Goal: Task Accomplishment & Management: Use online tool/utility

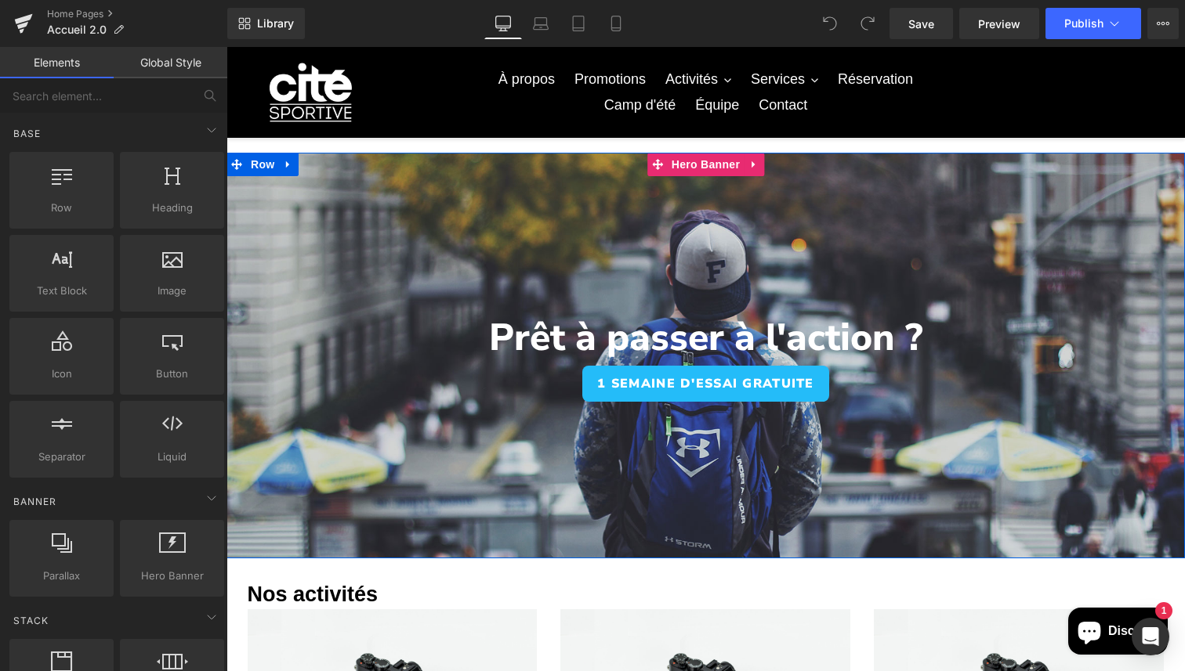
click at [442, 244] on div at bounding box center [705, 356] width 958 height 406
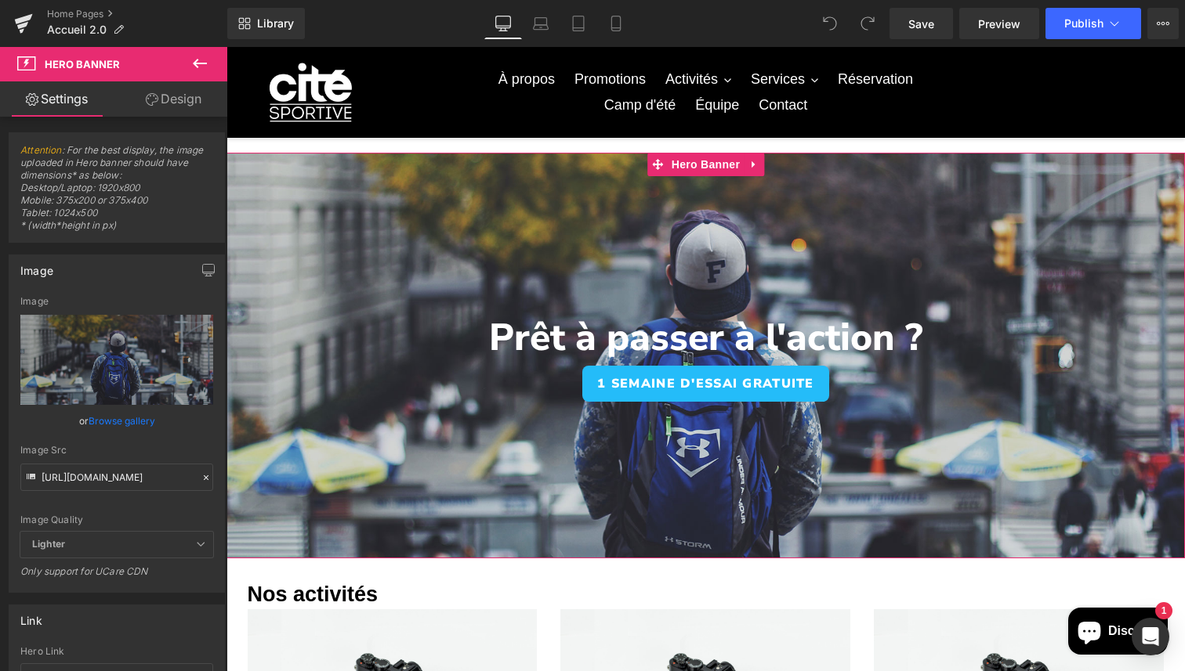
click at [204, 114] on link "Design" at bounding box center [174, 98] width 114 height 35
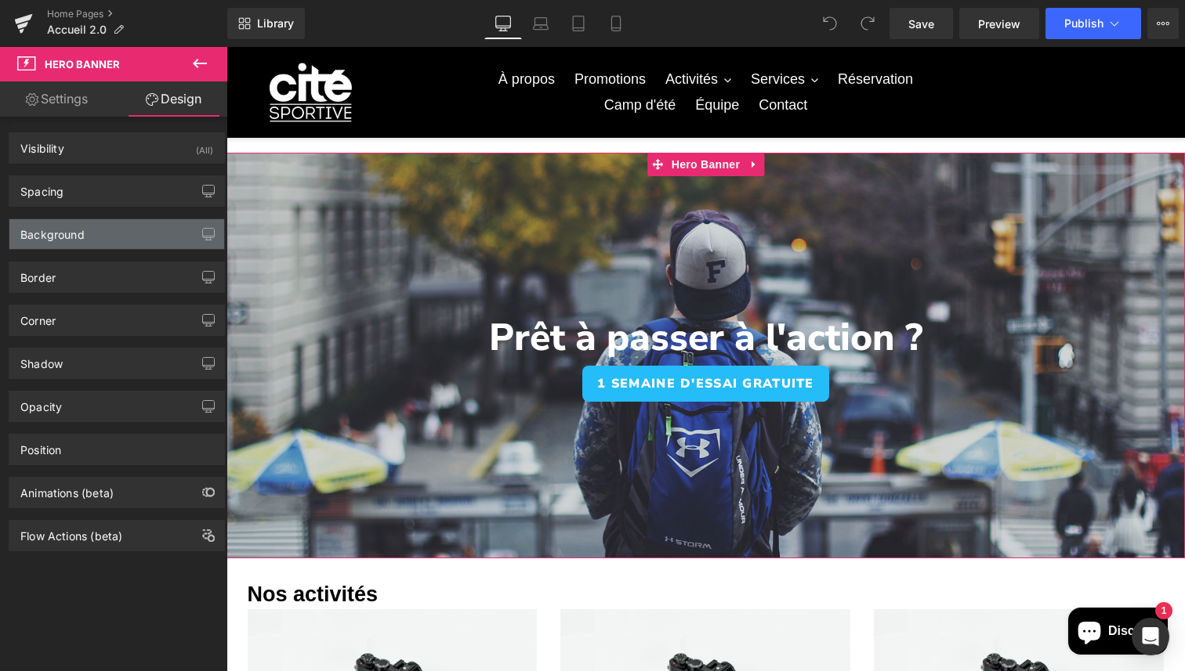
click at [117, 240] on div "Background" at bounding box center [116, 234] width 215 height 30
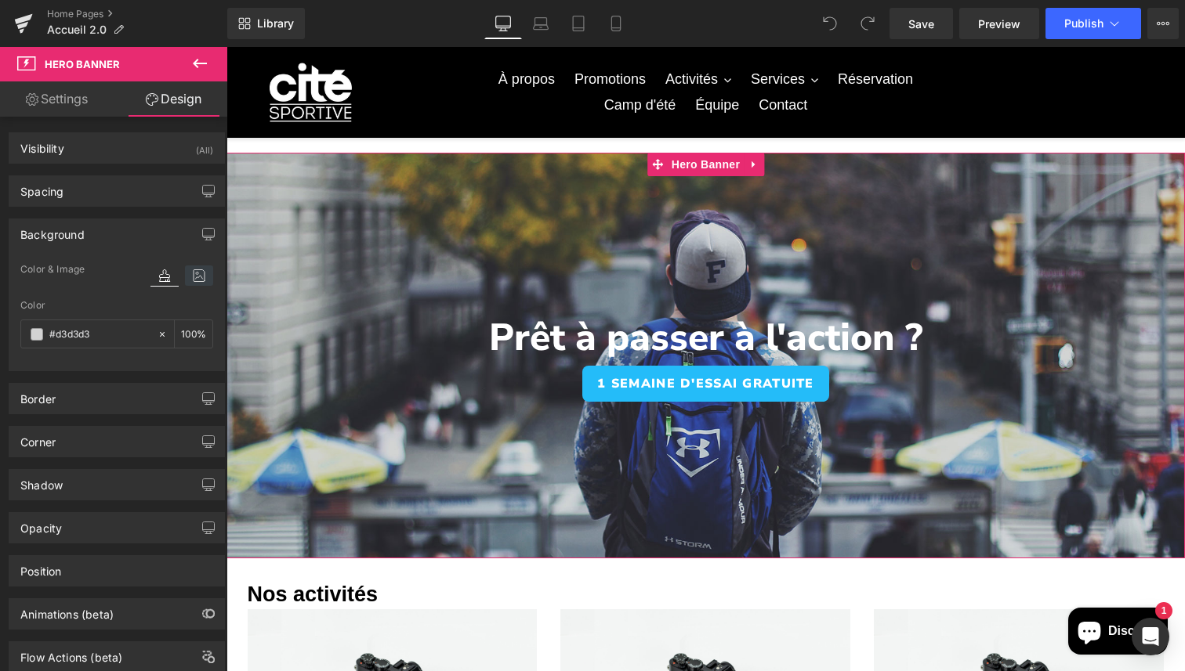
click at [196, 272] on icon at bounding box center [199, 276] width 28 height 20
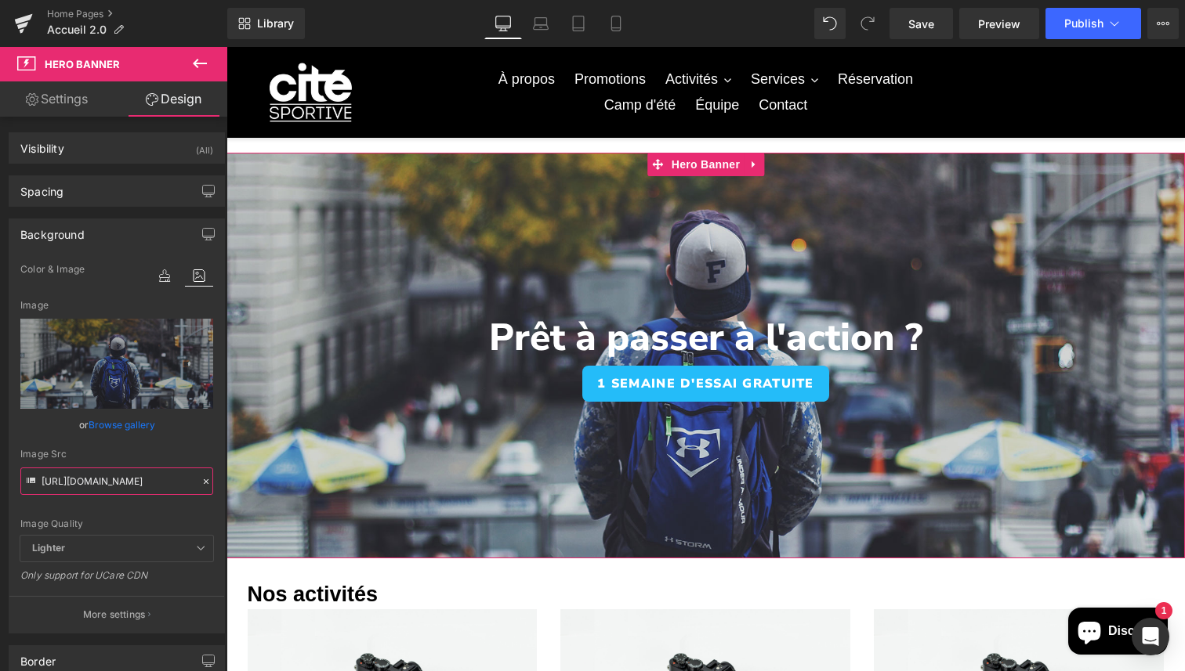
click at [172, 477] on input "[URL][DOMAIN_NAME]" at bounding box center [116, 481] width 193 height 27
paste input "[DOMAIN_NAME][URL]"
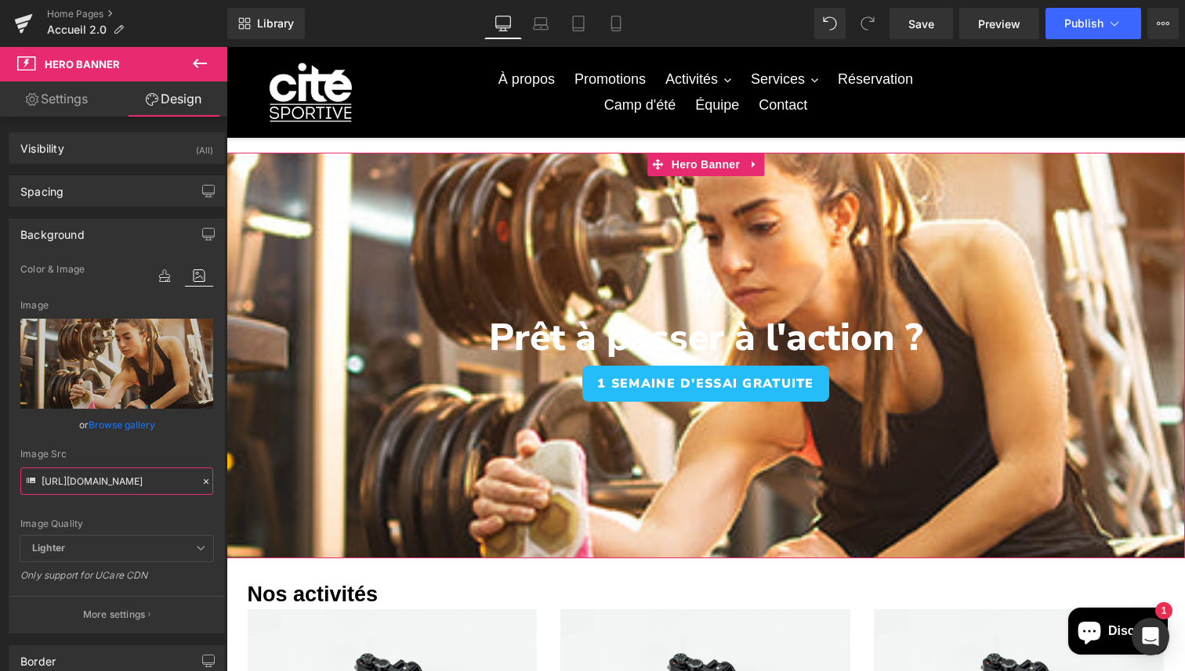
type input "[URL][DOMAIN_NAME]"
click at [159, 505] on div "Image Quality Lighter Lightest Lighter Lighter Lightest Only support for UCare …" at bounding box center [116, 398] width 193 height 276
click at [201, 480] on icon at bounding box center [206, 481] width 11 height 11
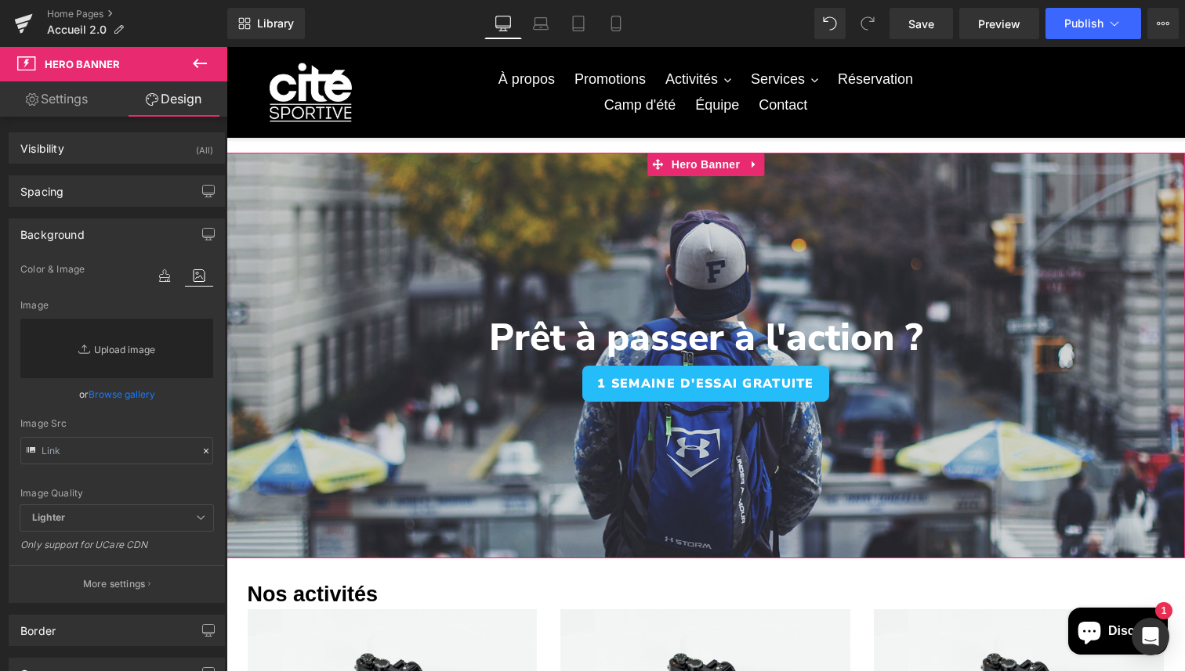
click at [179, 377] on link "Replace Image" at bounding box center [116, 349] width 193 height 60
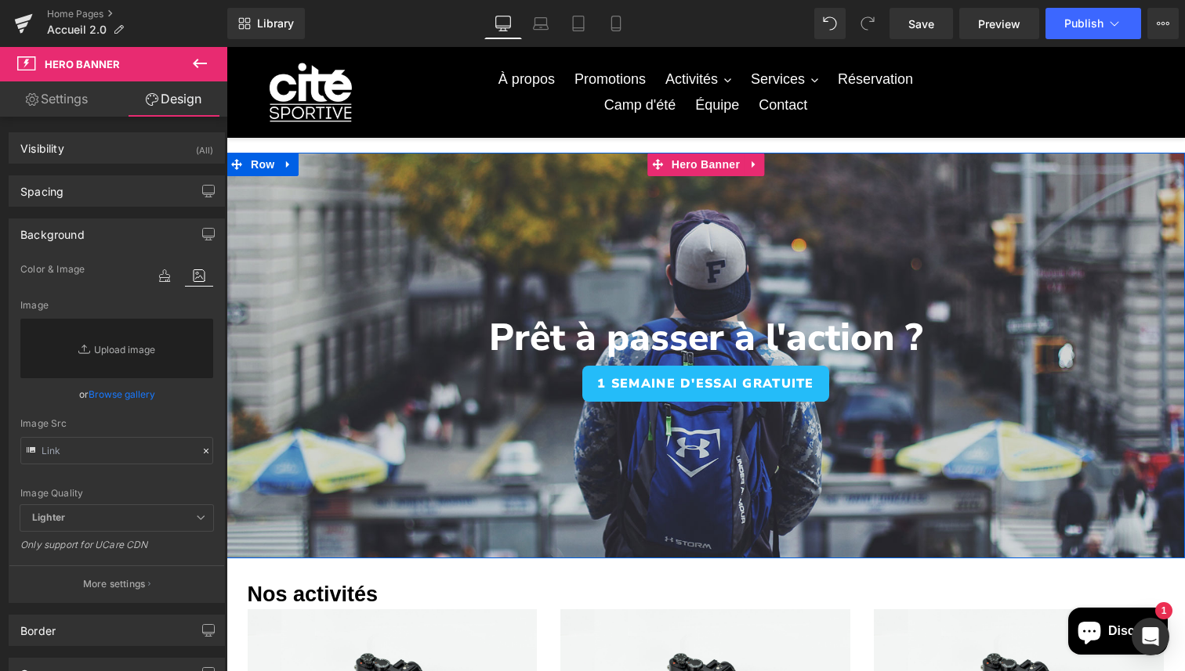
click at [594, 231] on div at bounding box center [705, 356] width 958 height 406
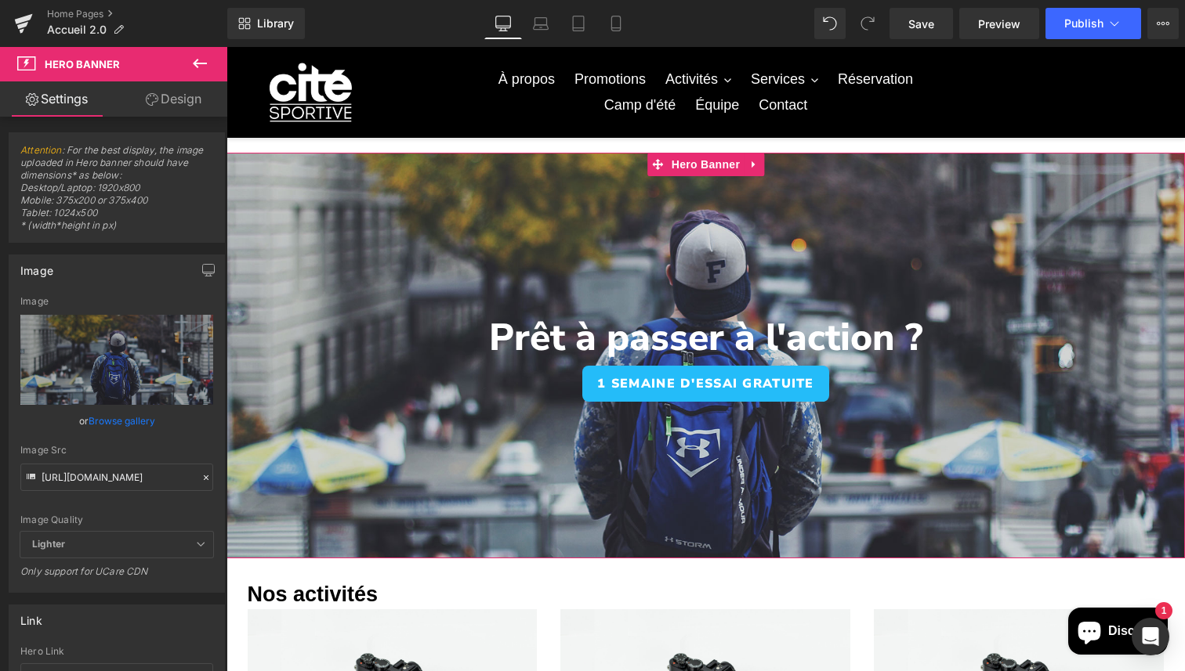
click at [199, 483] on div at bounding box center [206, 478] width 14 height 18
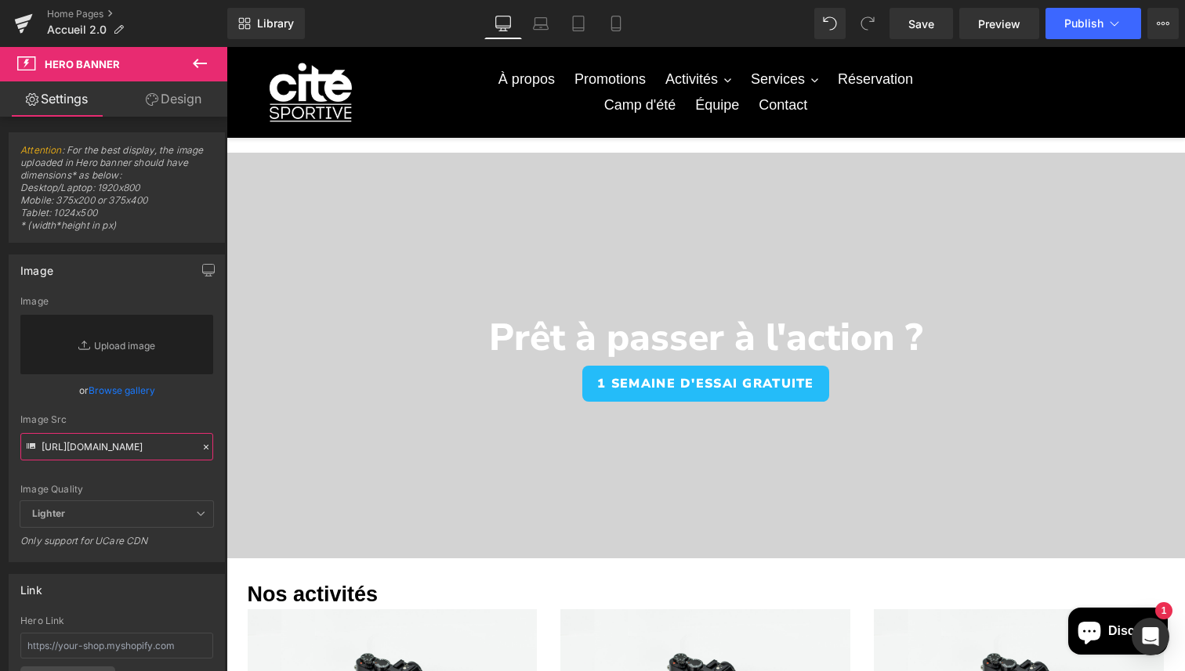
click at [99, 457] on input "[URL][DOMAIN_NAME]" at bounding box center [116, 446] width 193 height 27
paste input "[URL][DOMAIN_NAME]"
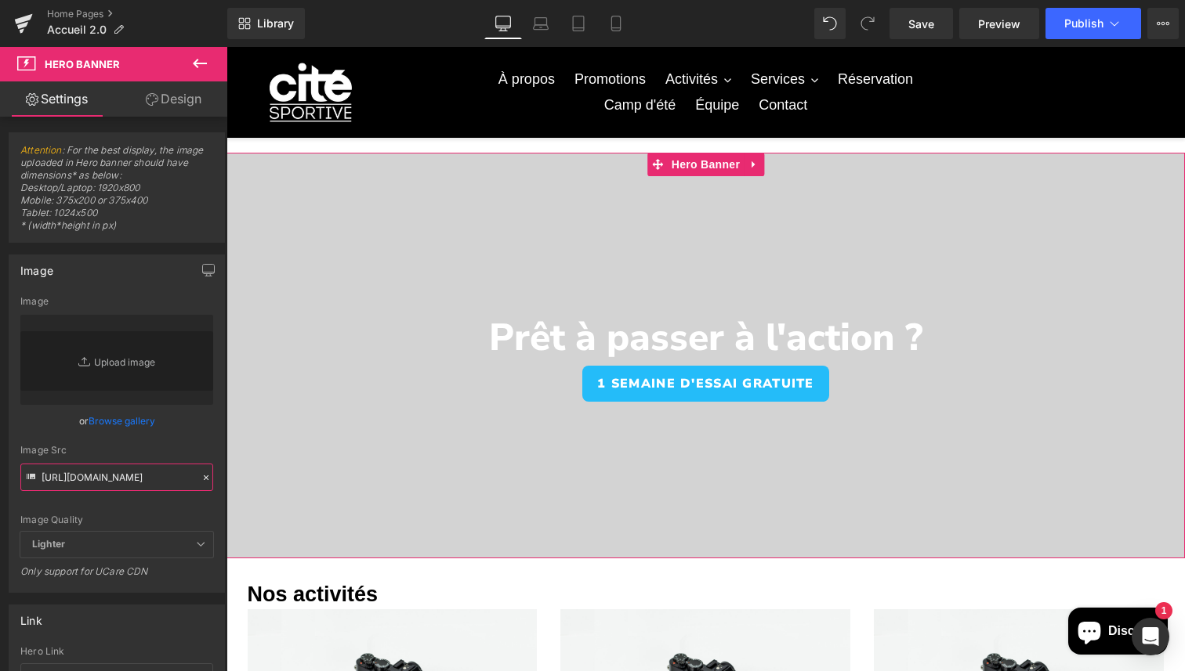
type input "[URL][DOMAIN_NAME]"
click at [201, 478] on icon at bounding box center [206, 477] width 11 height 11
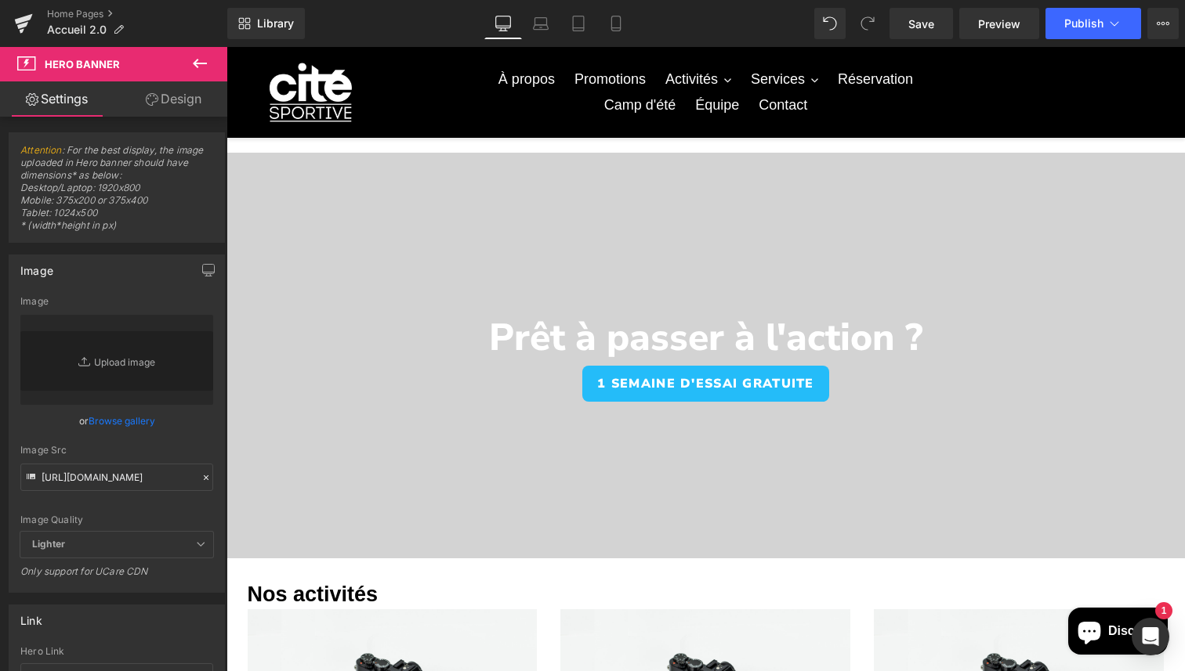
click at [199, 484] on div at bounding box center [206, 478] width 14 height 18
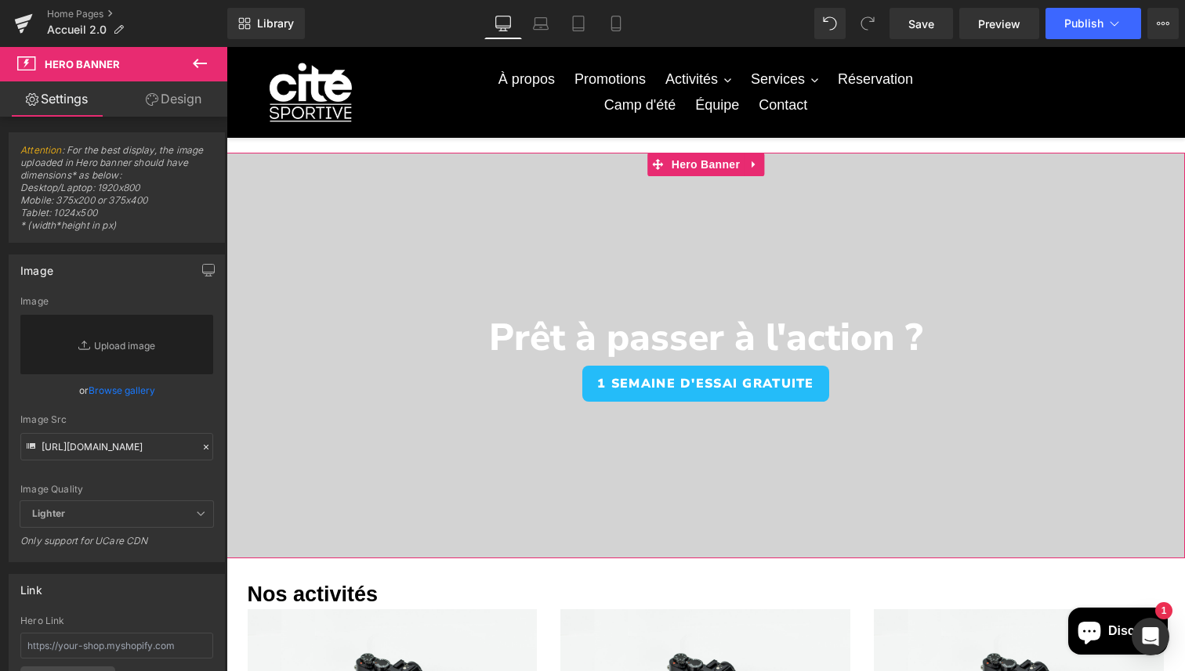
click at [184, 103] on link "Design" at bounding box center [174, 98] width 114 height 35
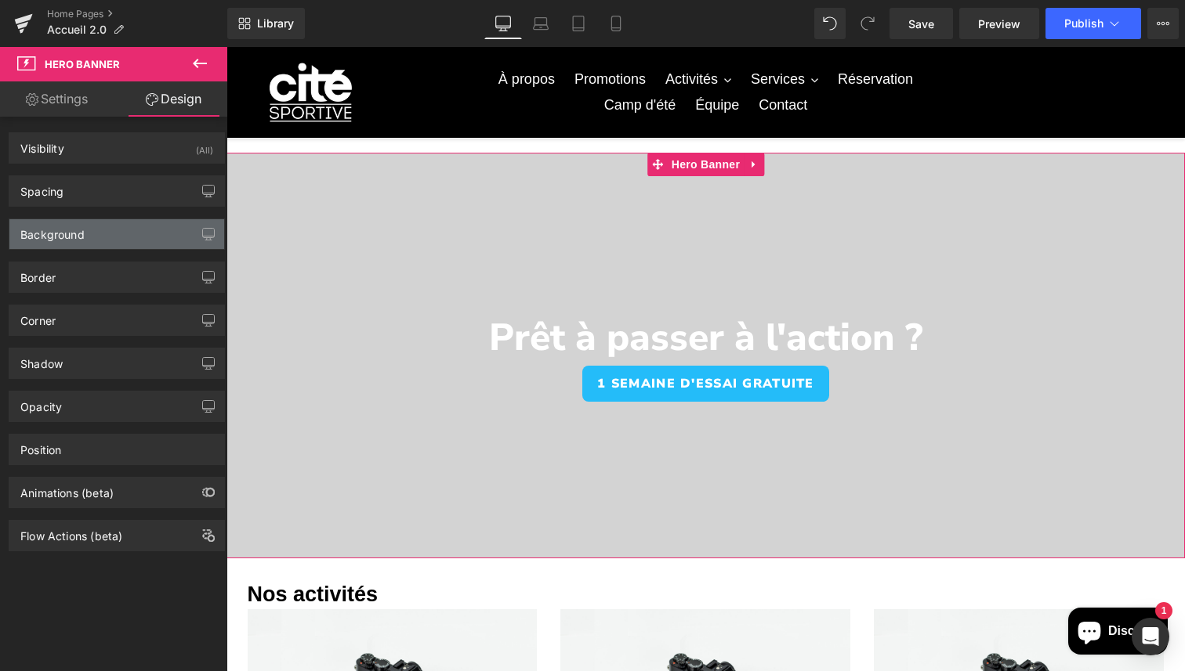
click at [103, 246] on div "Background" at bounding box center [116, 234] width 215 height 30
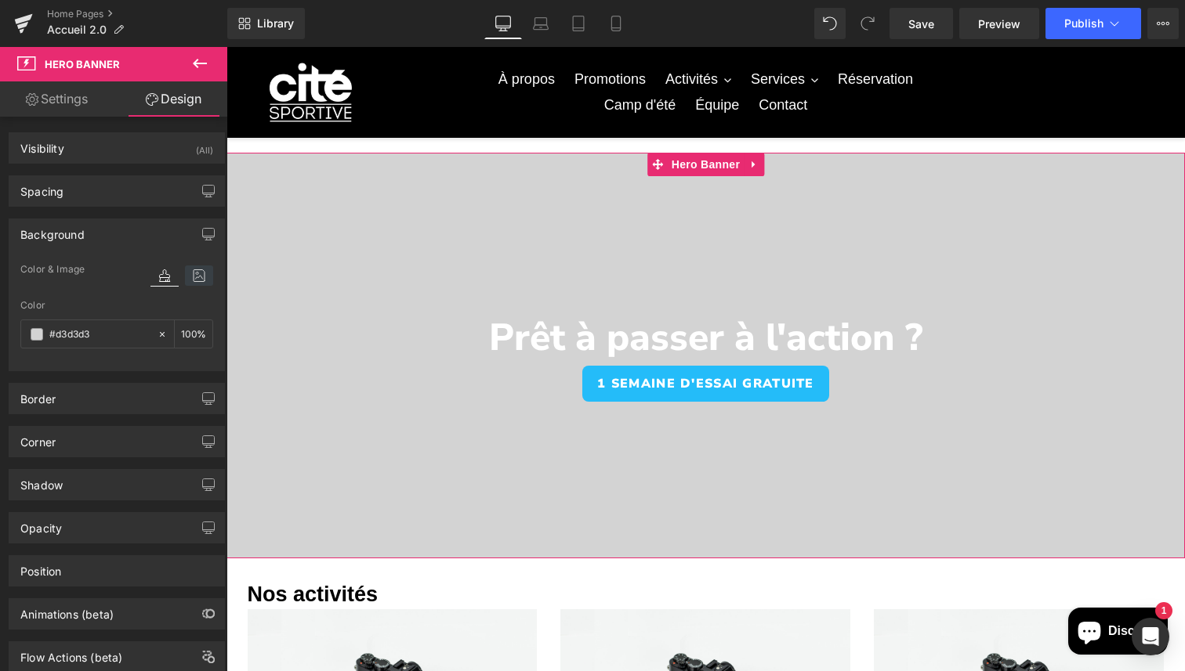
click at [198, 280] on icon at bounding box center [199, 276] width 28 height 20
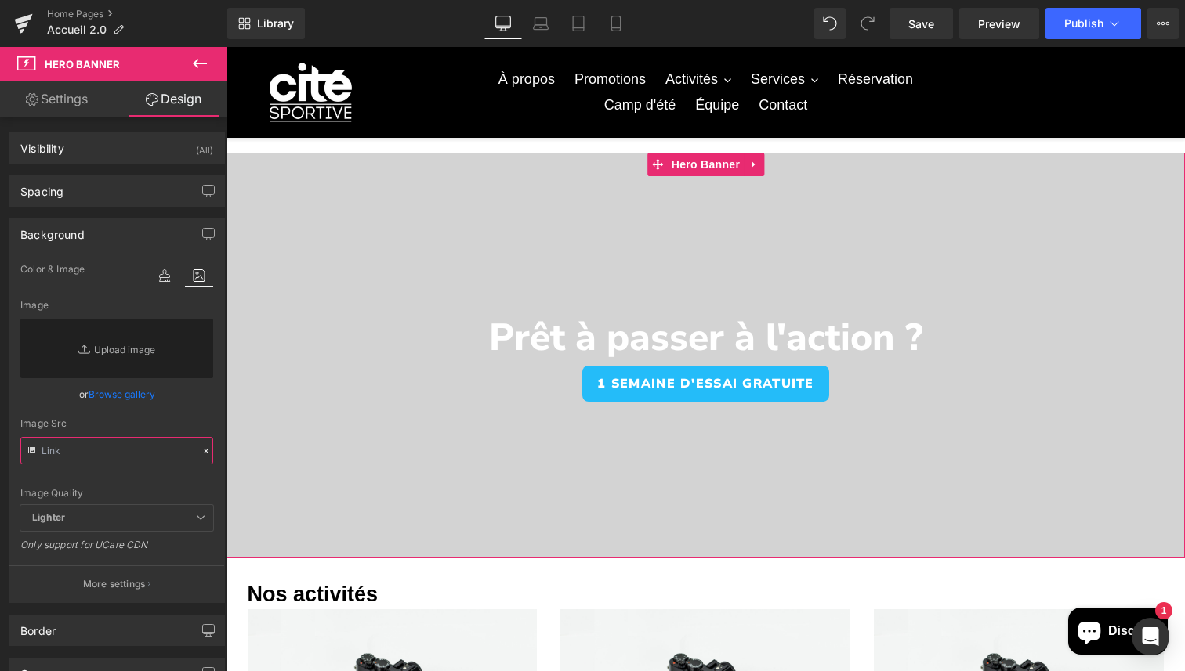
click at [114, 455] on input "text" at bounding box center [116, 450] width 193 height 27
paste input "[URL][DOMAIN_NAME]"
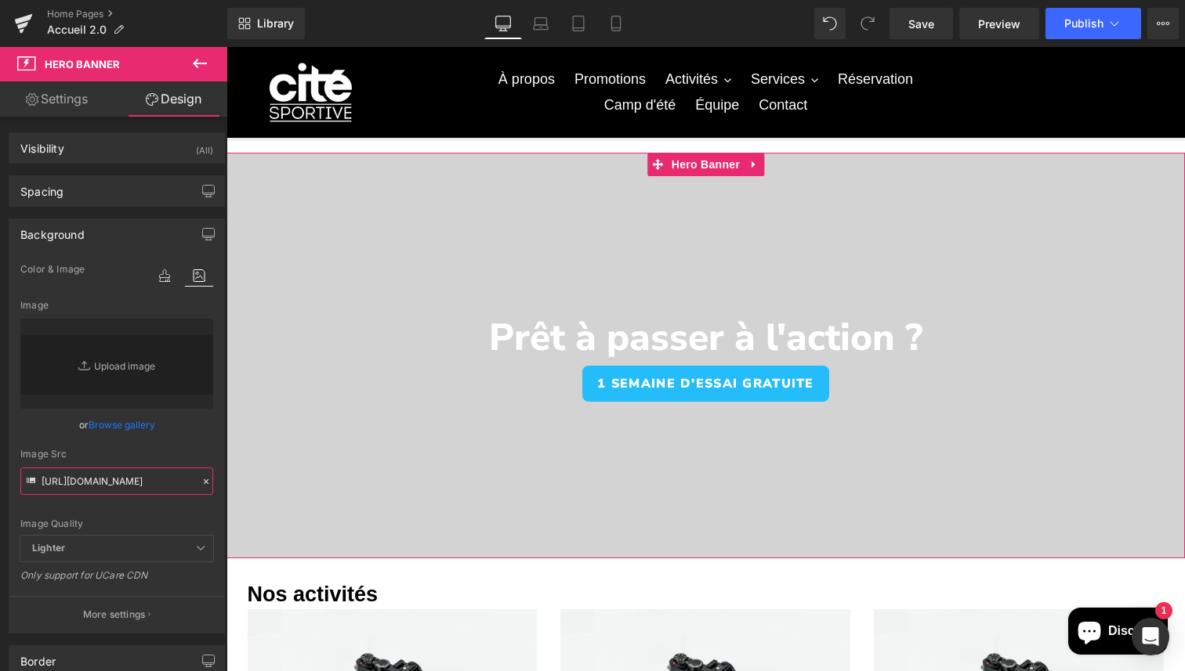
paste input "6.png?v=1759798702"
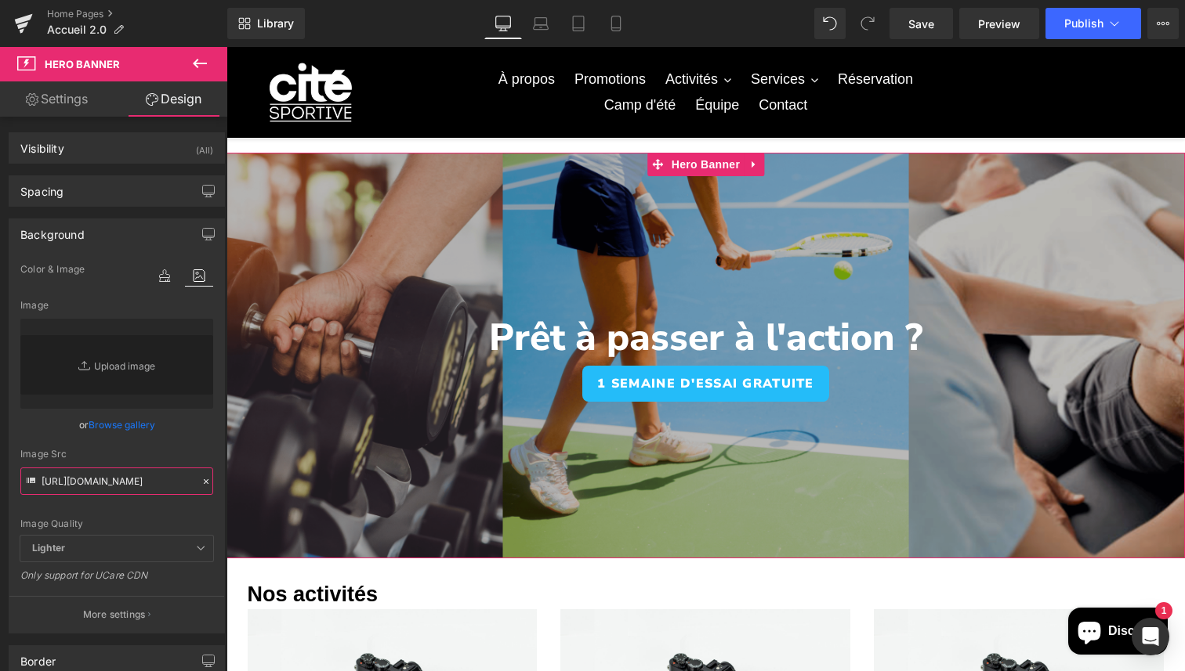
type input "[URL][DOMAIN_NAME]"
click at [185, 508] on div "Image Quality Lighter Lightest Lighter Lighter Lightest Only support for UCare …" at bounding box center [116, 398] width 193 height 276
click at [181, 481] on input "[URL][DOMAIN_NAME]" at bounding box center [116, 481] width 193 height 27
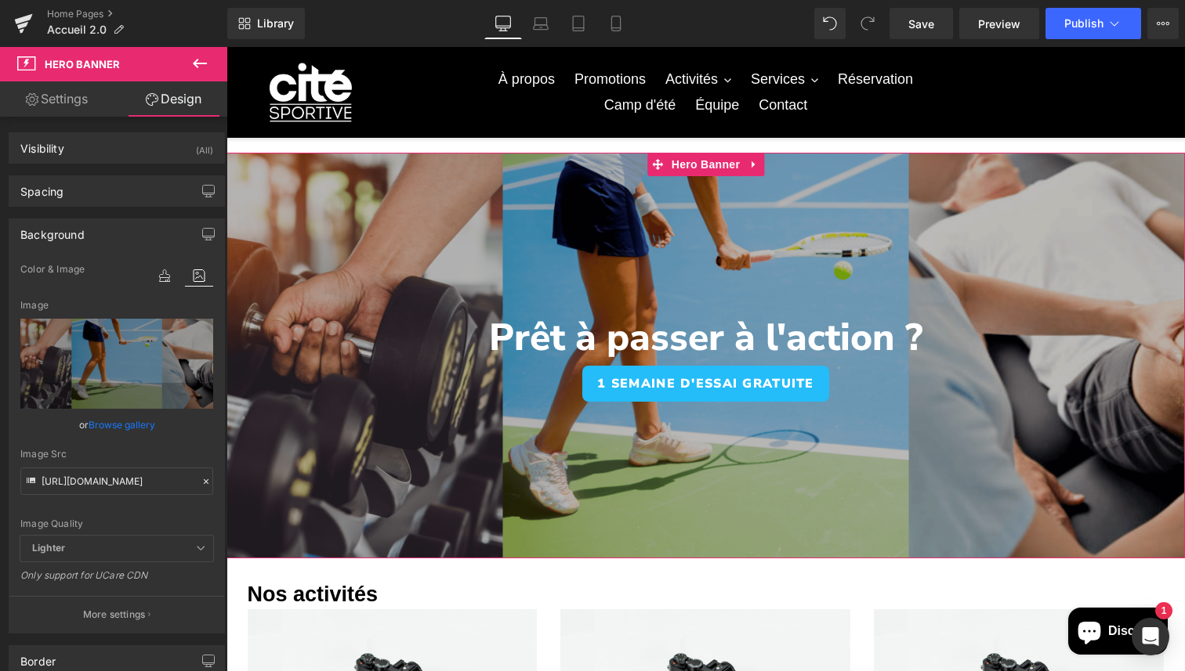
click at [171, 530] on div "Image Quality Lighter Lightest Lighter Lighter Lightest Only support for UCare …" at bounding box center [116, 398] width 193 height 276
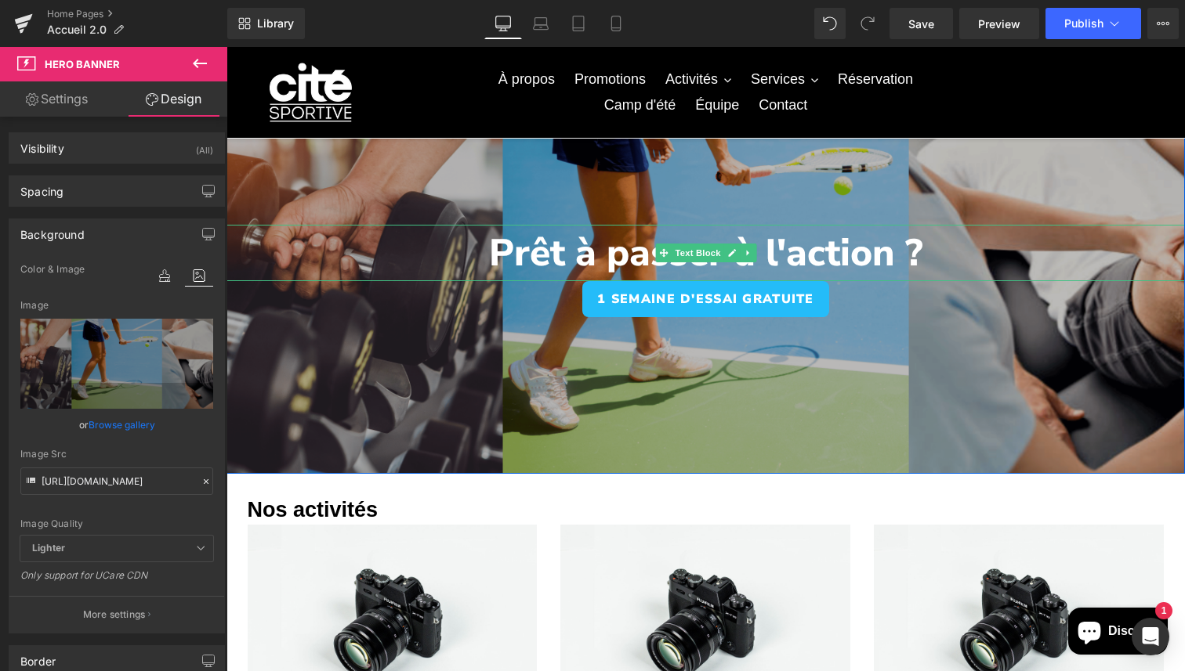
scroll to position [94, 0]
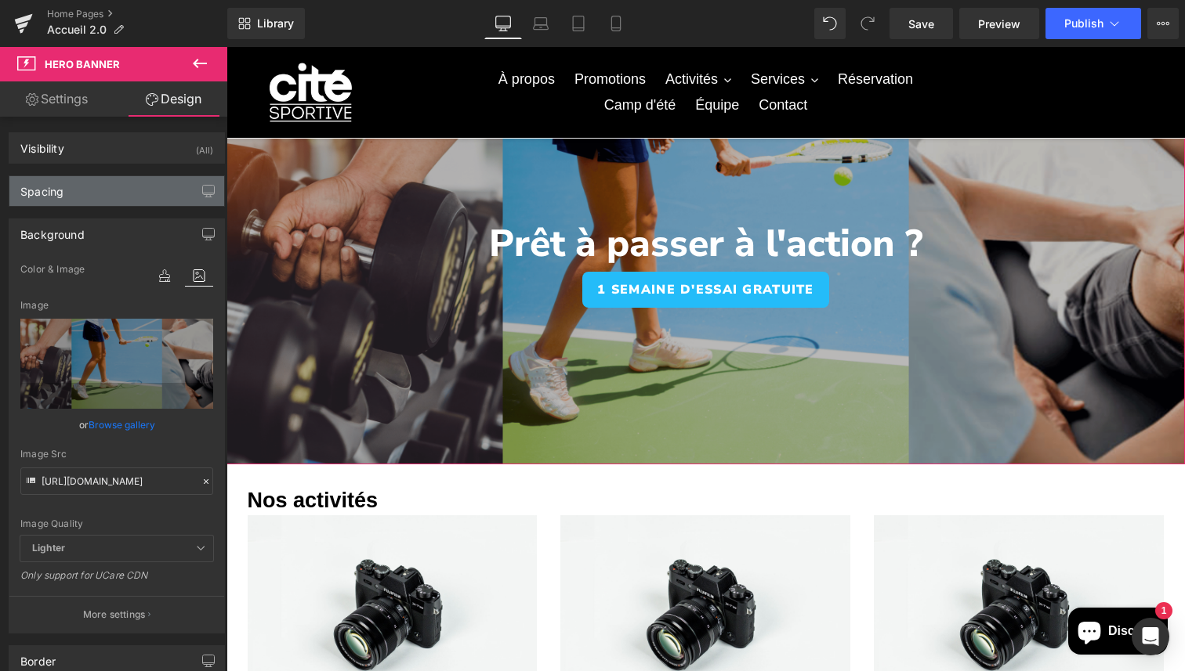
click at [138, 183] on div "Spacing" at bounding box center [116, 191] width 215 height 30
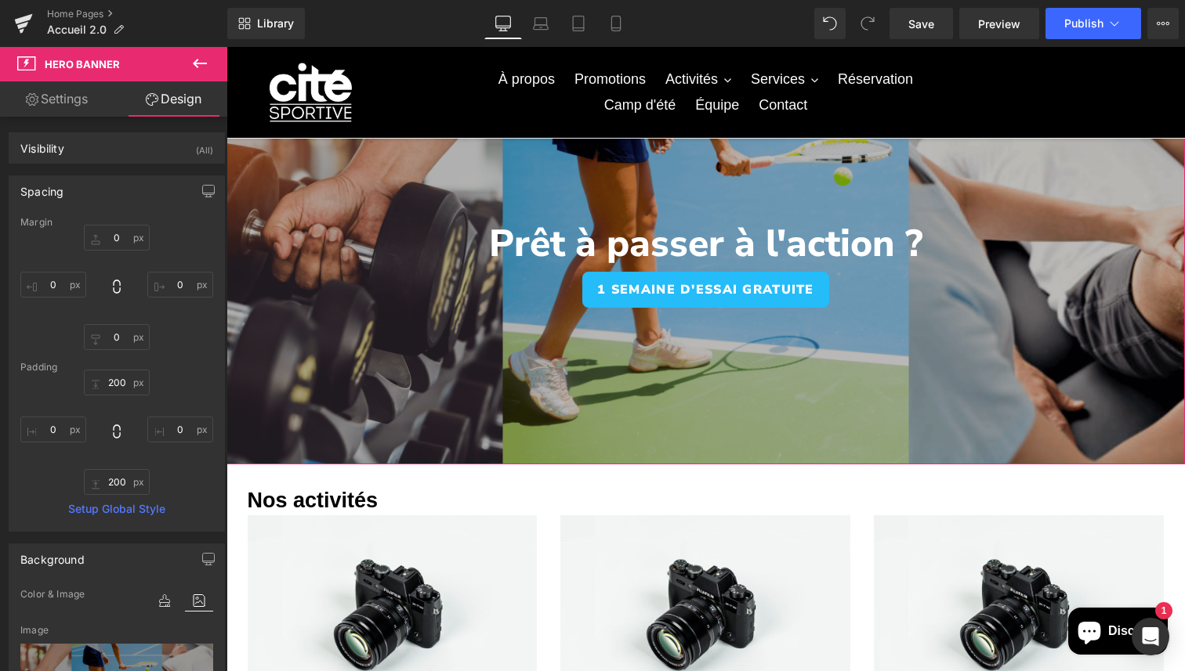
click at [197, 362] on div "Padding" at bounding box center [116, 367] width 193 height 11
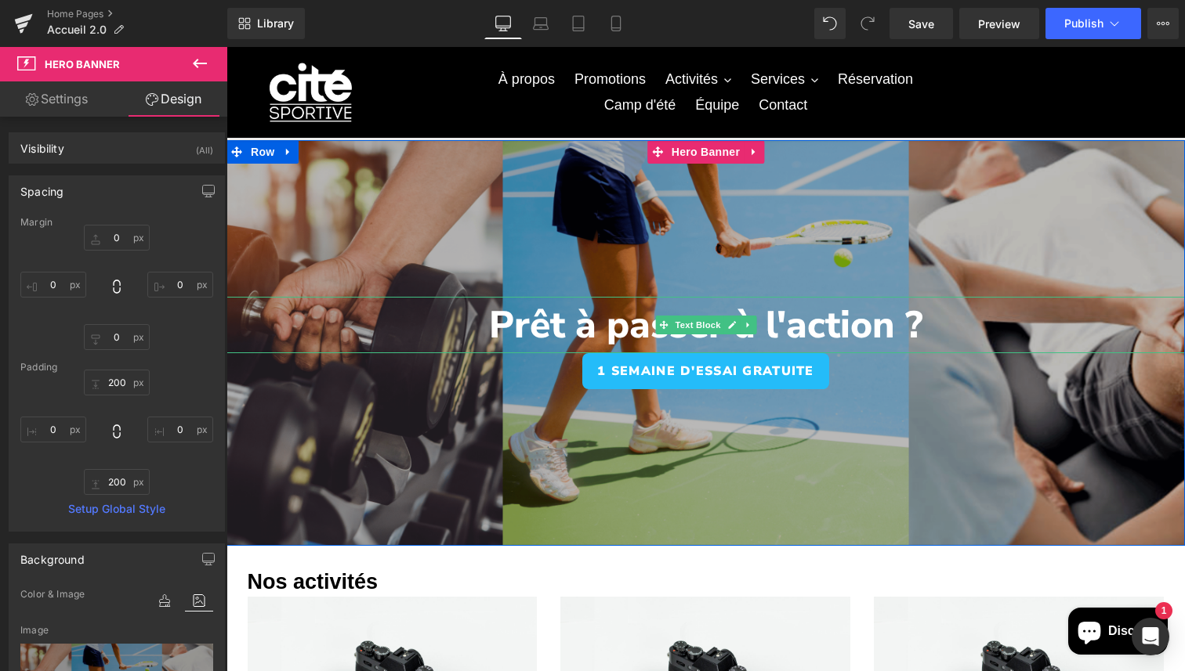
scroll to position [0, 0]
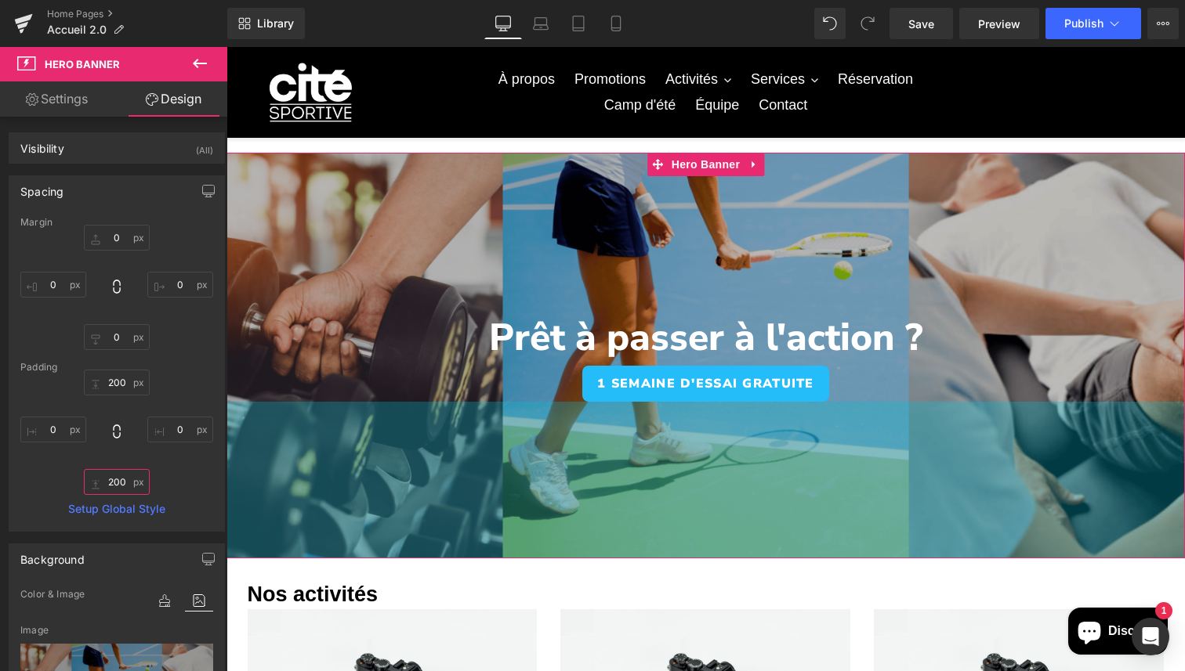
click at [122, 477] on input "text" at bounding box center [117, 482] width 66 height 26
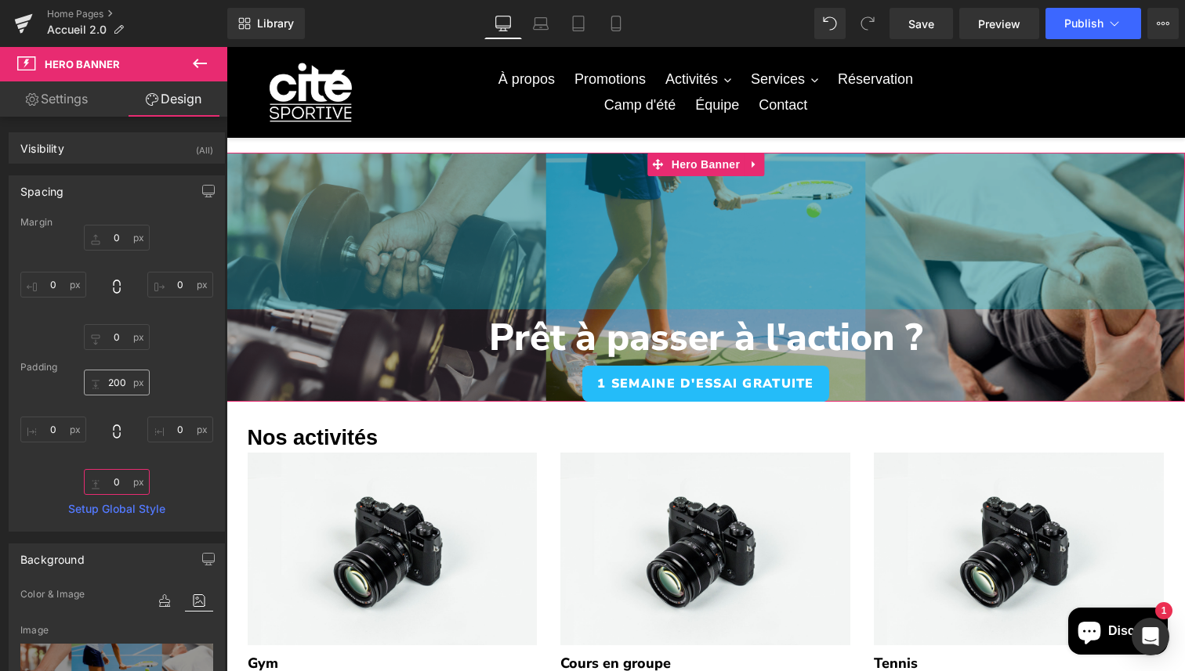
type input "0"
click at [122, 382] on input "text" at bounding box center [117, 383] width 66 height 26
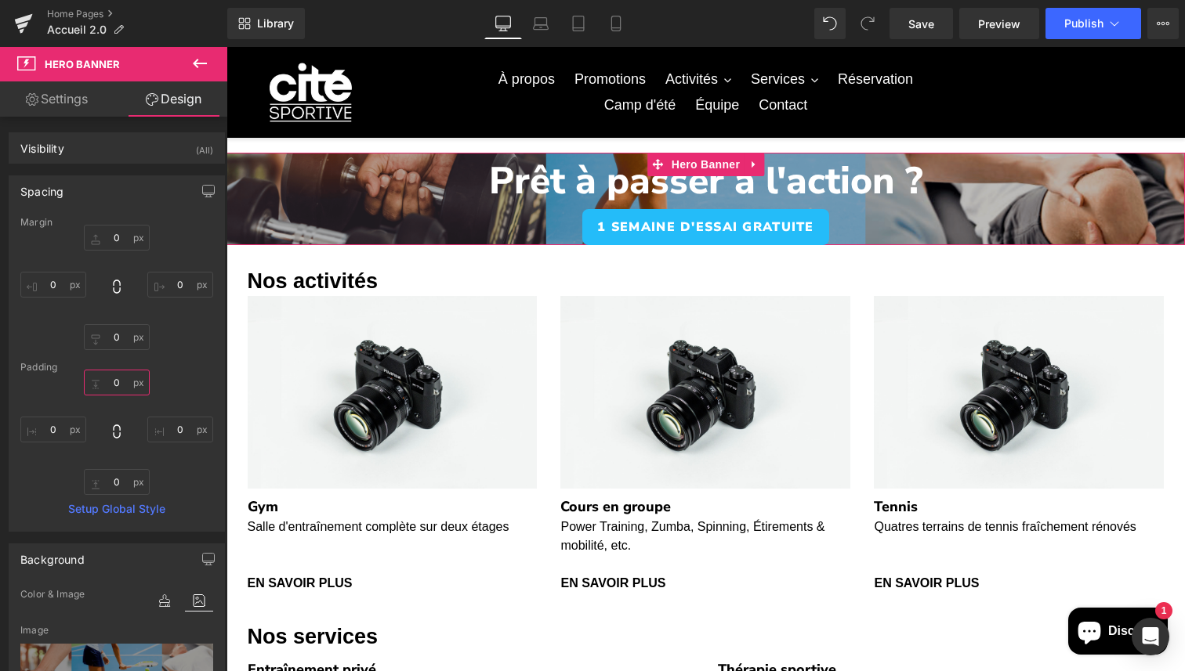
type input "0"
click at [175, 390] on div "0 0" at bounding box center [116, 432] width 193 height 125
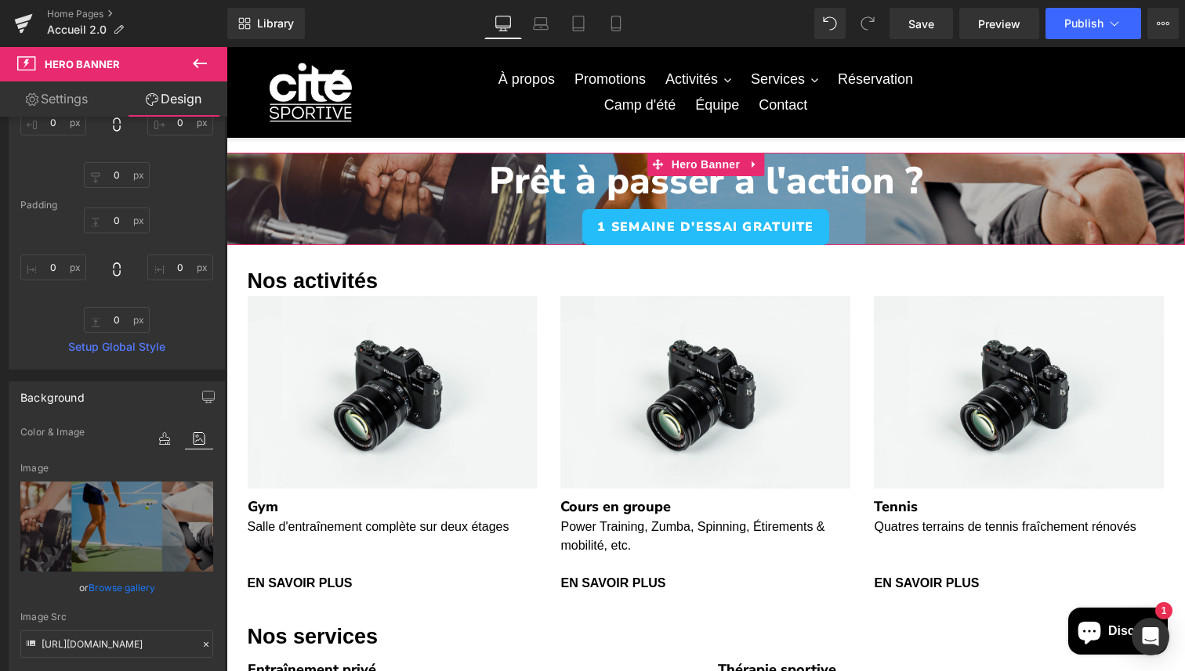
scroll to position [318, 0]
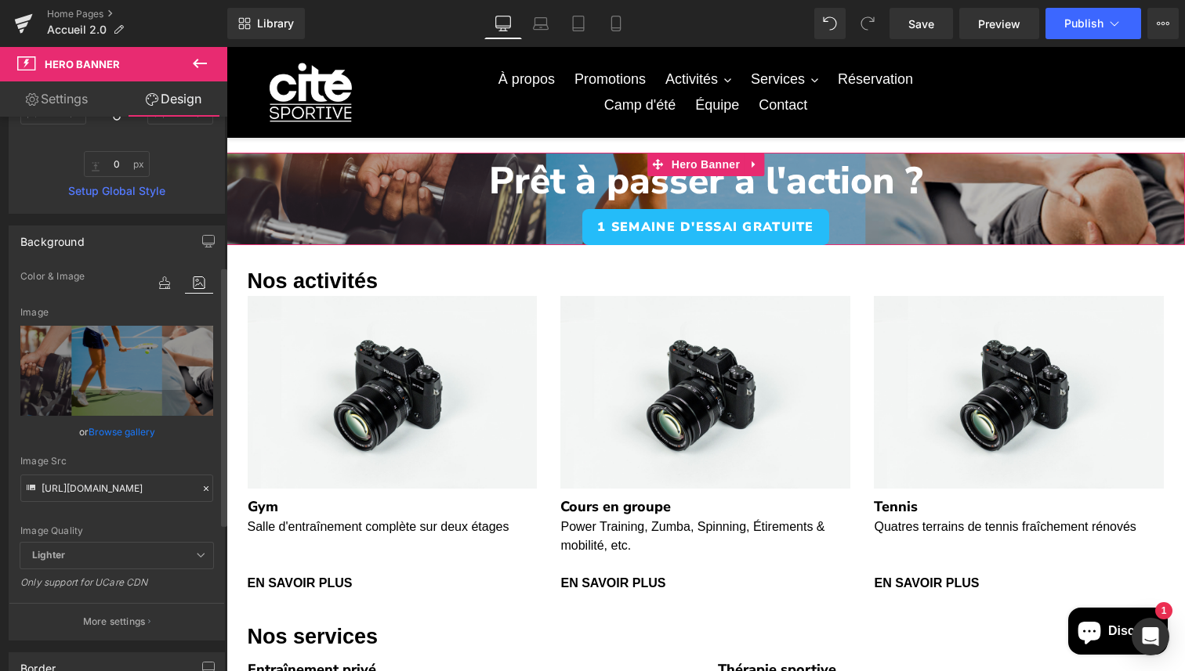
click at [203, 488] on icon at bounding box center [206, 488] width 11 height 11
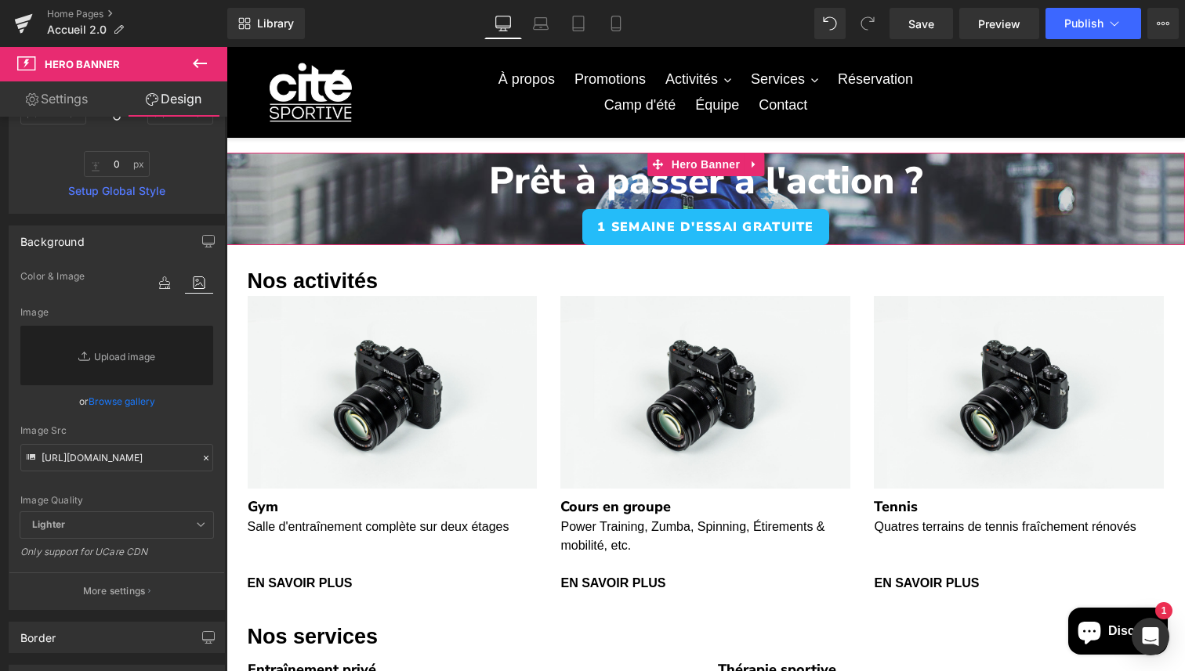
click at [69, 96] on link "Settings" at bounding box center [57, 98] width 114 height 35
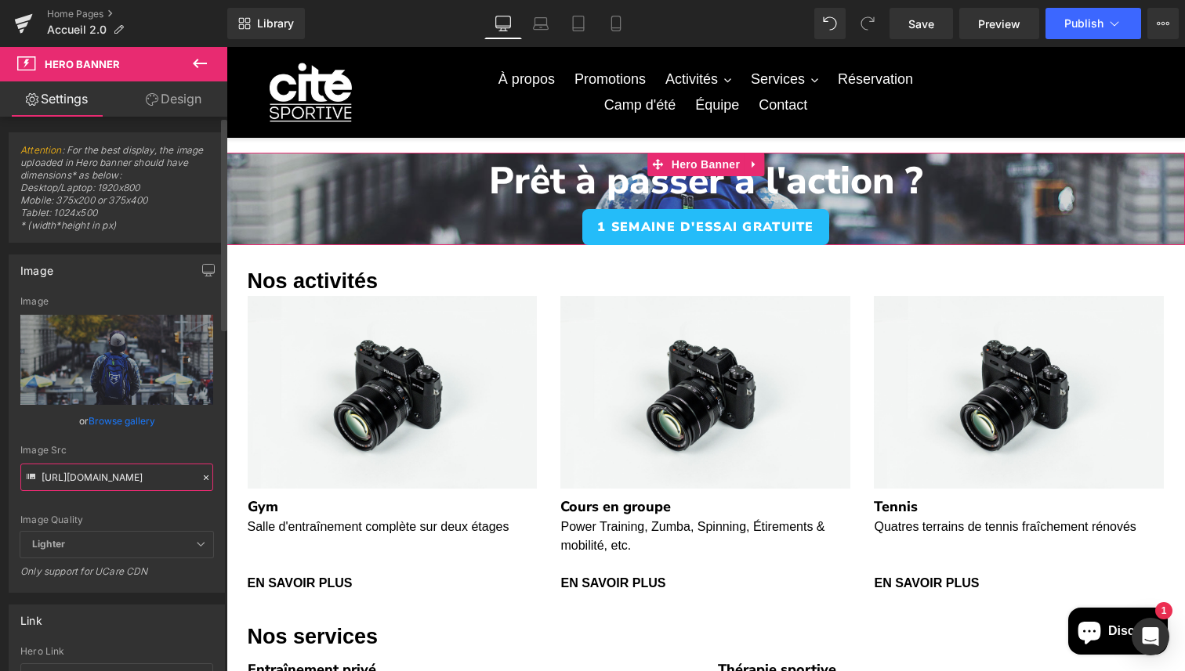
click at [166, 465] on input "[URL][DOMAIN_NAME]" at bounding box center [116, 477] width 193 height 27
paste input "[DOMAIN_NAME][URL]"
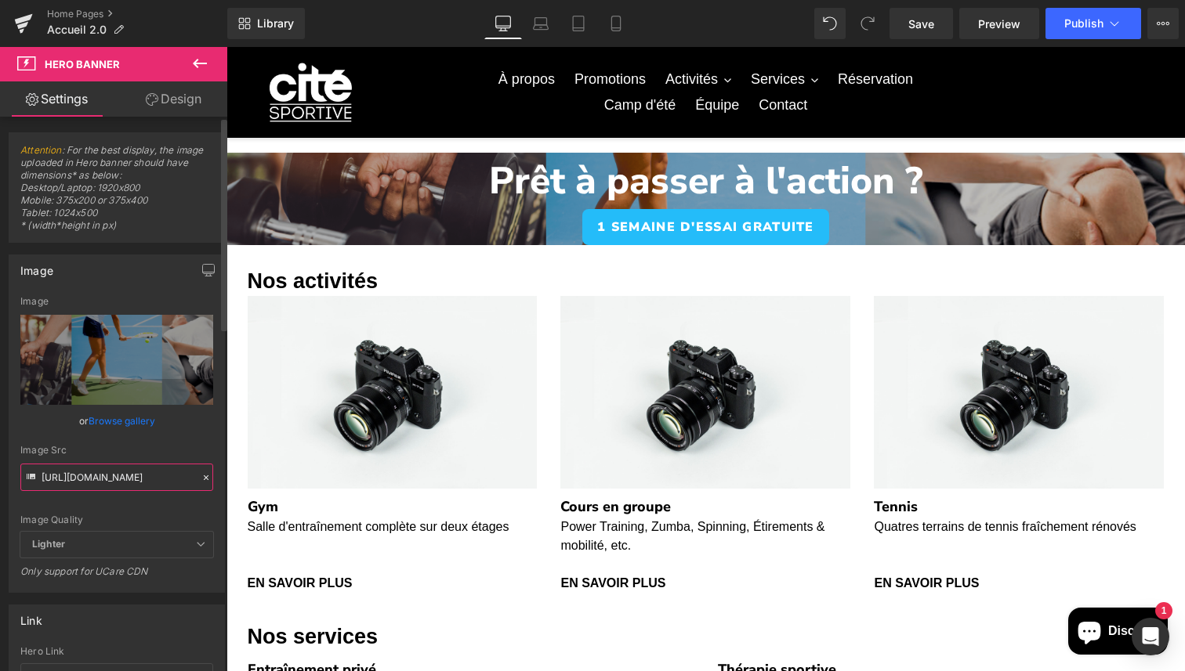
type input "[URL][DOMAIN_NAME]"
click at [187, 441] on div "Image Quality Lighter Lightest Lighter Lighter Lightest Only support for UCare …" at bounding box center [116, 414] width 193 height 236
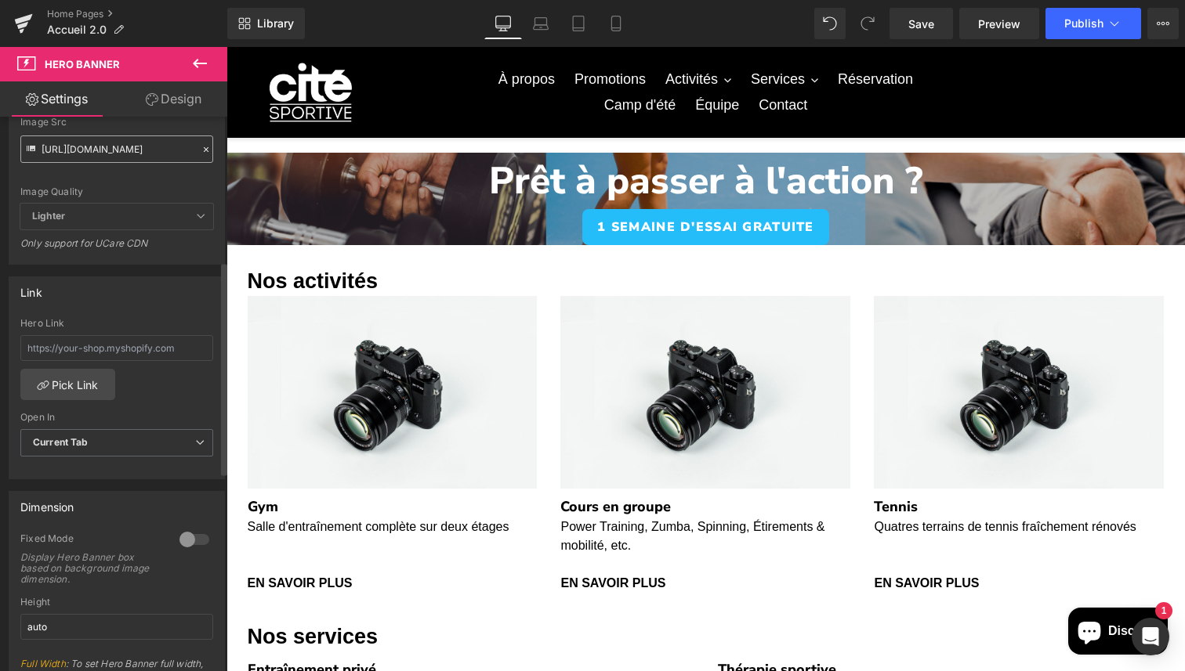
scroll to position [411, 0]
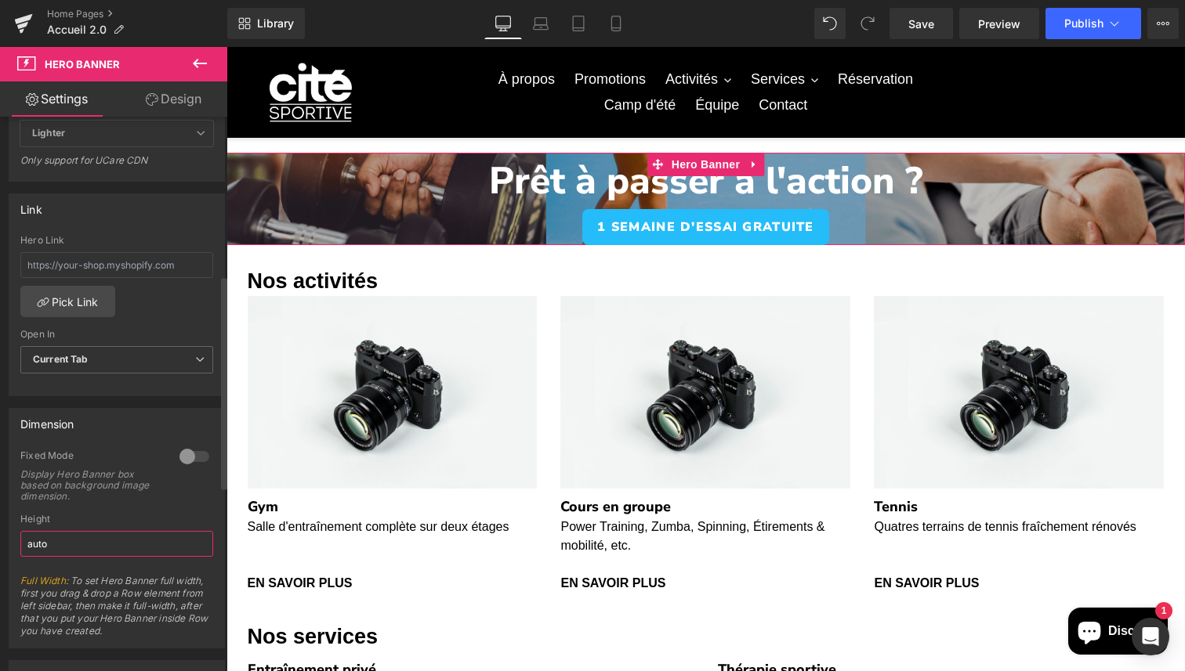
click at [153, 552] on input "auto" at bounding box center [116, 544] width 193 height 26
click at [188, 455] on div at bounding box center [194, 456] width 38 height 25
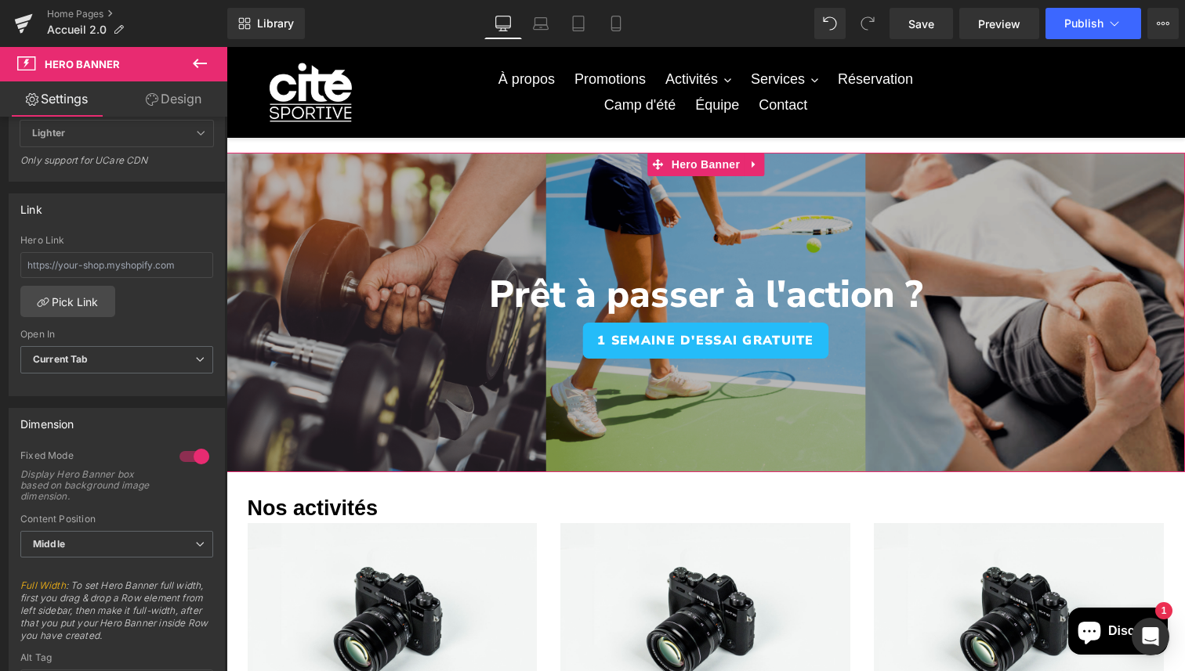
click at [145, 109] on link "Design" at bounding box center [174, 98] width 114 height 35
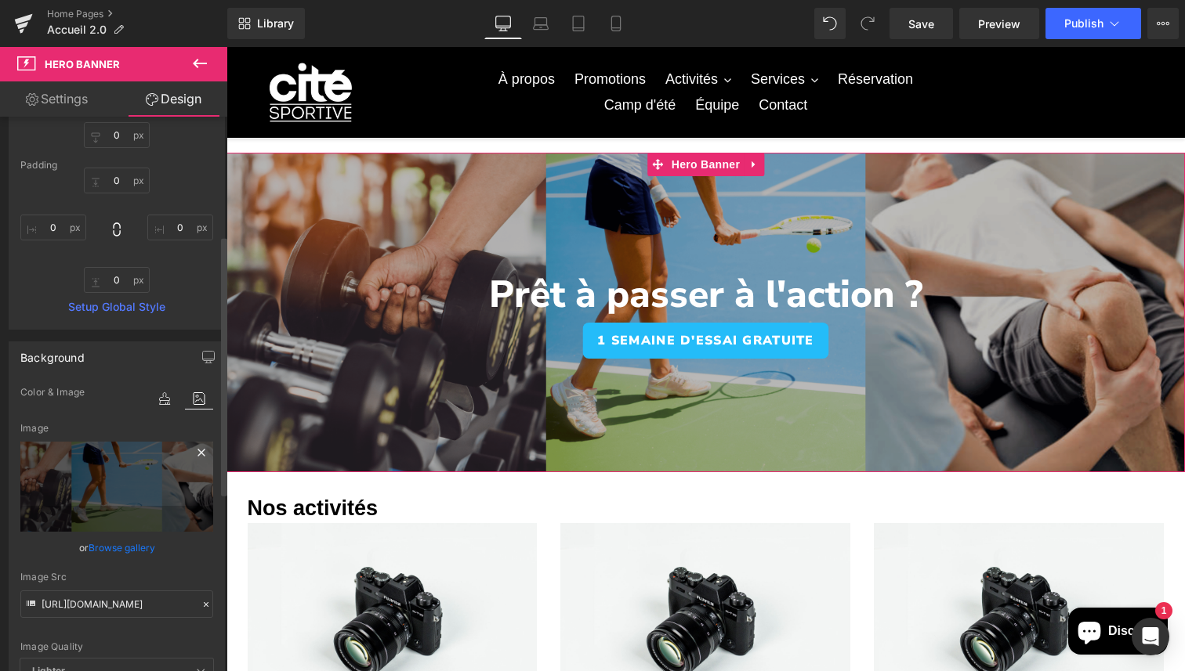
scroll to position [253, 0]
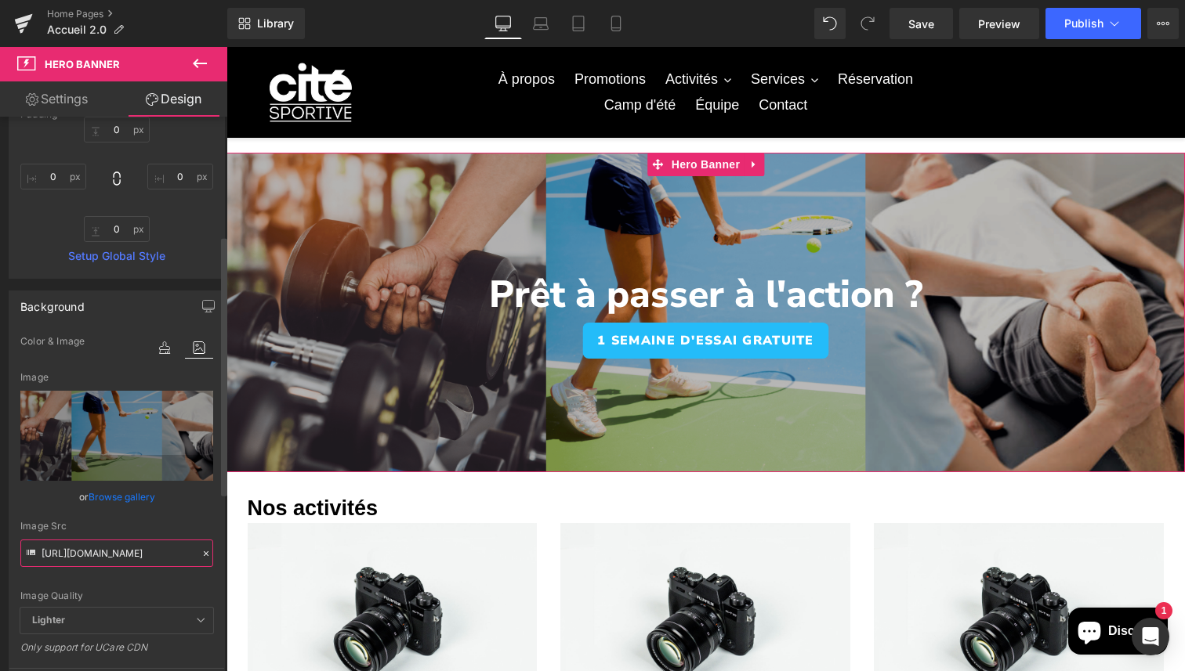
click at [161, 563] on input "[URL][DOMAIN_NAME]" at bounding box center [116, 553] width 193 height 27
click at [186, 579] on div "Image Quality Lighter Lightest Lighter Lighter Lightest Only support for UCare …" at bounding box center [116, 470] width 193 height 276
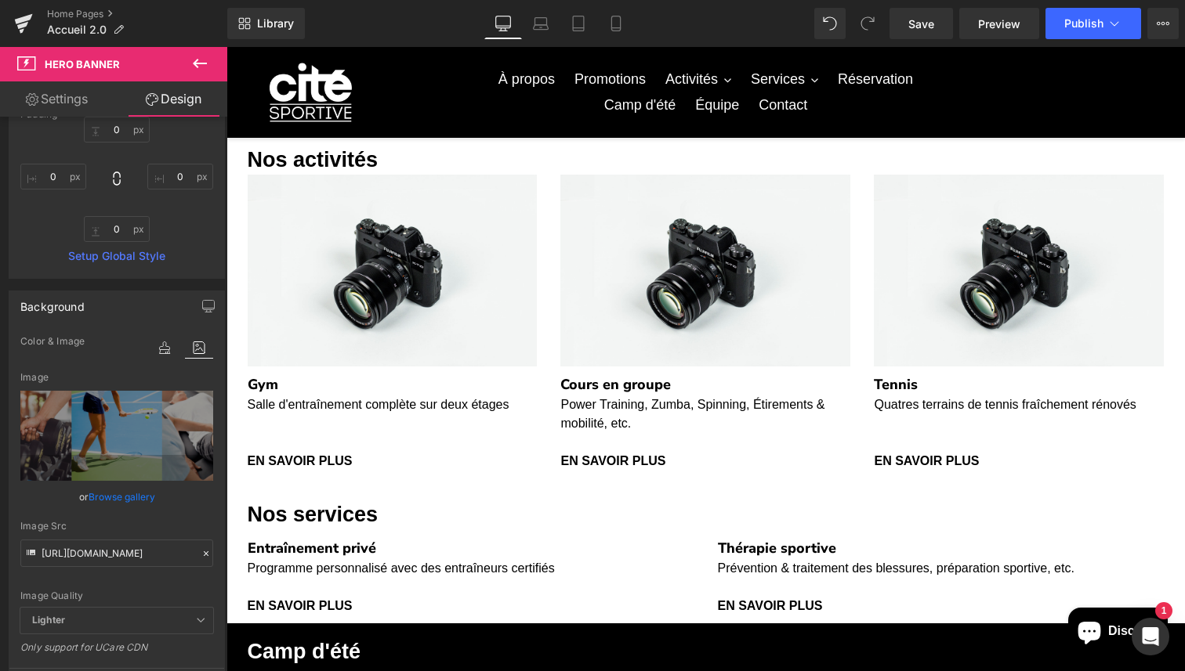
scroll to position [349, 0]
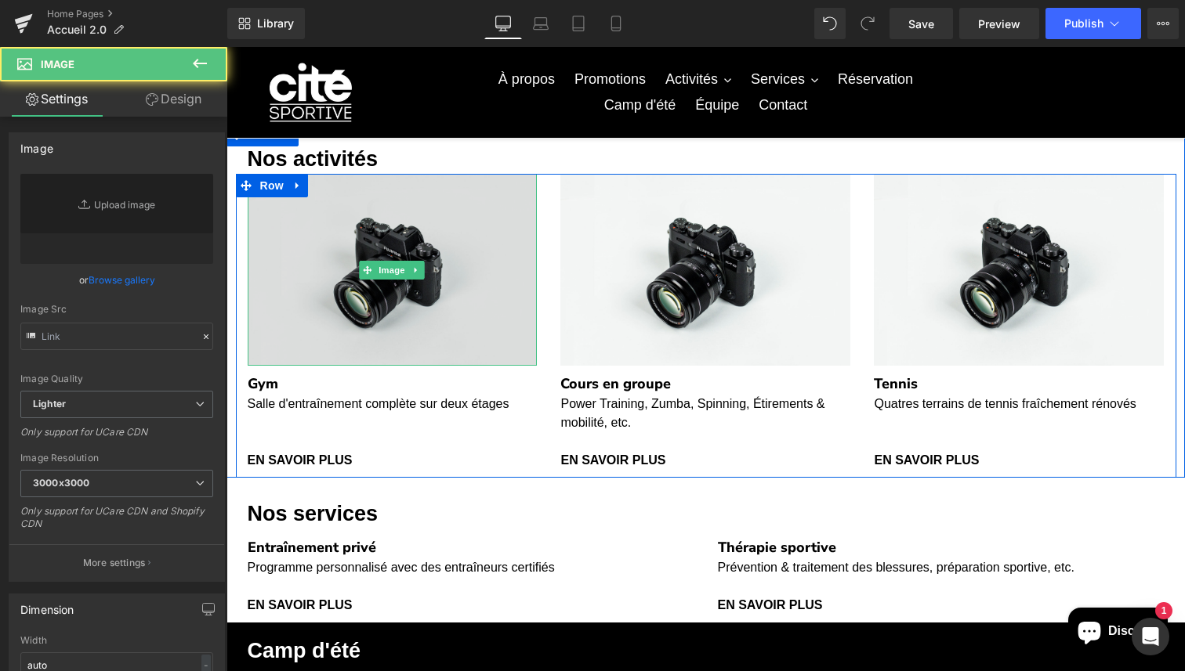
click at [454, 277] on img at bounding box center [393, 270] width 290 height 192
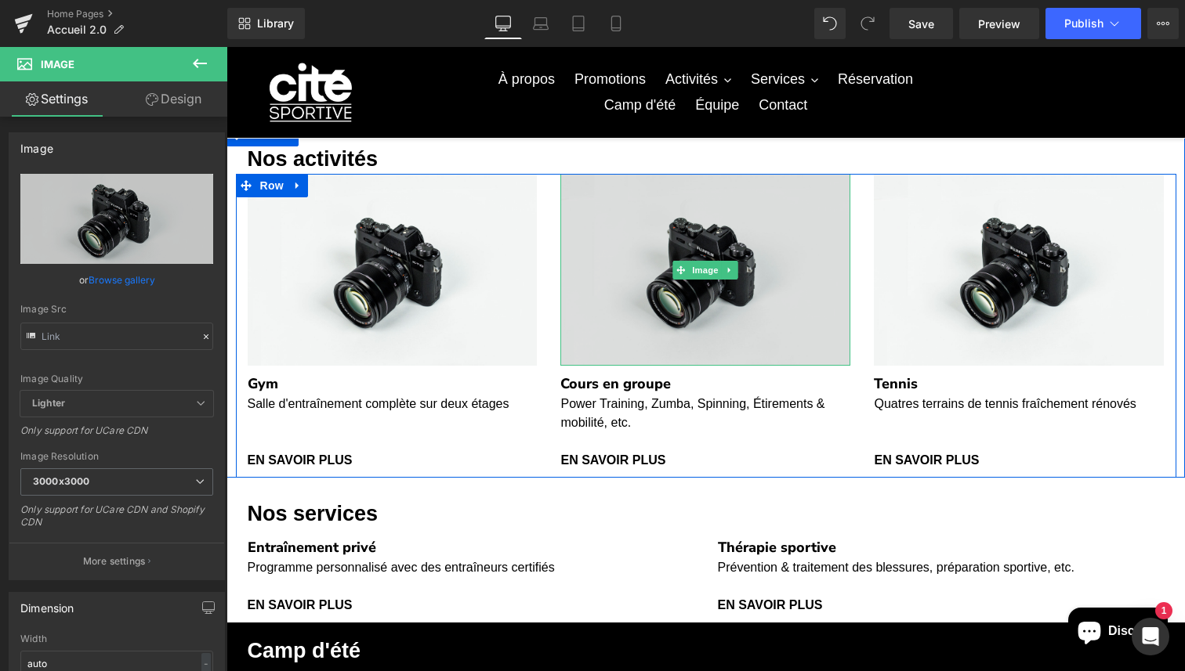
click at [676, 290] on img at bounding box center [705, 270] width 290 height 192
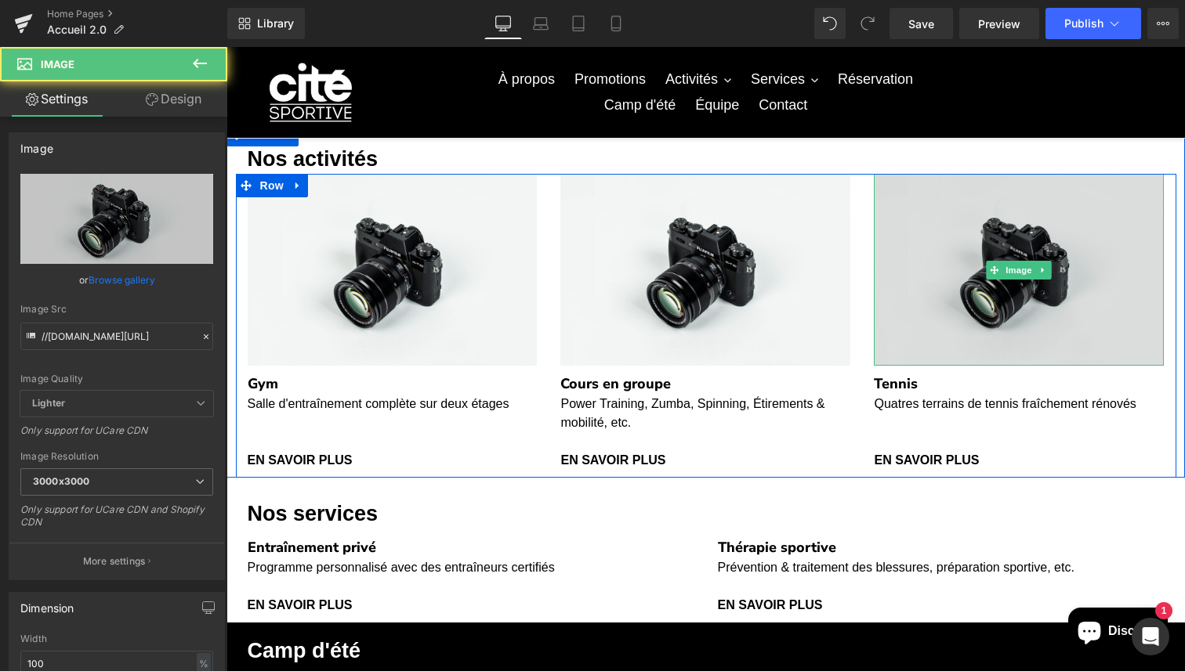
click at [977, 281] on img at bounding box center [1019, 270] width 290 height 192
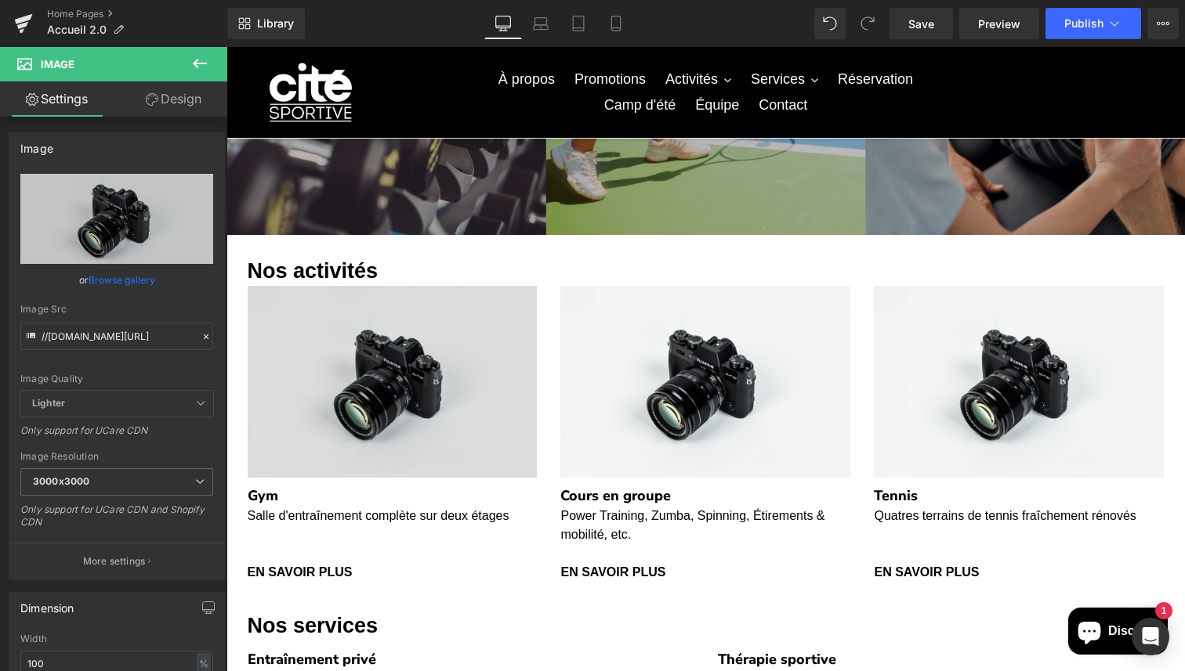
scroll to position [230, 0]
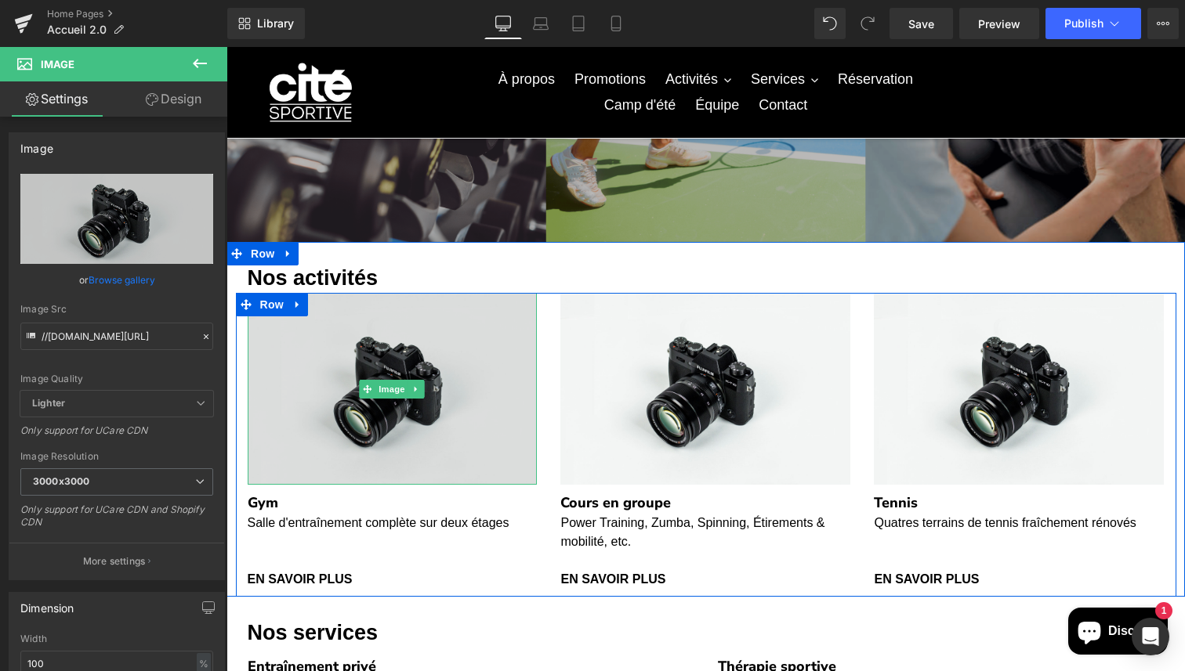
click at [285, 373] on img at bounding box center [393, 389] width 290 height 192
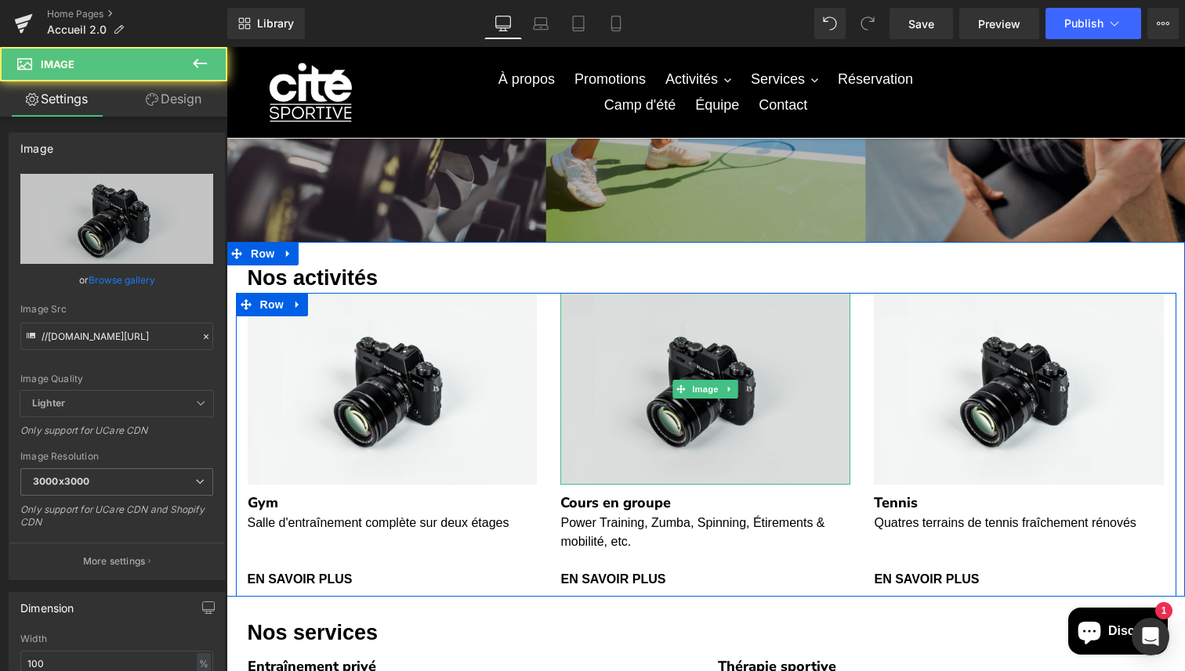
click at [630, 418] on img at bounding box center [705, 389] width 290 height 192
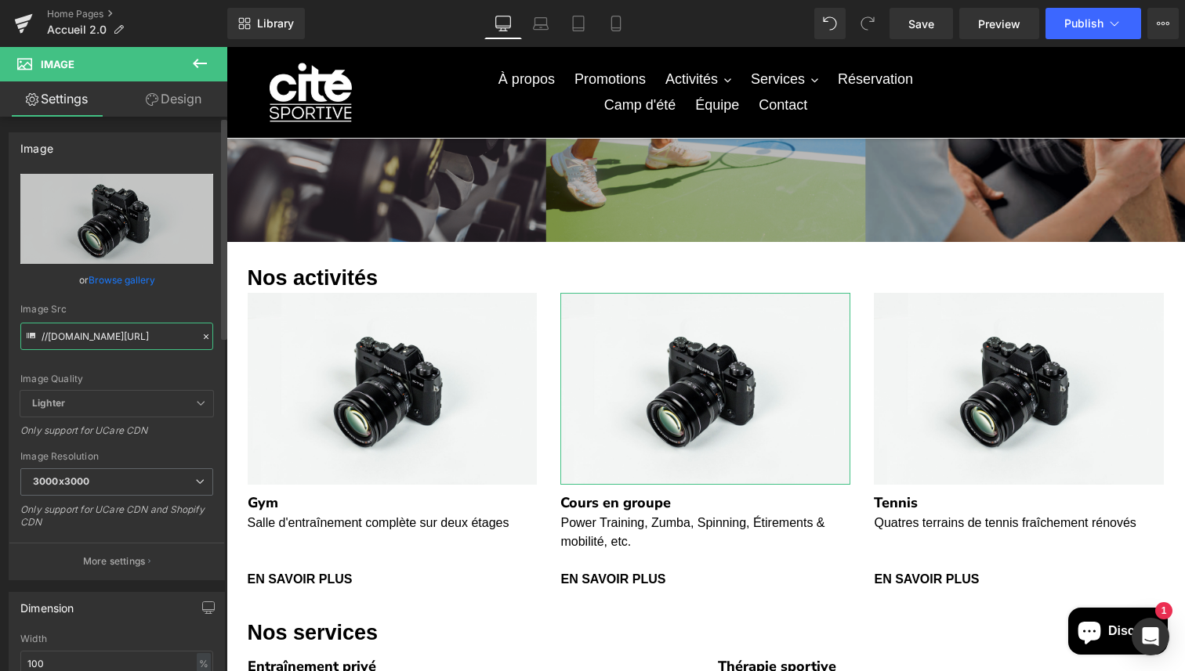
click at [132, 338] on input "//[DOMAIN_NAME][URL]" at bounding box center [116, 336] width 193 height 27
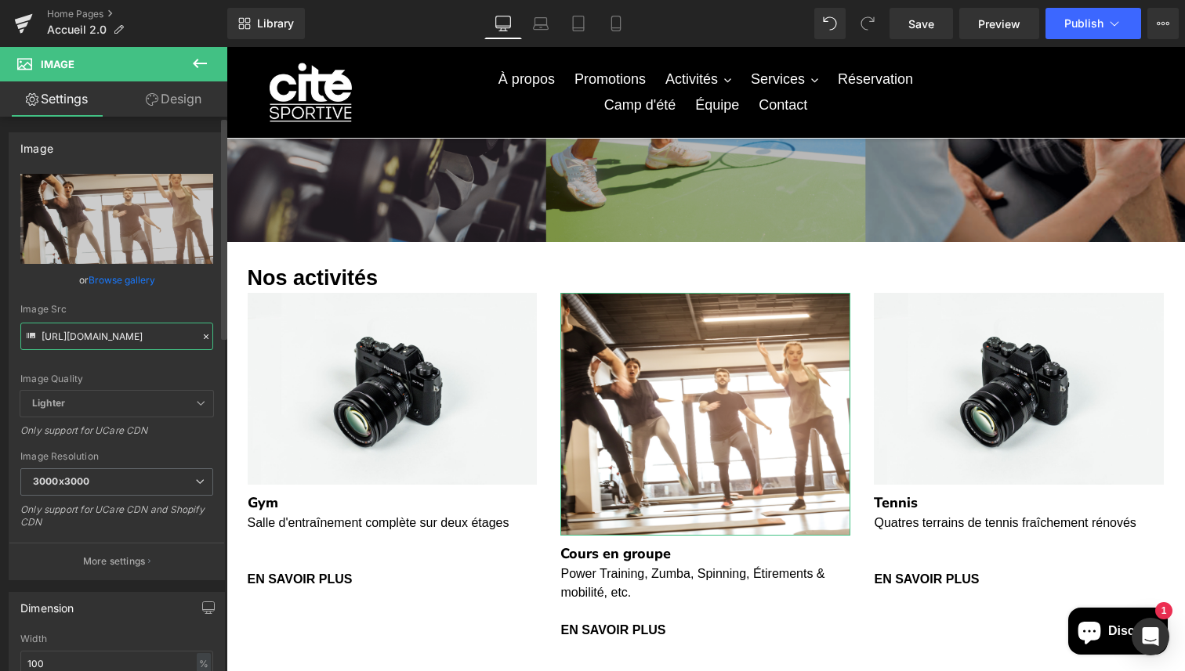
type input "[URL][DOMAIN_NAME]"
click at [201, 338] on icon at bounding box center [206, 336] width 11 height 11
click at [179, 103] on link "Design" at bounding box center [174, 98] width 114 height 35
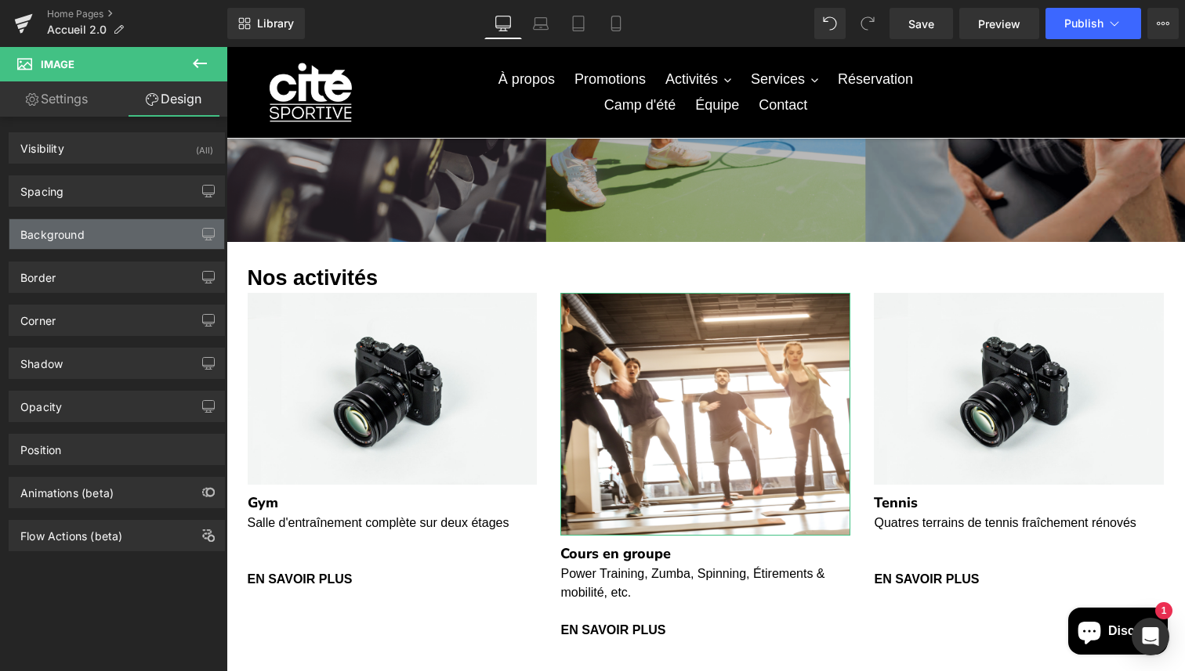
click at [132, 229] on div "Background" at bounding box center [116, 234] width 215 height 30
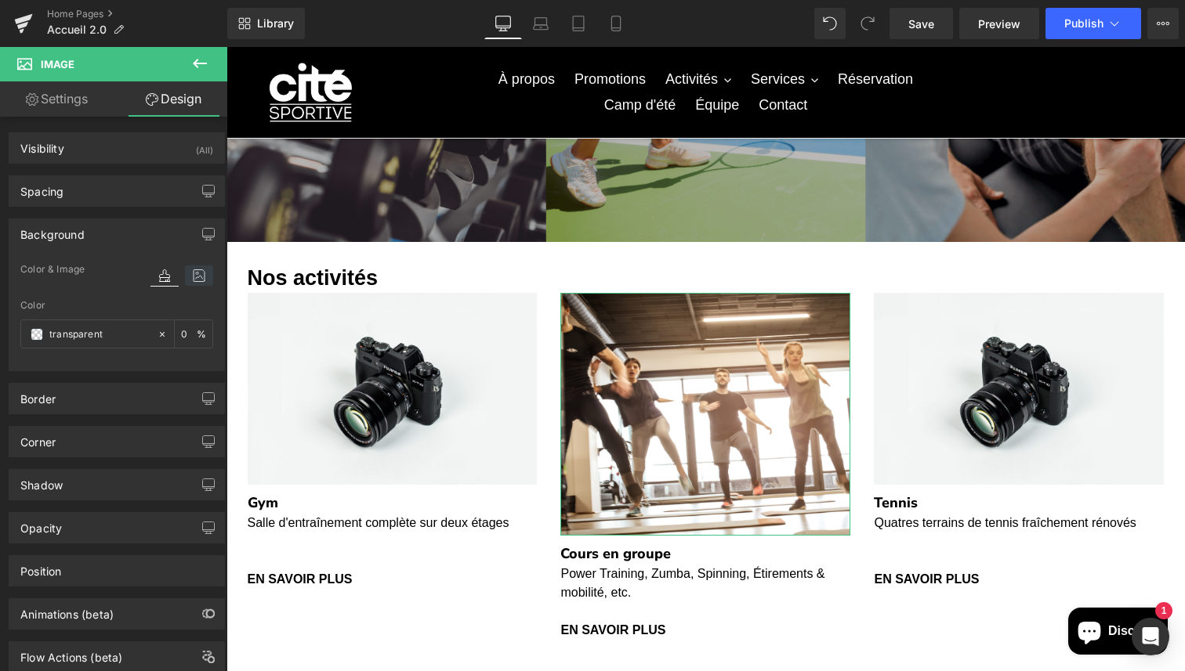
click at [199, 273] on icon at bounding box center [199, 276] width 28 height 20
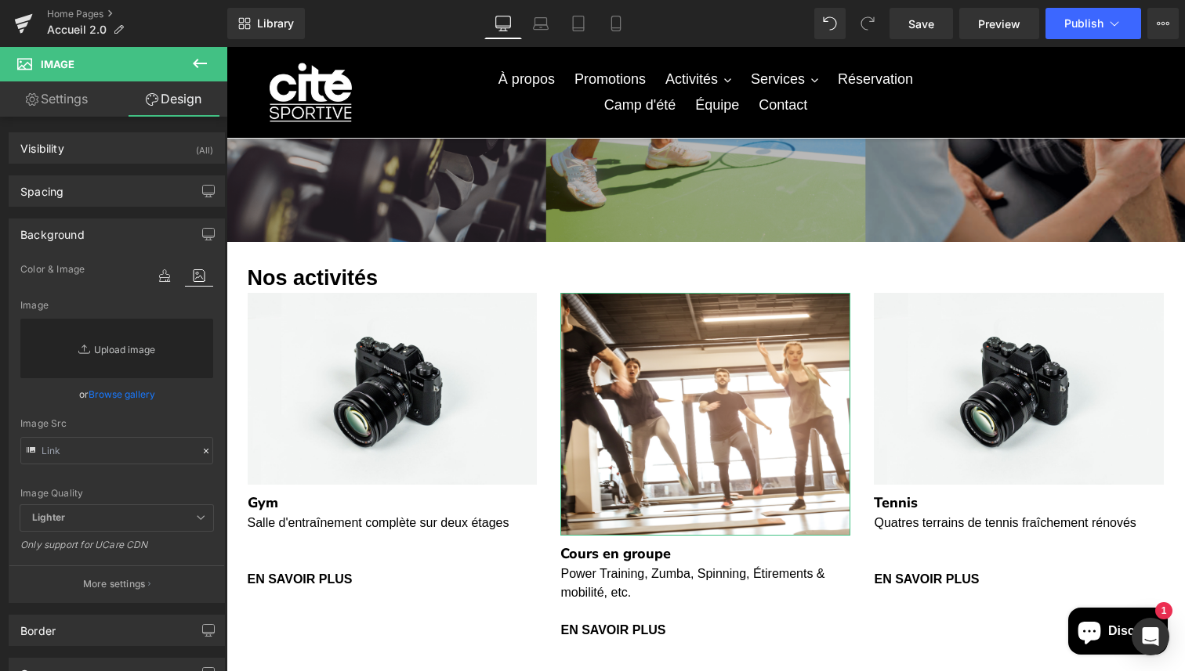
click at [118, 364] on link "Replace Image" at bounding box center [116, 349] width 193 height 60
click at [115, 447] on input "text" at bounding box center [116, 450] width 193 height 27
paste input "[URL][DOMAIN_NAME]"
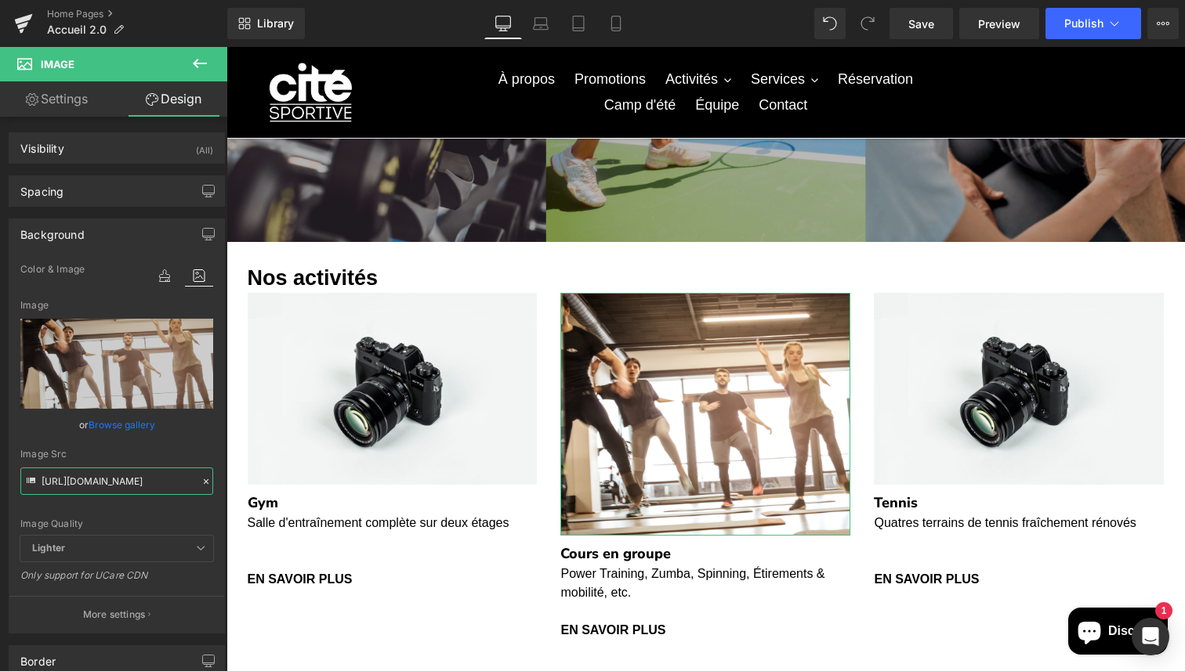
type input "[URL][DOMAIN_NAME]"
click at [150, 454] on div "Image Src" at bounding box center [116, 454] width 193 height 11
click at [204, 57] on icon at bounding box center [199, 63] width 19 height 19
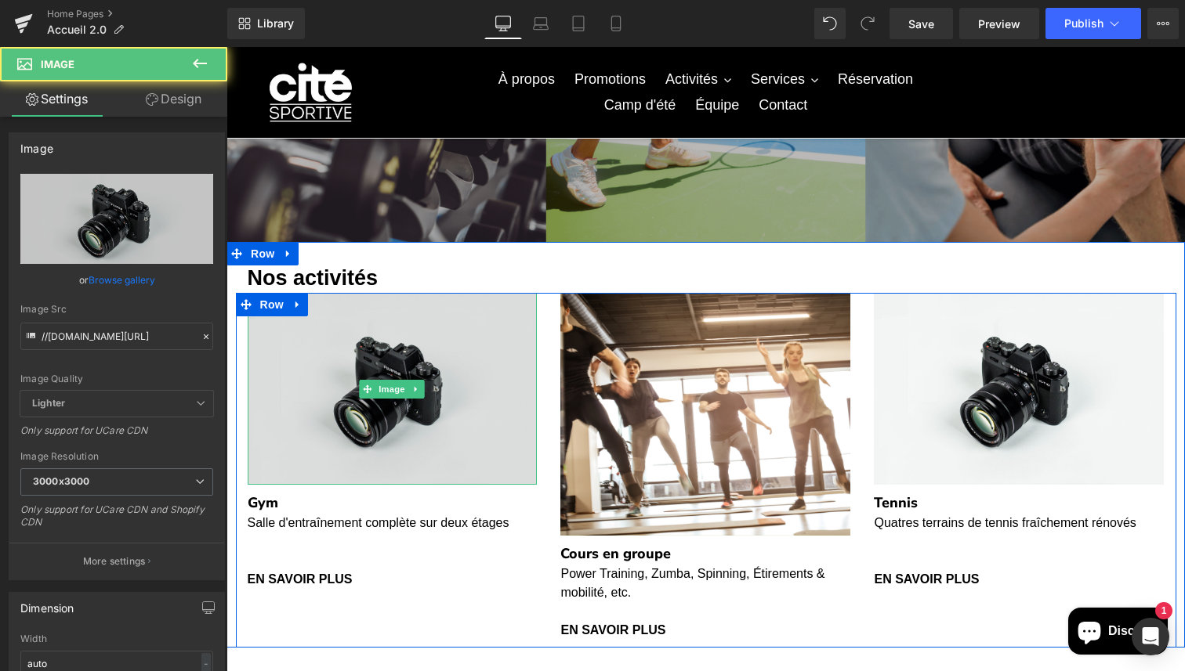
click at [486, 387] on img at bounding box center [393, 389] width 290 height 192
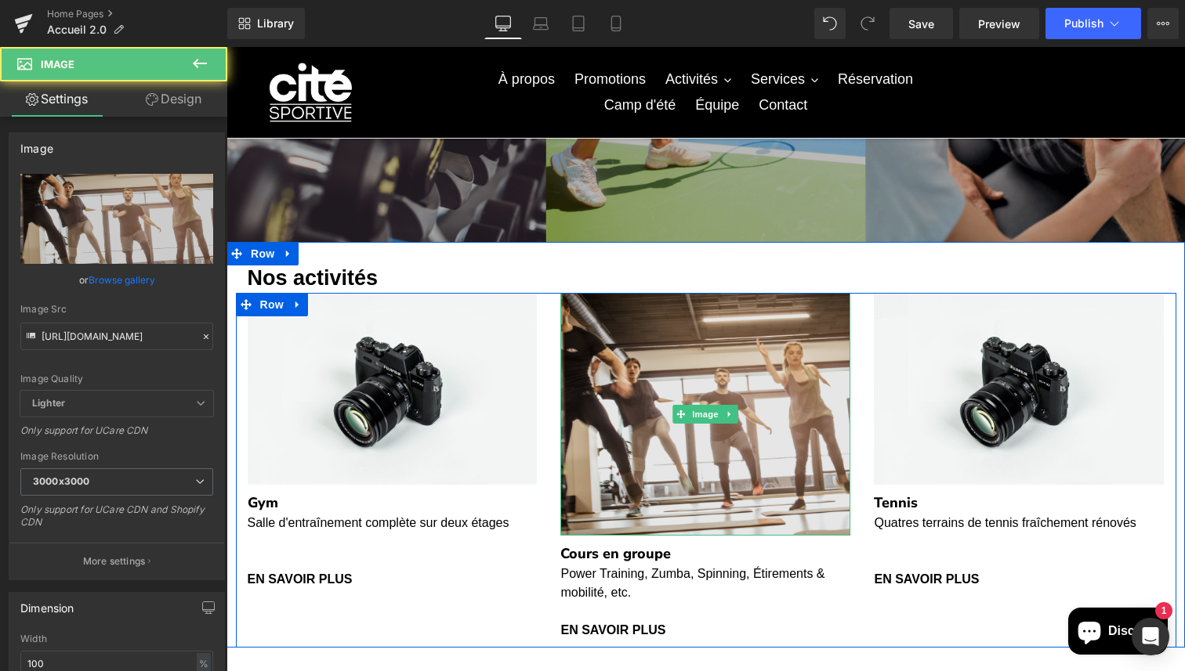
click at [669, 398] on img at bounding box center [705, 414] width 290 height 243
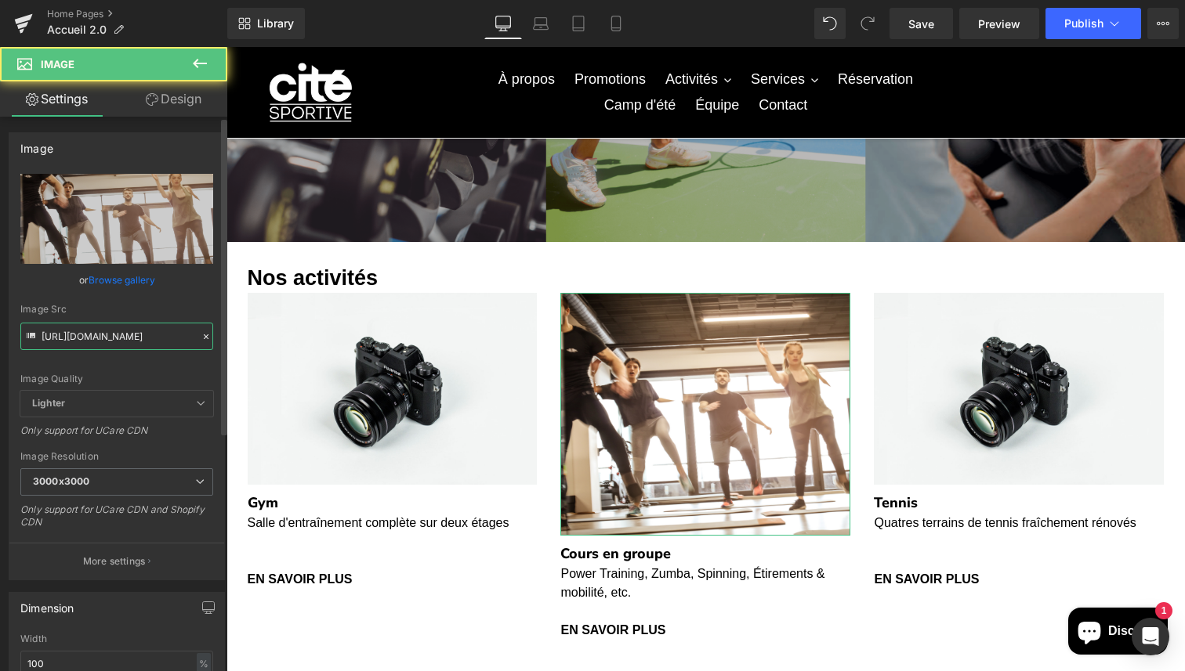
click at [153, 338] on input "[URL][DOMAIN_NAME]" at bounding box center [116, 336] width 193 height 27
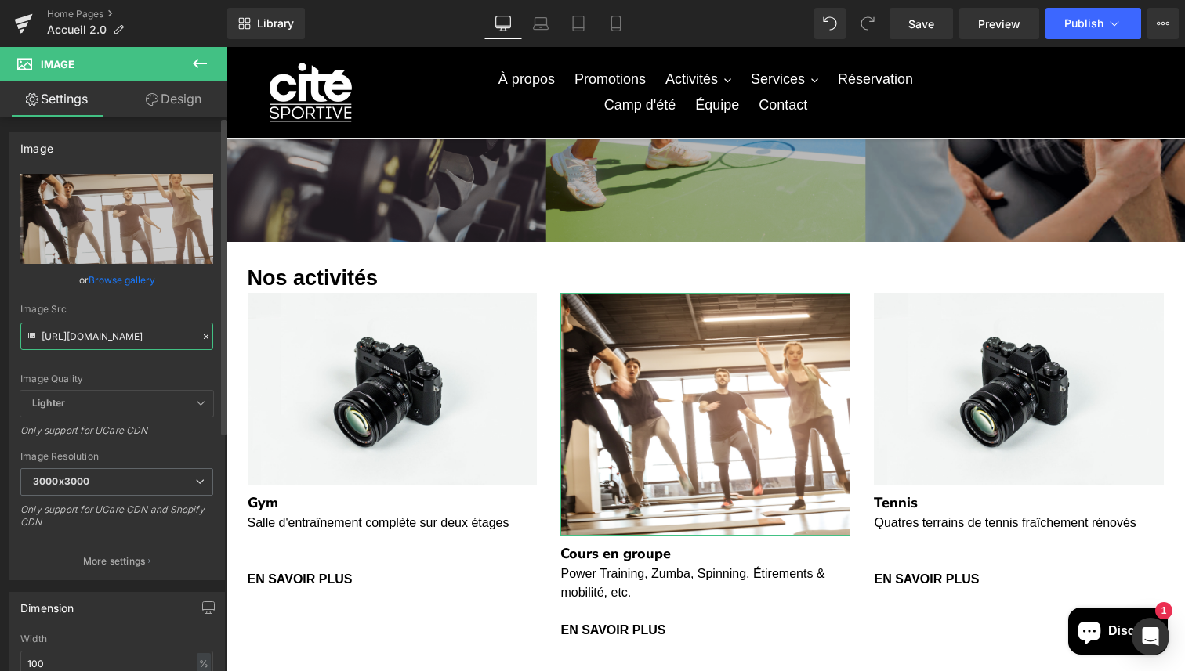
click at [153, 338] on input "[URL][DOMAIN_NAME]" at bounding box center [116, 336] width 193 height 27
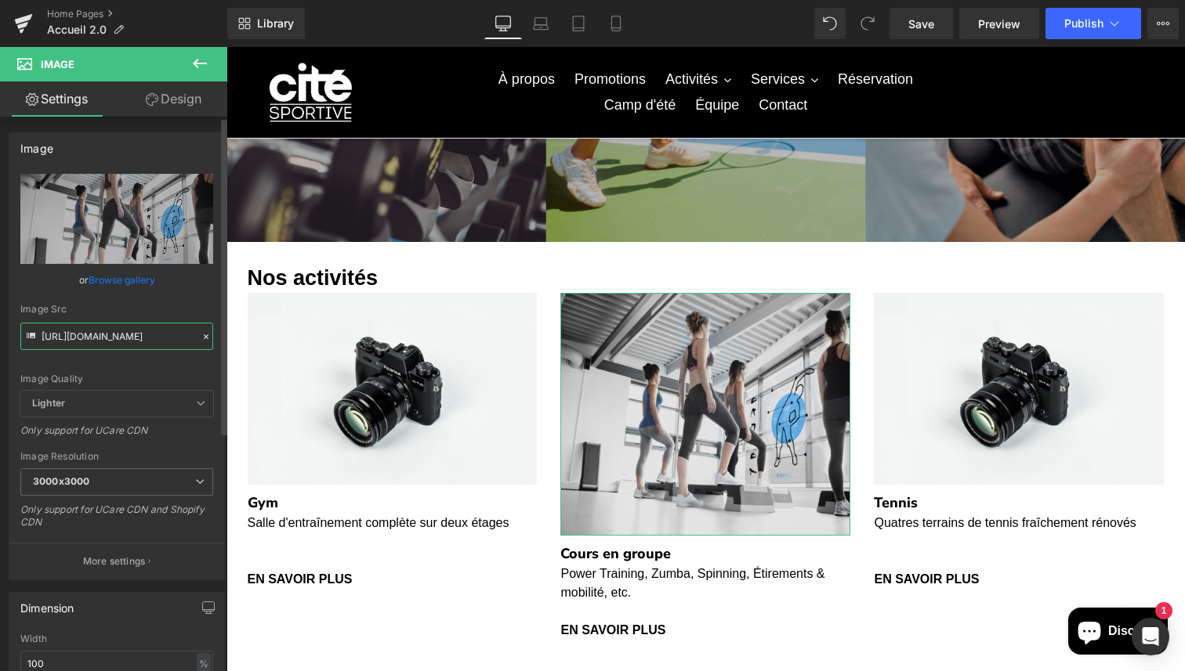
click at [162, 336] on input "[URL][DOMAIN_NAME]" at bounding box center [116, 336] width 193 height 27
paste input "PINNING.png?v=1601255522"
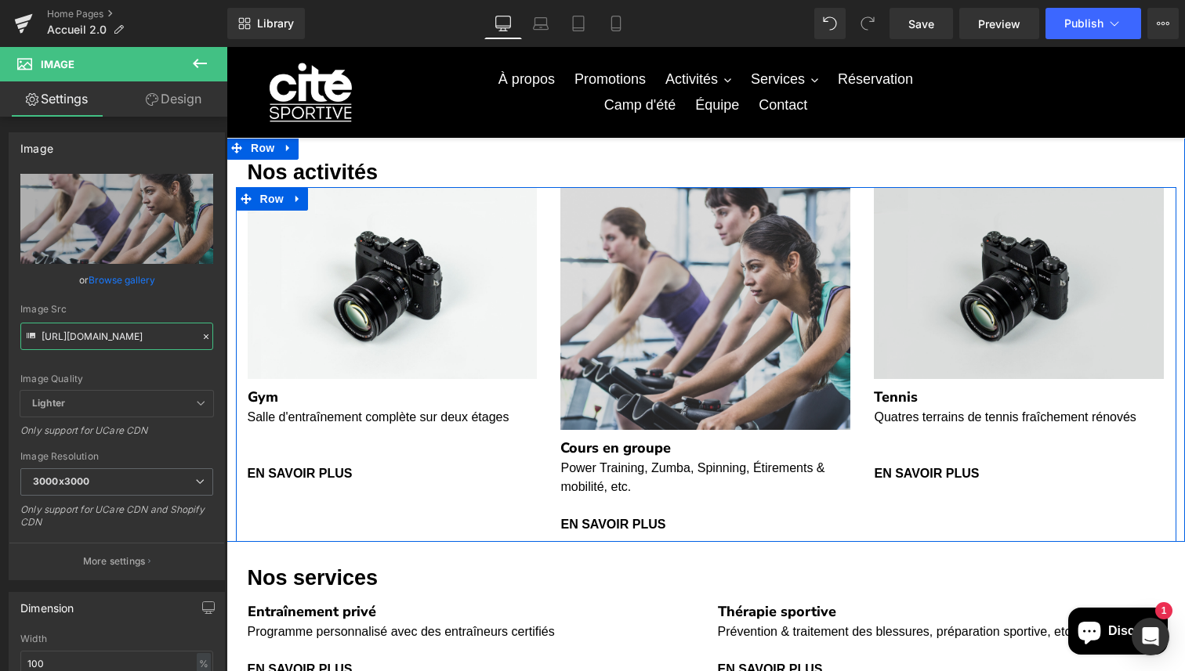
scroll to position [331, 0]
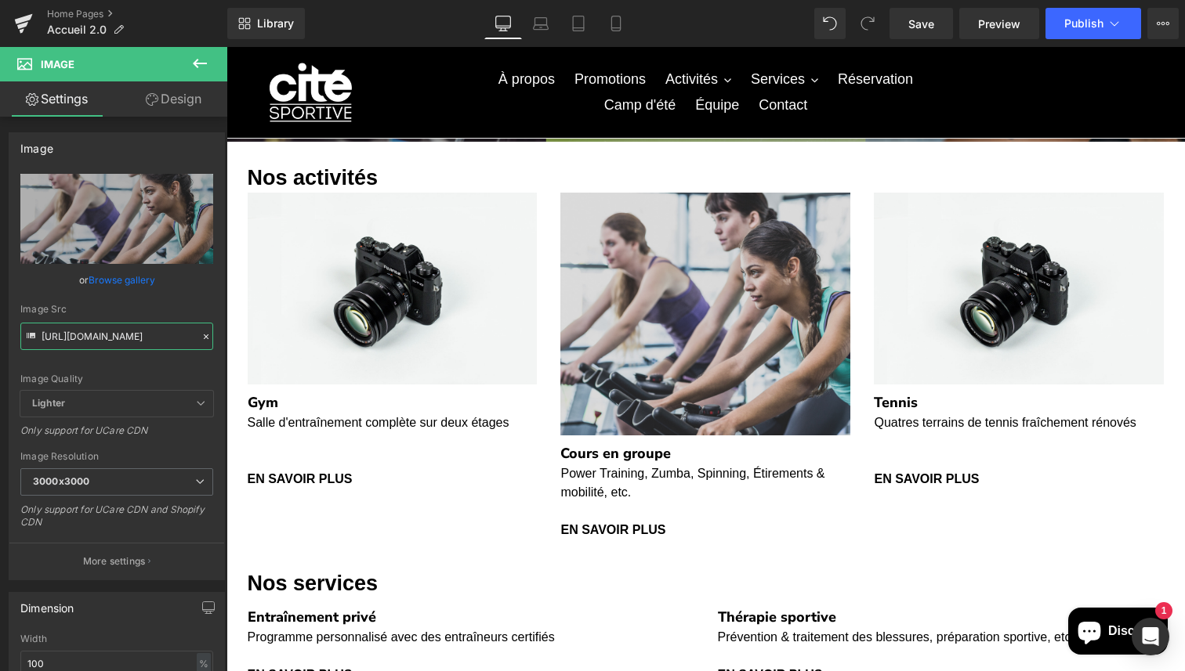
type input "[URL][DOMAIN_NAME]"
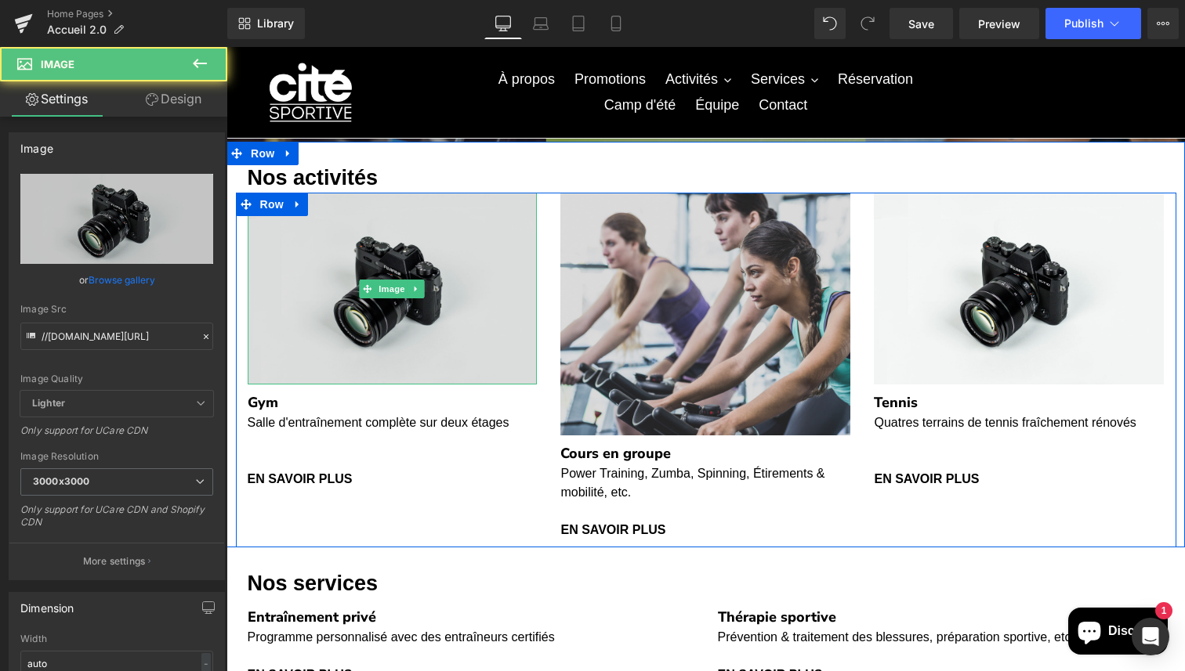
click at [389, 314] on img at bounding box center [393, 289] width 290 height 192
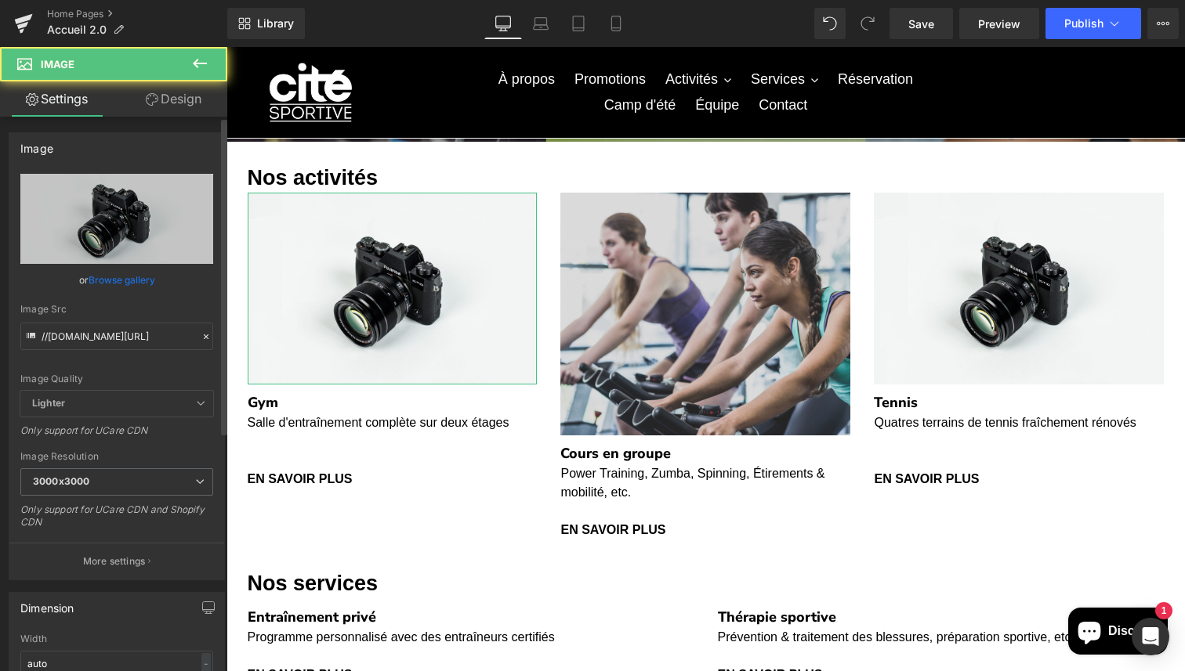
click at [120, 350] on div "Image Quality Lighter Lightest Lighter Lighter Lightest Only support for UCare …" at bounding box center [116, 282] width 193 height 217
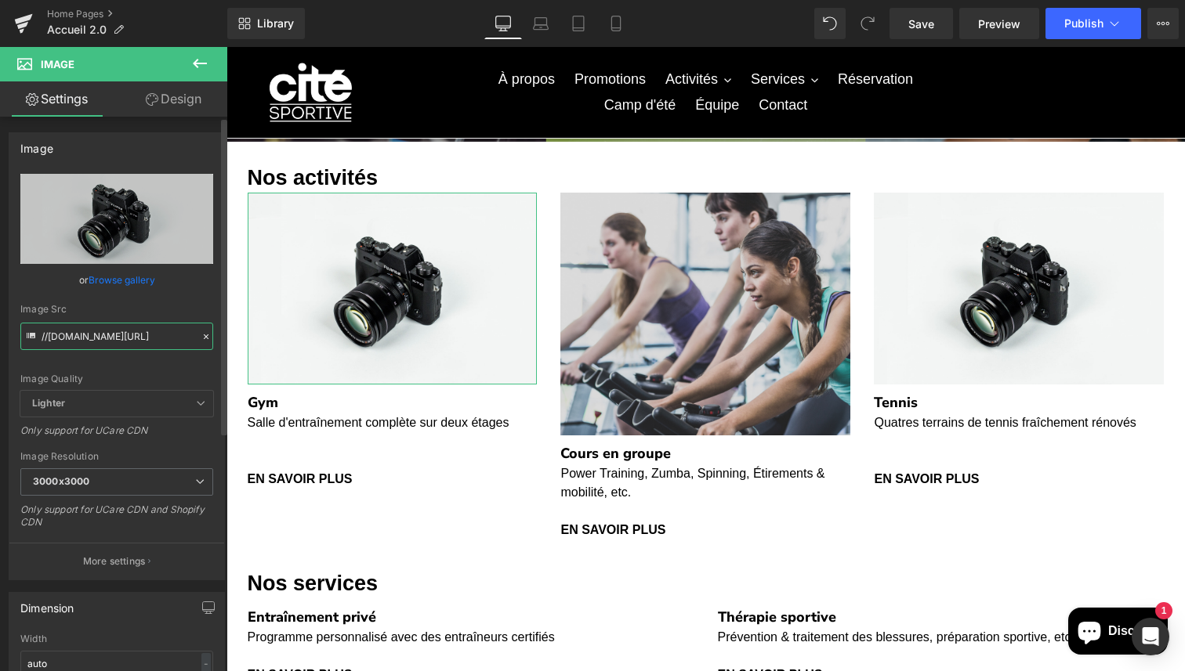
click at [120, 337] on input "//[DOMAIN_NAME][URL]" at bounding box center [116, 336] width 193 height 27
paste input "[URL][DOMAIN_NAME]"
type input "[URL][DOMAIN_NAME]"
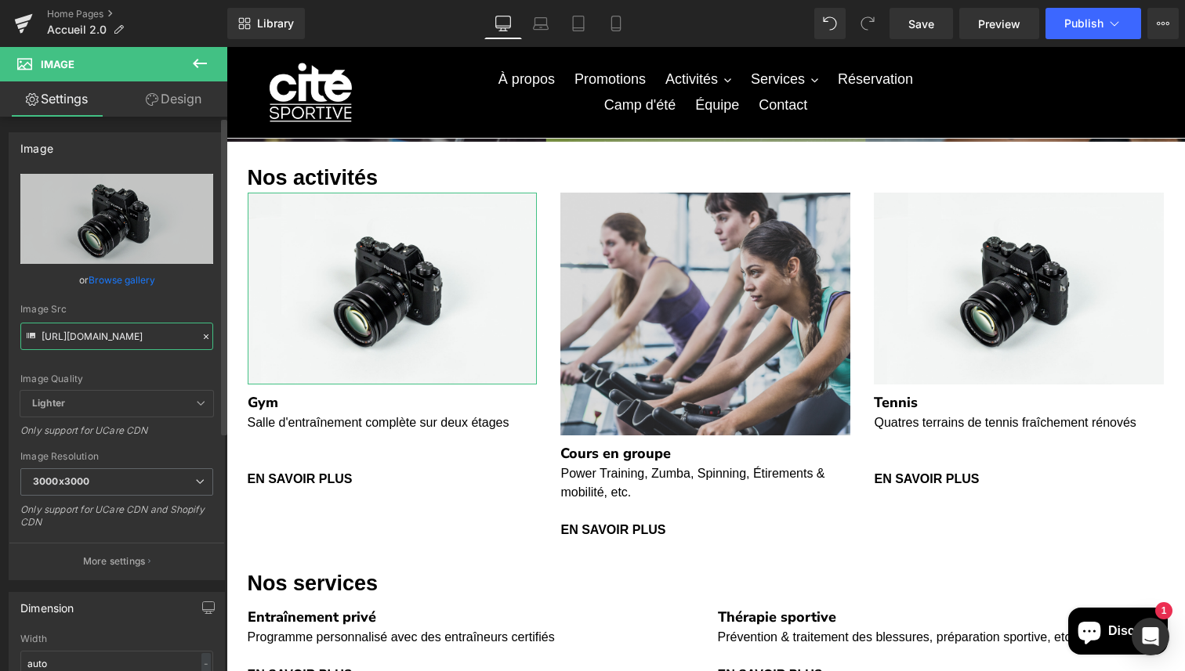
scroll to position [0, 277]
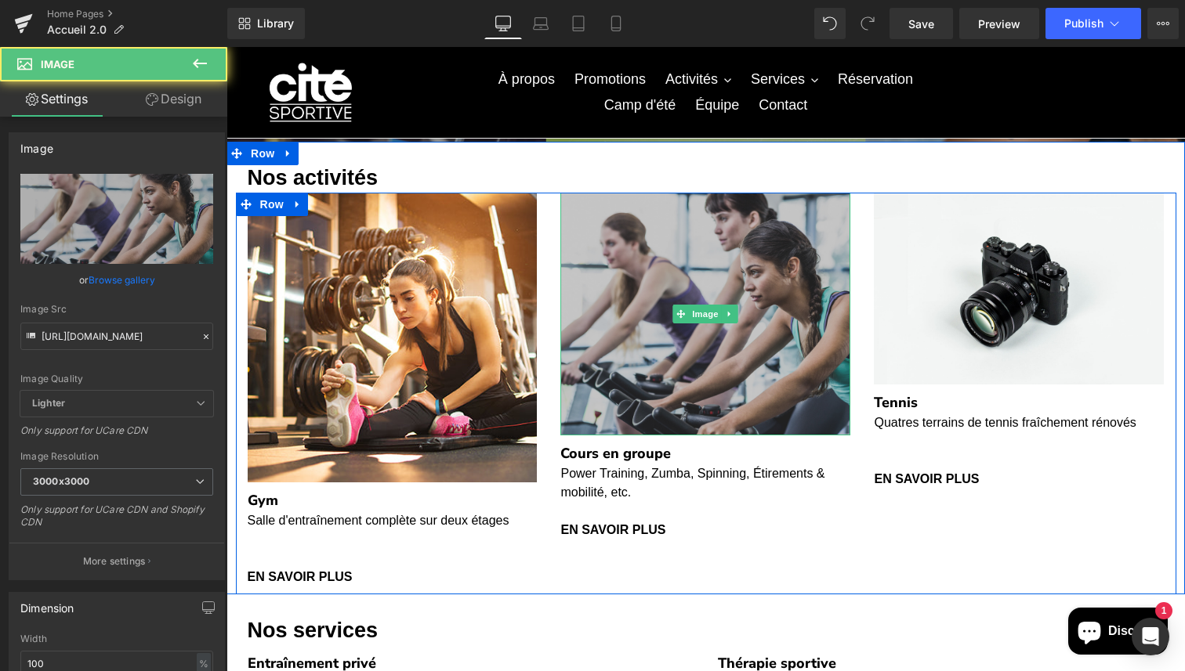
click at [625, 389] on img at bounding box center [705, 314] width 290 height 243
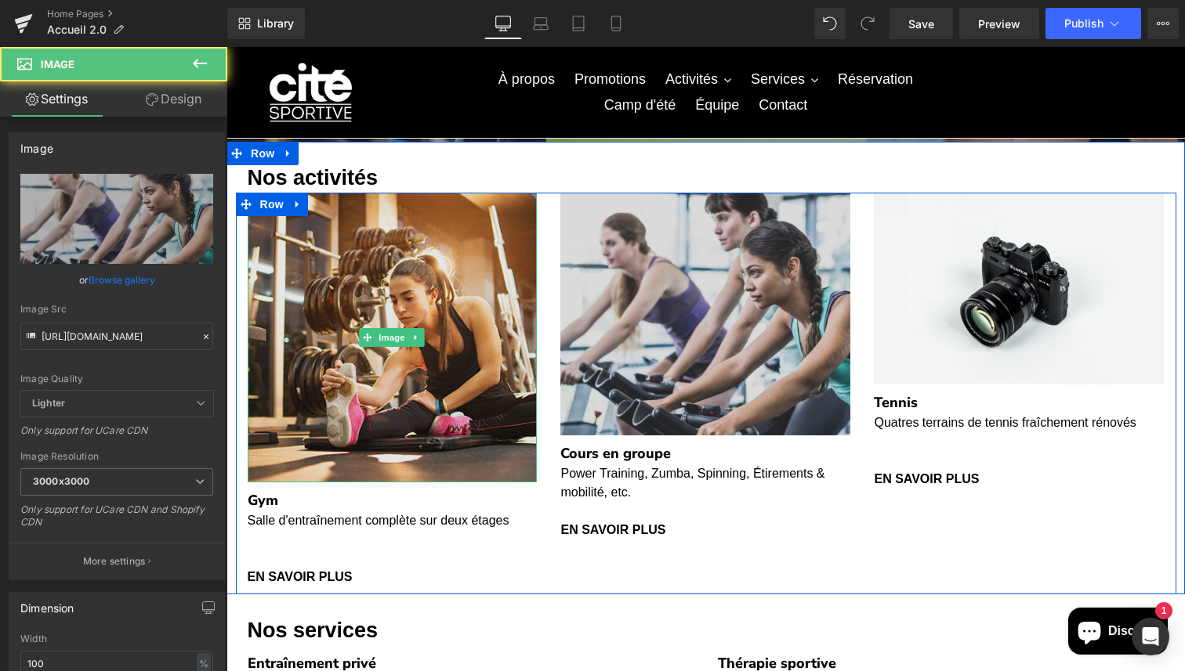
click at [431, 417] on img at bounding box center [393, 338] width 290 height 290
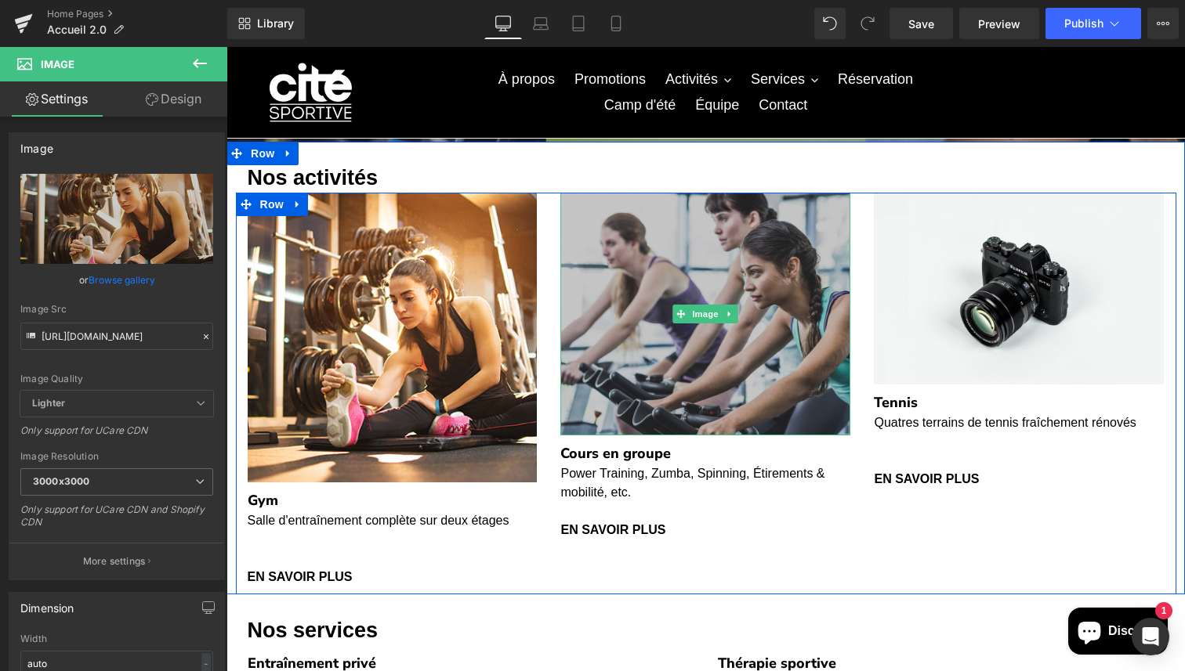
click at [621, 385] on img at bounding box center [705, 314] width 290 height 243
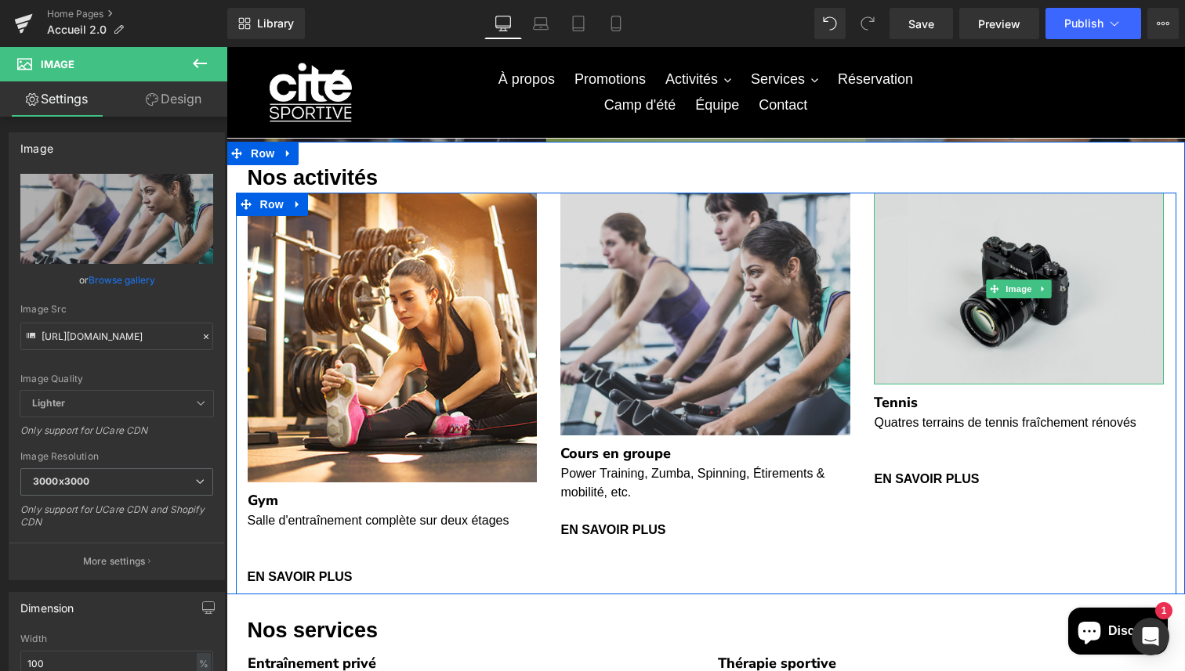
click at [917, 342] on img at bounding box center [1019, 289] width 290 height 192
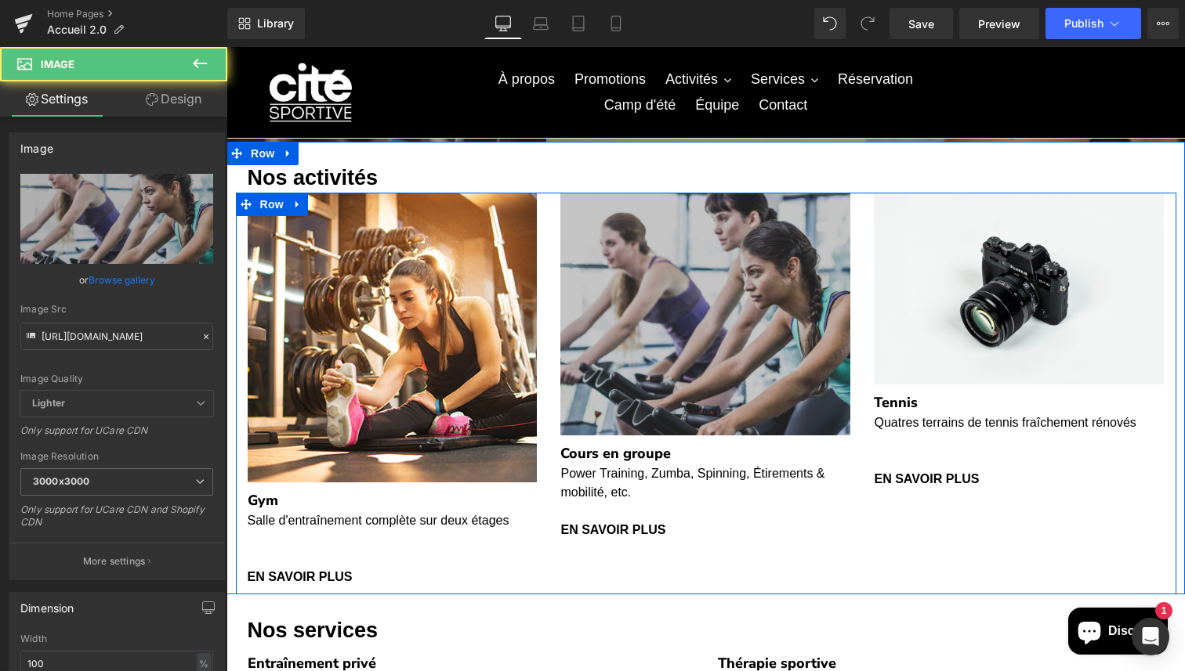
click at [751, 303] on img at bounding box center [705, 314] width 290 height 243
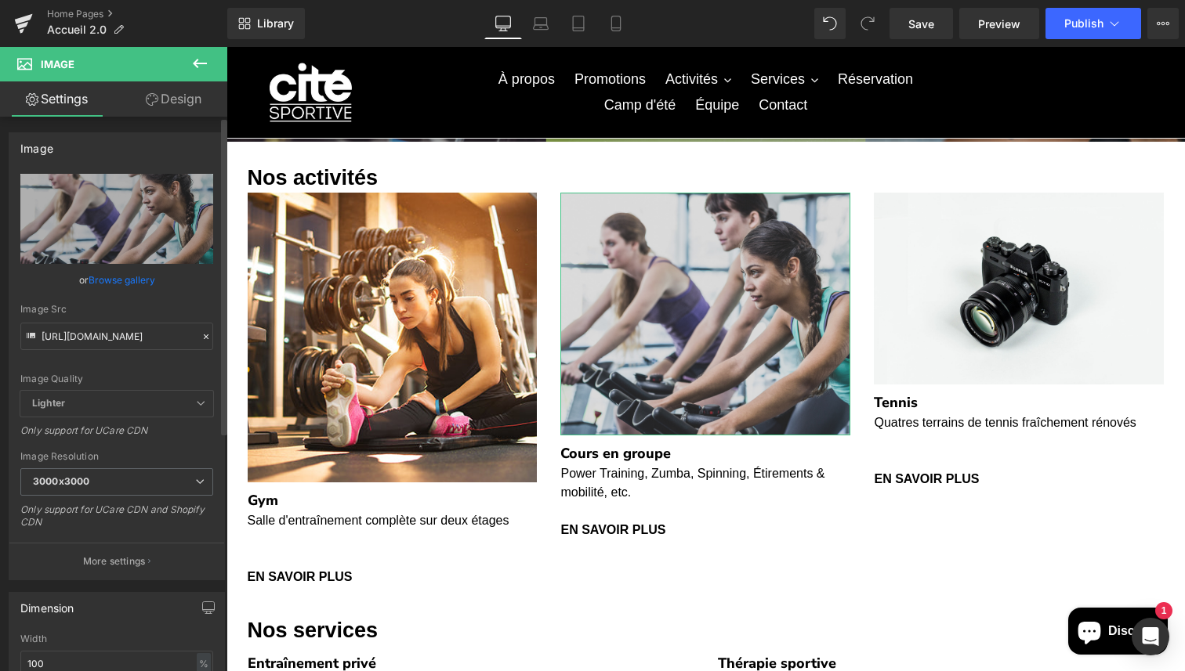
click at [201, 340] on icon at bounding box center [206, 336] width 11 height 11
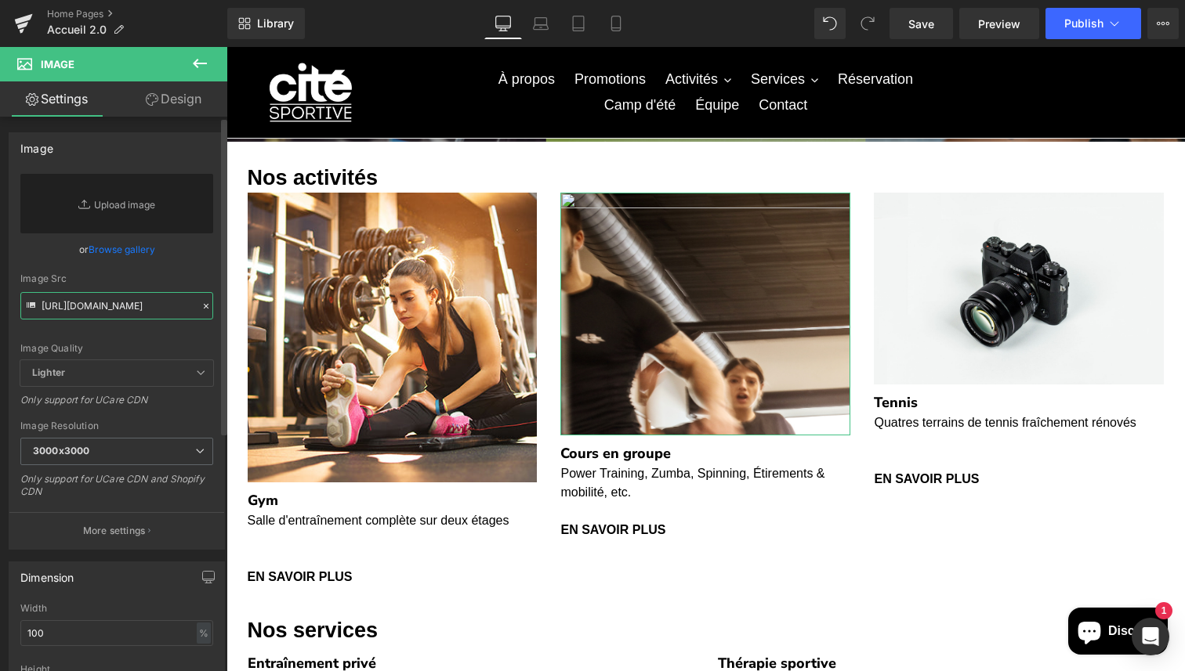
click at [136, 303] on input "[URL][DOMAIN_NAME]" at bounding box center [116, 305] width 193 height 27
paste input "[URL][DOMAIN_NAME]"
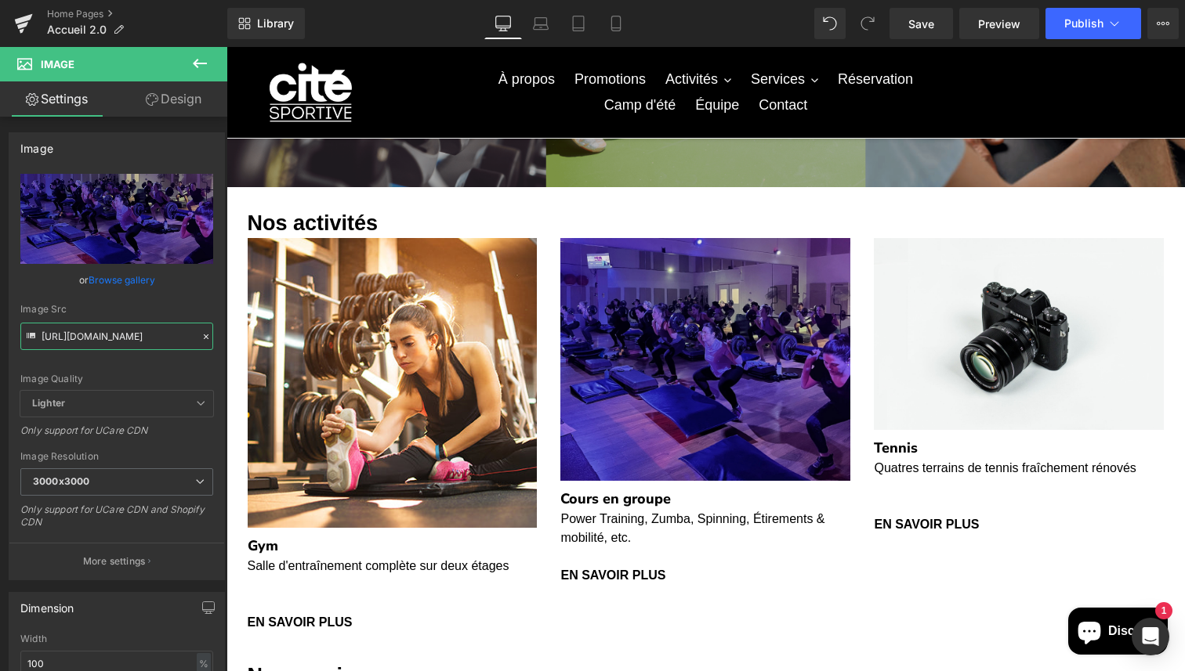
scroll to position [301, 0]
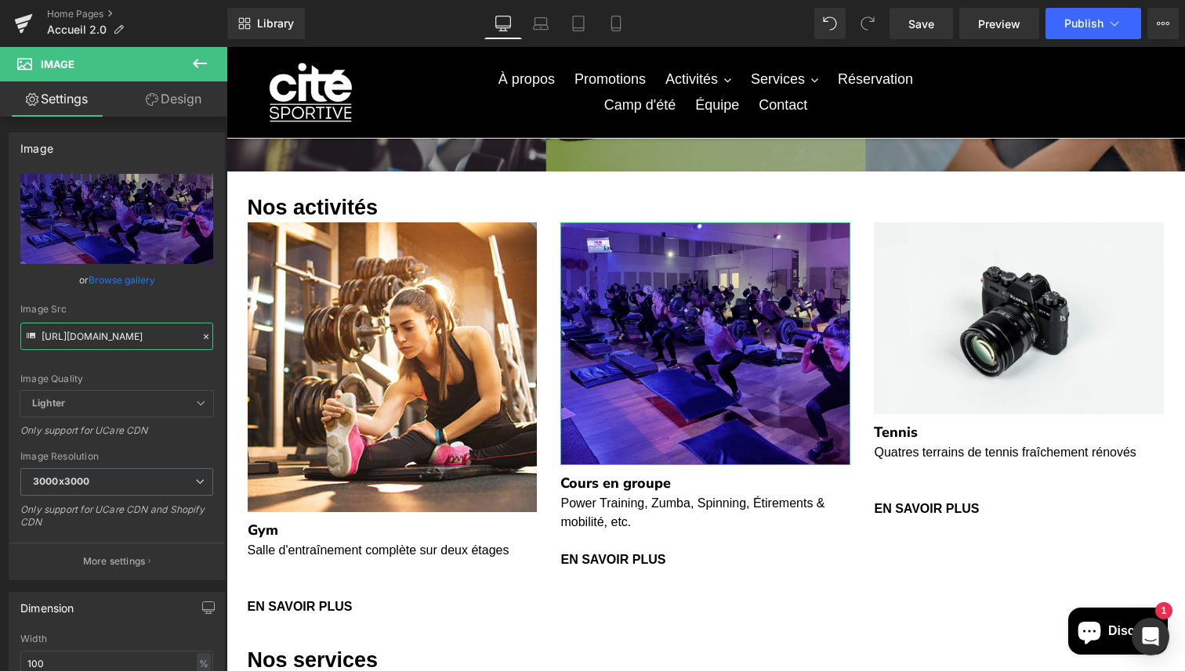
type input "[URL][DOMAIN_NAME]"
click at [190, 110] on link "Design" at bounding box center [174, 98] width 114 height 35
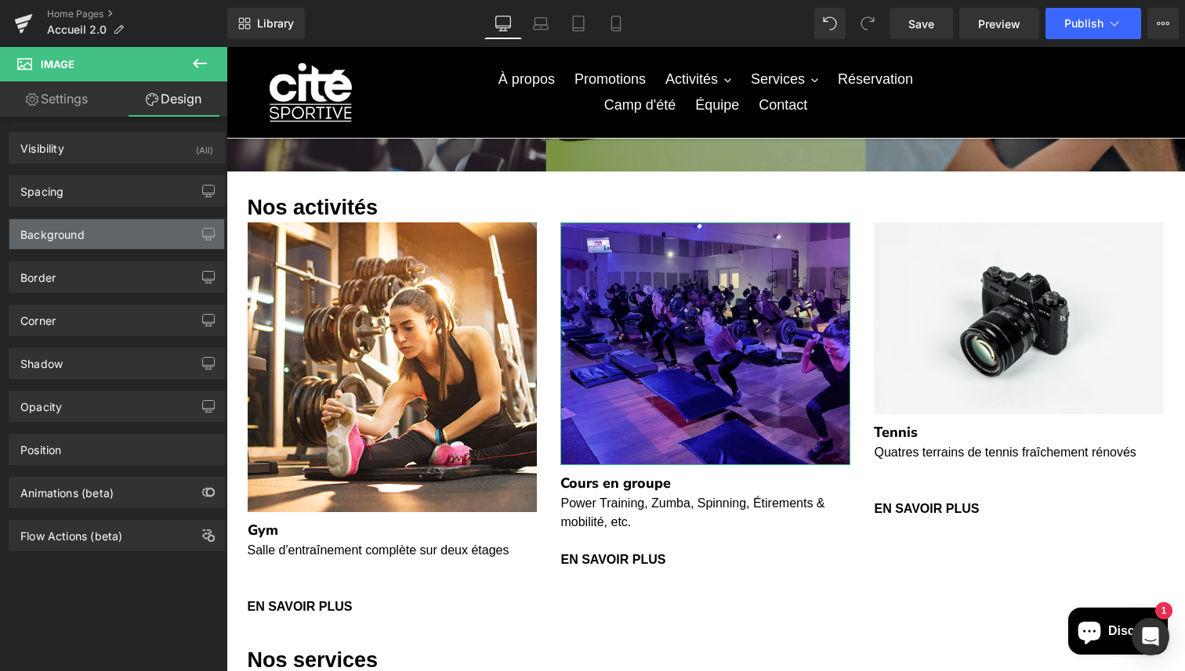
click at [135, 233] on div "Background" at bounding box center [116, 234] width 215 height 30
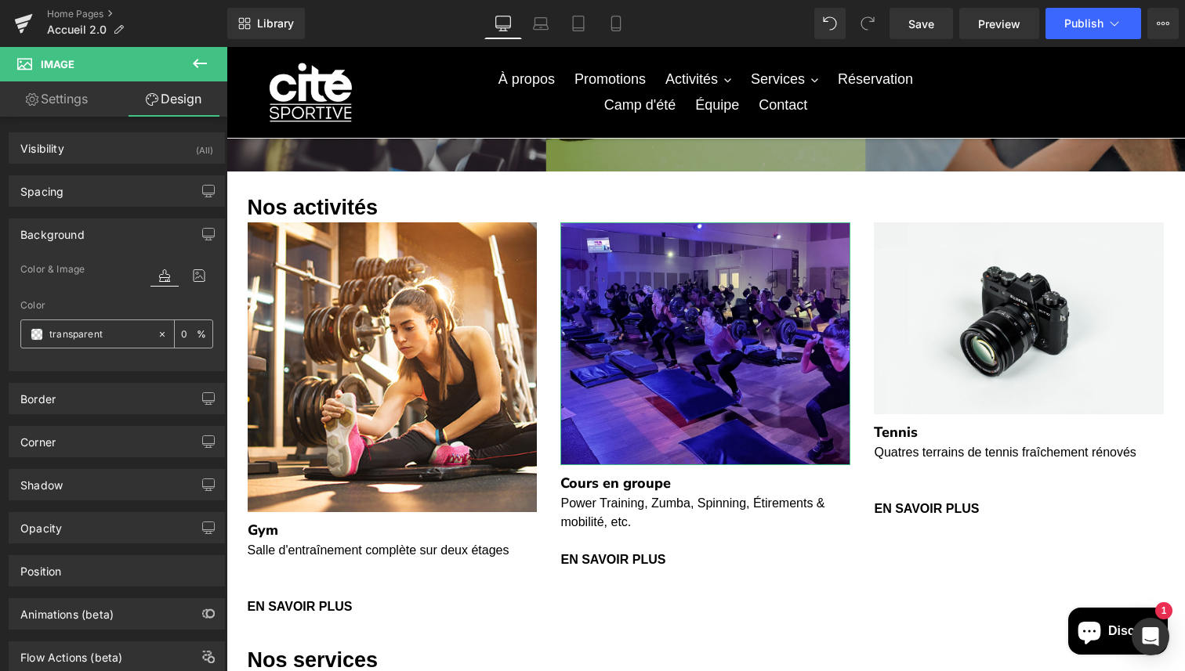
click at [121, 331] on input "transparent" at bounding box center [99, 334] width 100 height 17
type input "0000"
click at [107, 302] on div "Color" at bounding box center [116, 305] width 193 height 11
click at [57, 109] on link "Settings" at bounding box center [57, 98] width 114 height 35
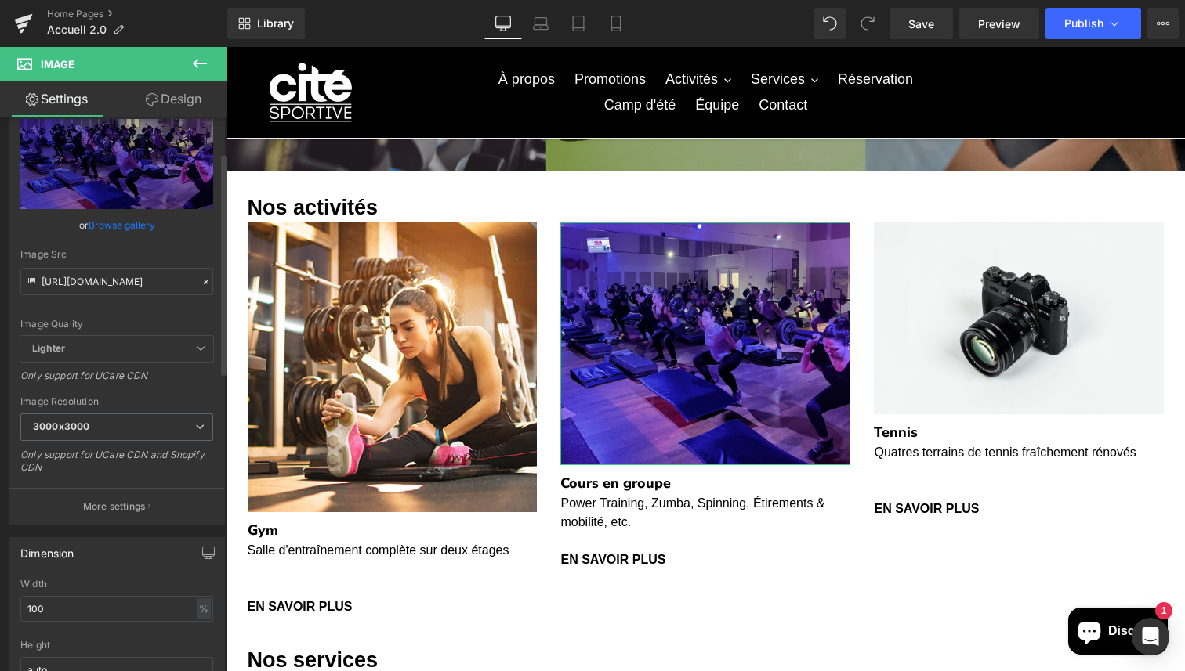
scroll to position [110, 0]
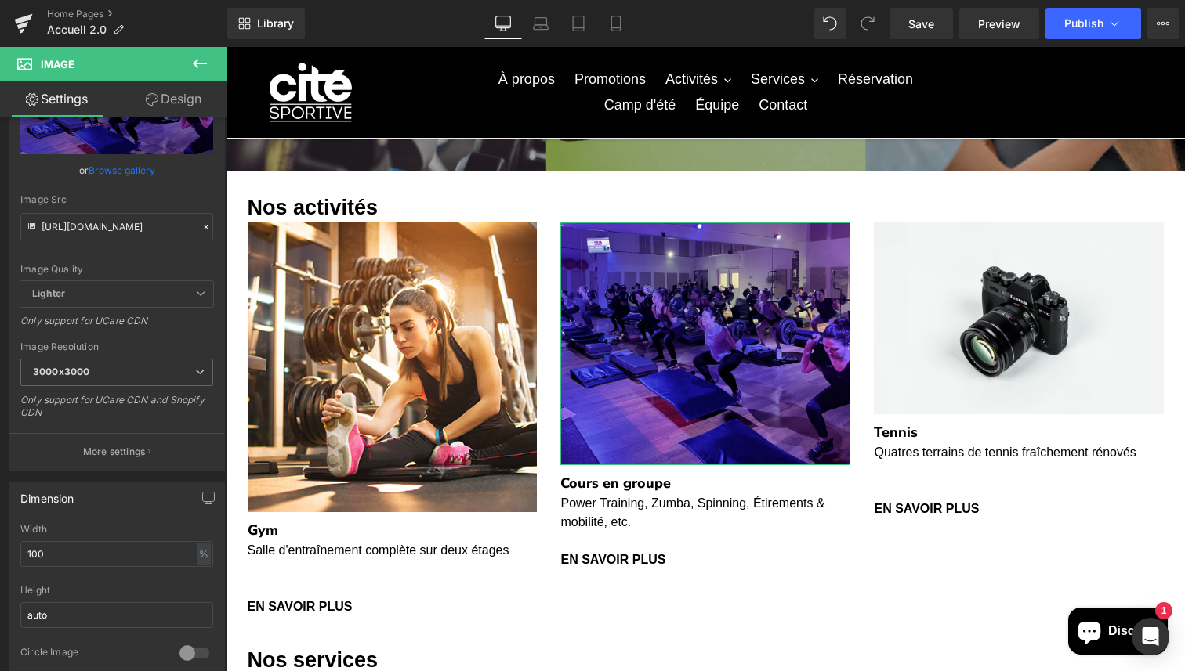
click at [172, 104] on link "Design" at bounding box center [174, 98] width 114 height 35
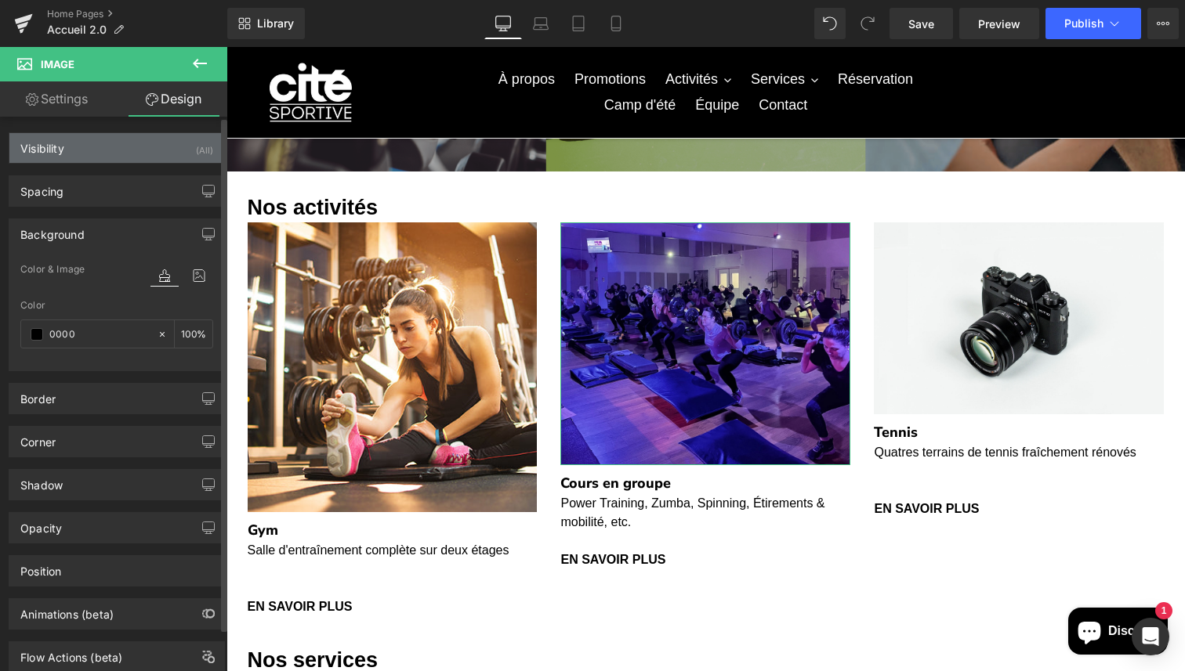
click at [122, 160] on div "Visibility (All)" at bounding box center [116, 148] width 215 height 30
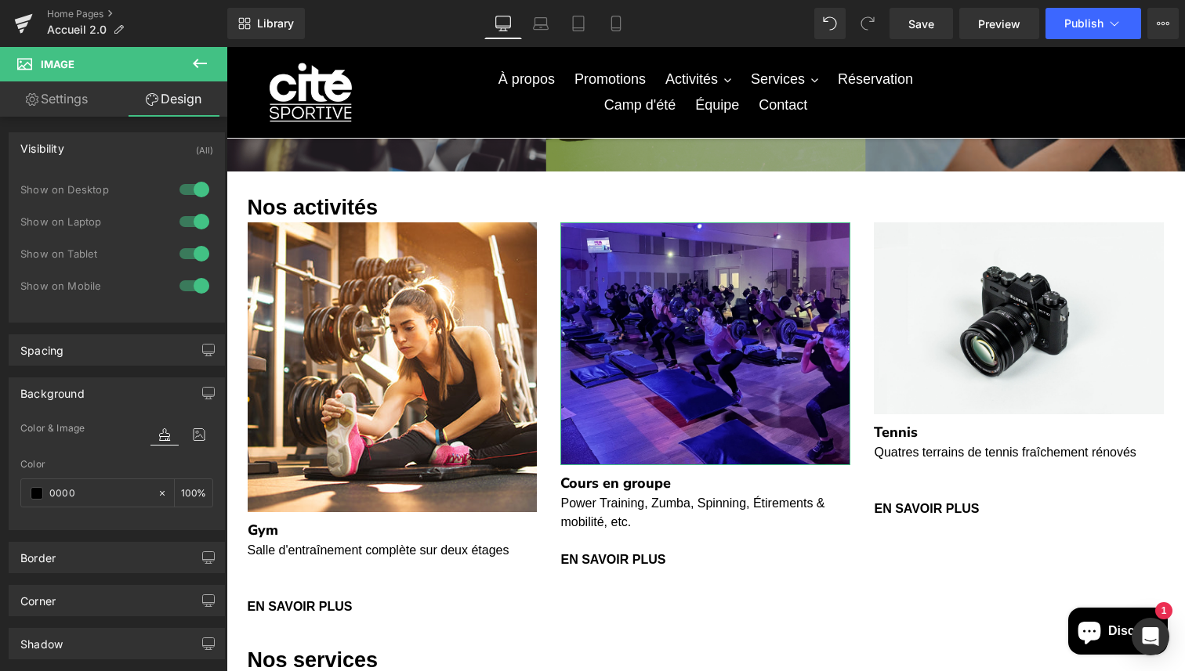
click at [59, 113] on link "Settings" at bounding box center [57, 98] width 114 height 35
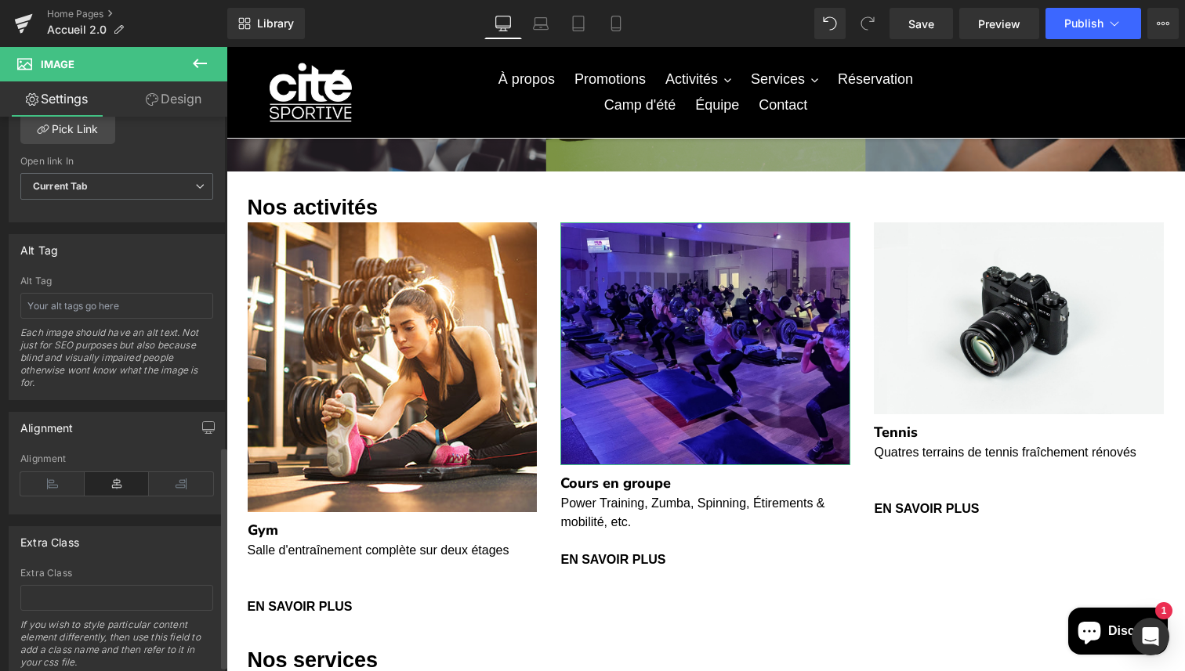
scroll to position [834, 0]
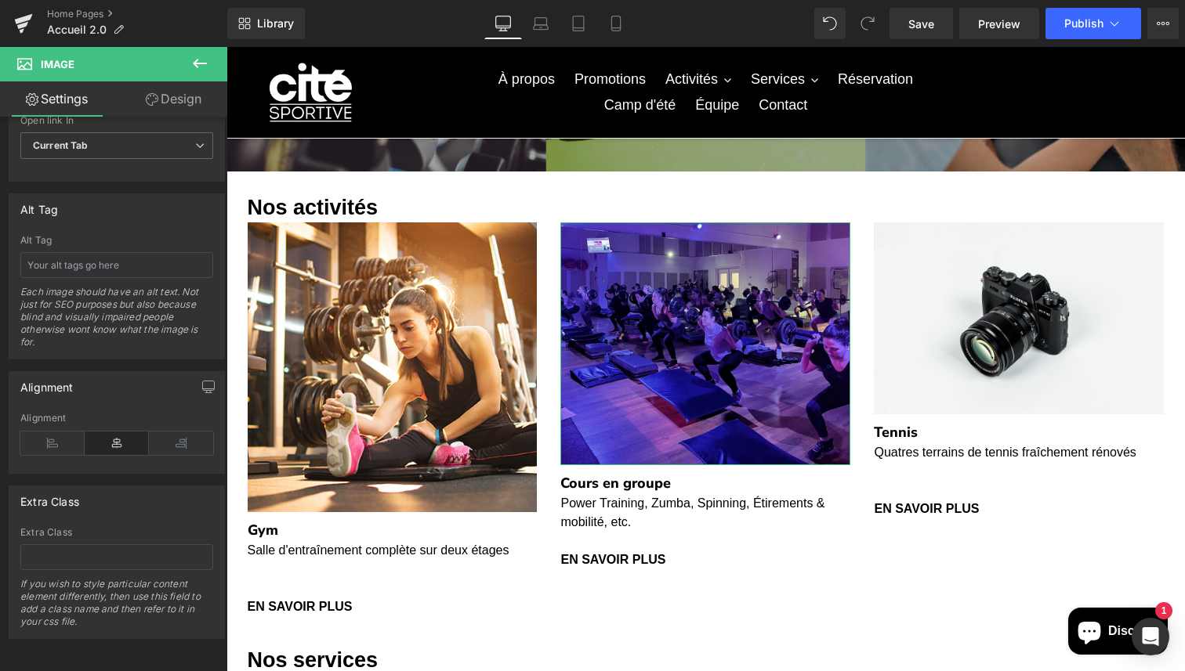
click at [161, 116] on link "Design" at bounding box center [174, 98] width 114 height 35
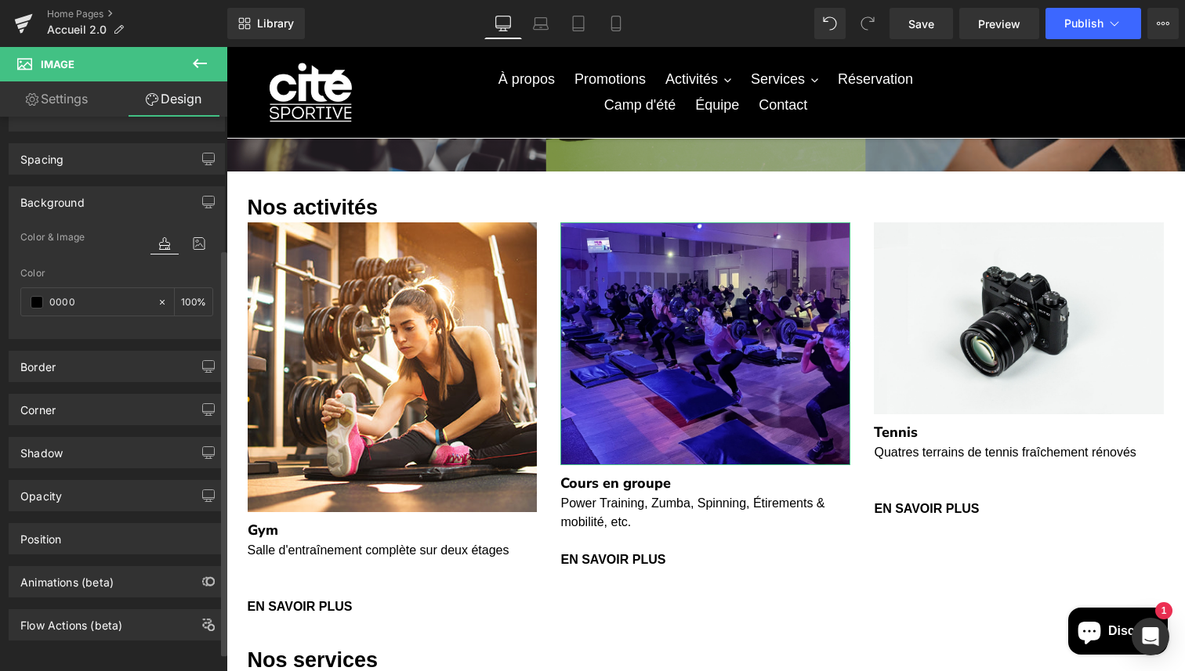
scroll to position [205, 0]
click at [188, 232] on icon at bounding box center [199, 242] width 28 height 20
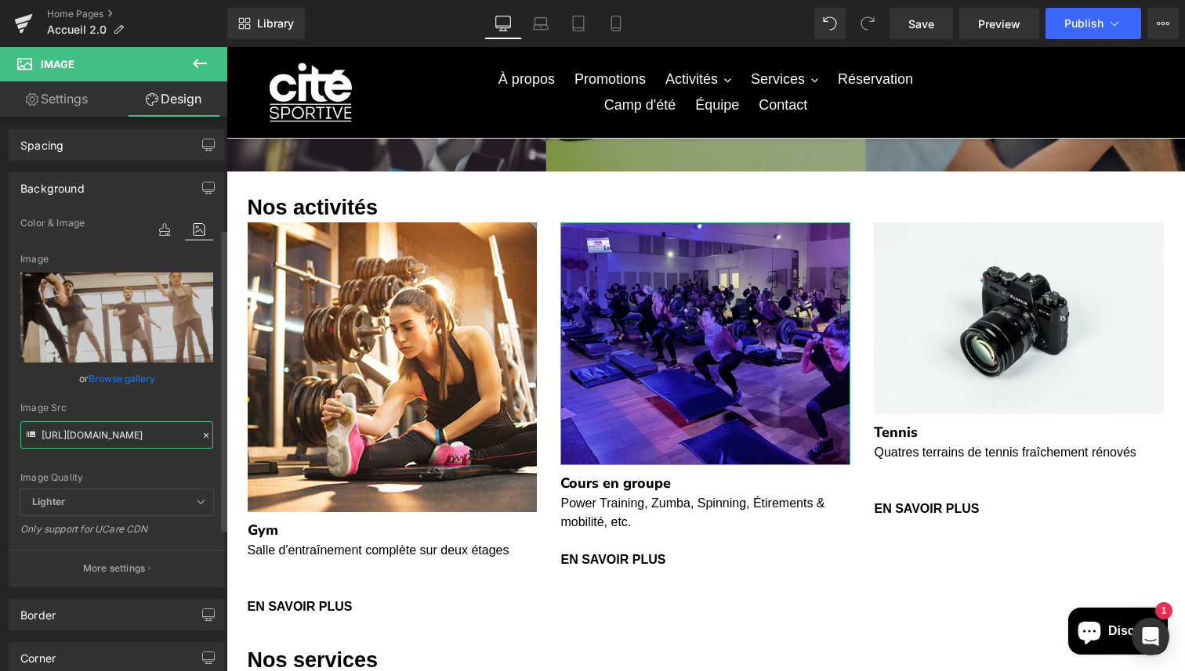
click at [145, 441] on input "[URL][DOMAIN_NAME]" at bounding box center [116, 435] width 193 height 27
paste input "Powertraining.jpg?v=1716564933"
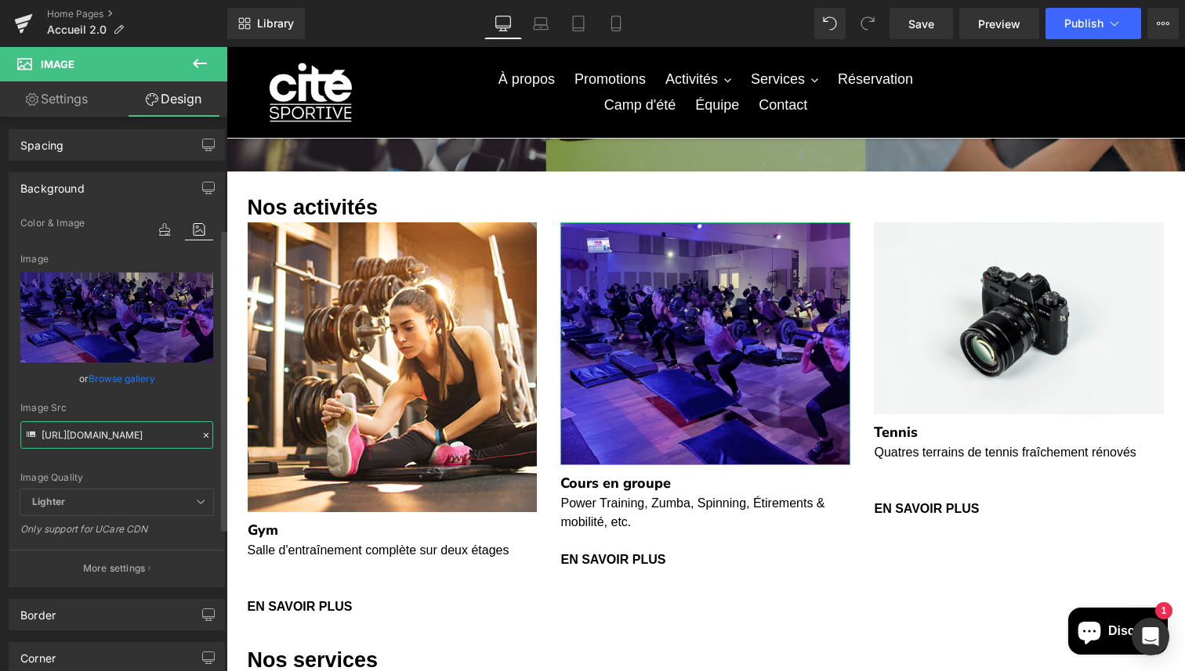
type input "[URL][DOMAIN_NAME]"
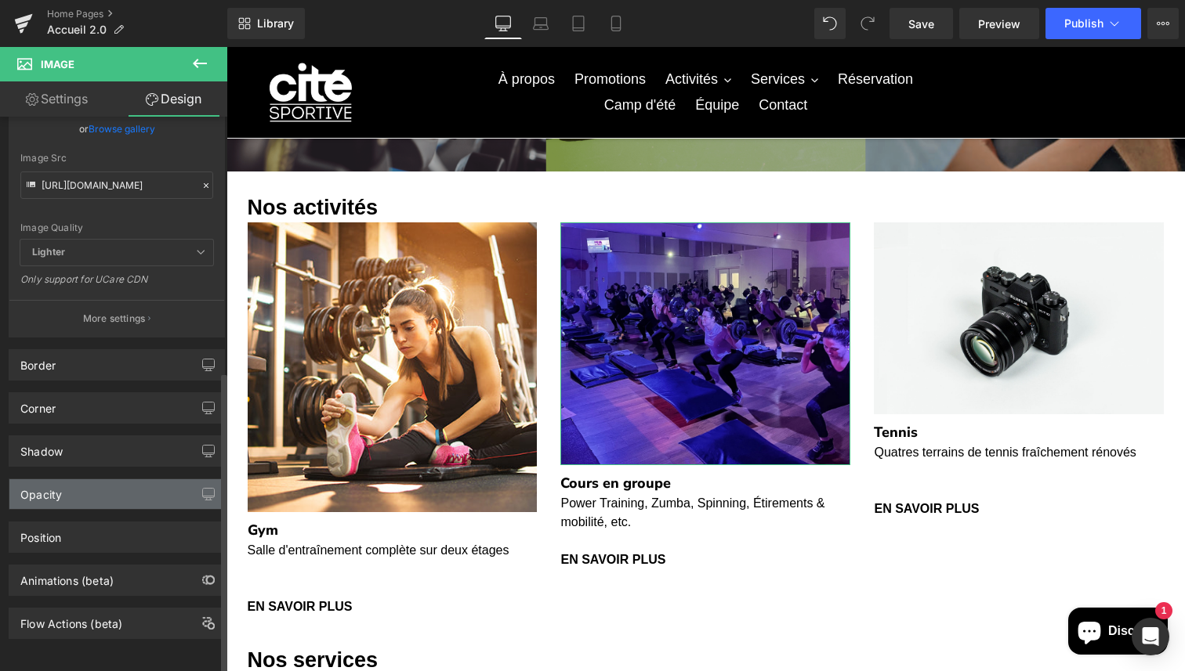
scroll to position [0, 0]
click at [113, 490] on div "Opacity" at bounding box center [116, 494] width 215 height 30
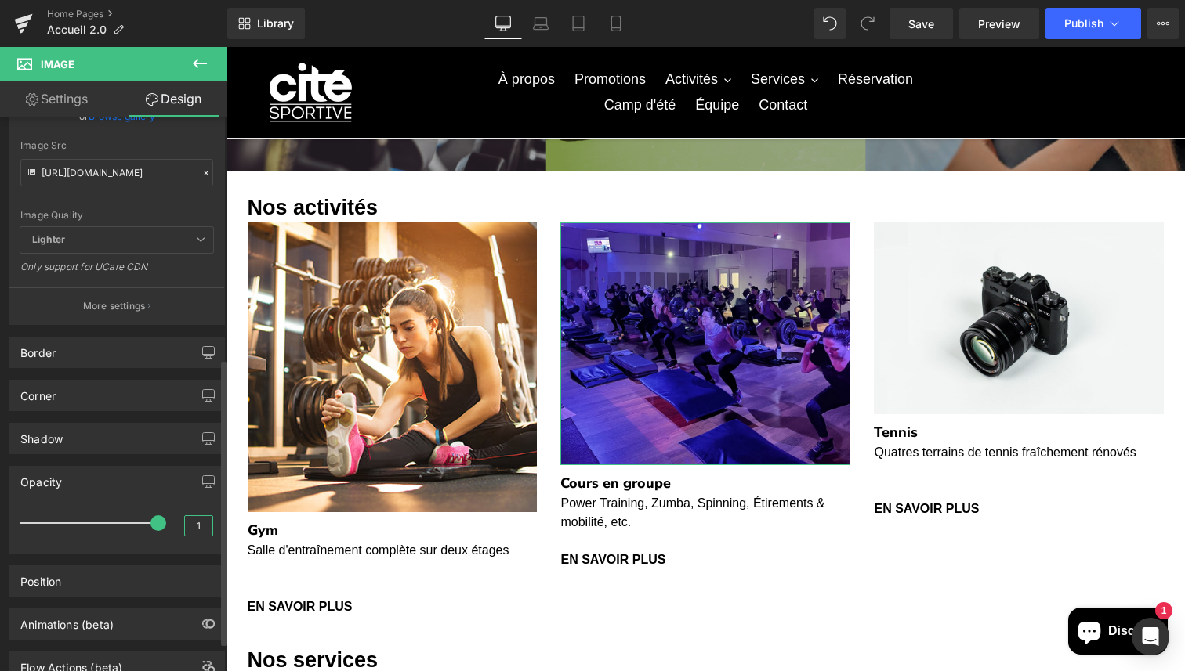
click at [186, 526] on input "1" at bounding box center [198, 526] width 27 height 20
type input "2"
type input "0"
type input "0.5"
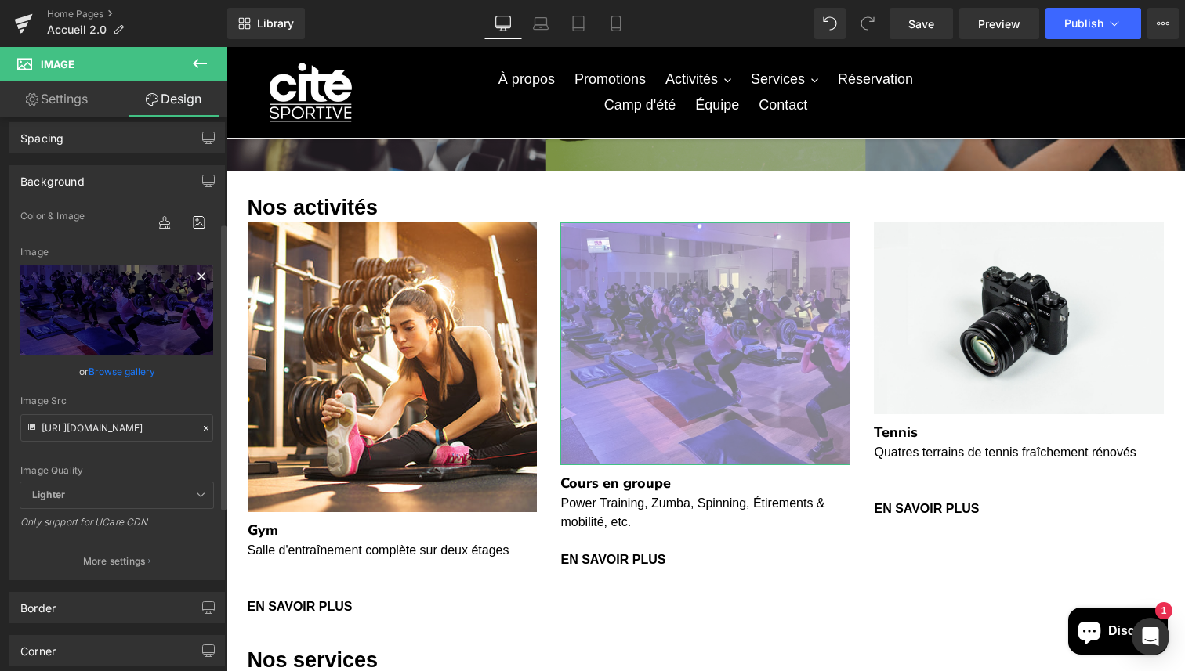
scroll to position [205, 0]
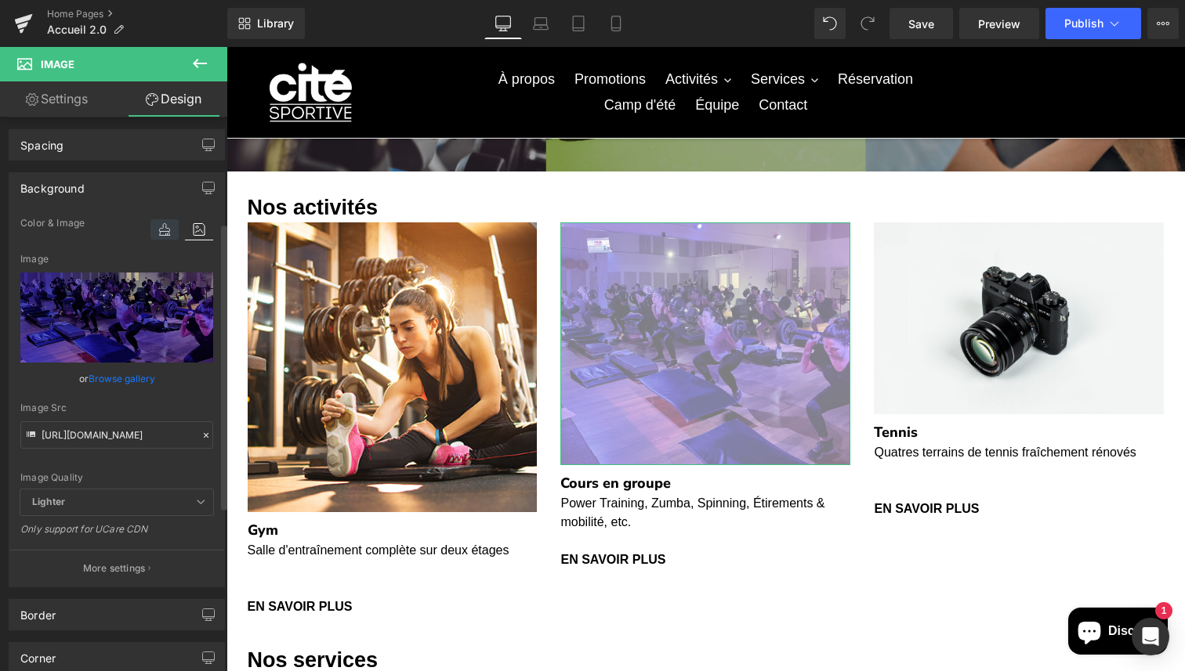
click at [165, 229] on icon at bounding box center [164, 229] width 28 height 20
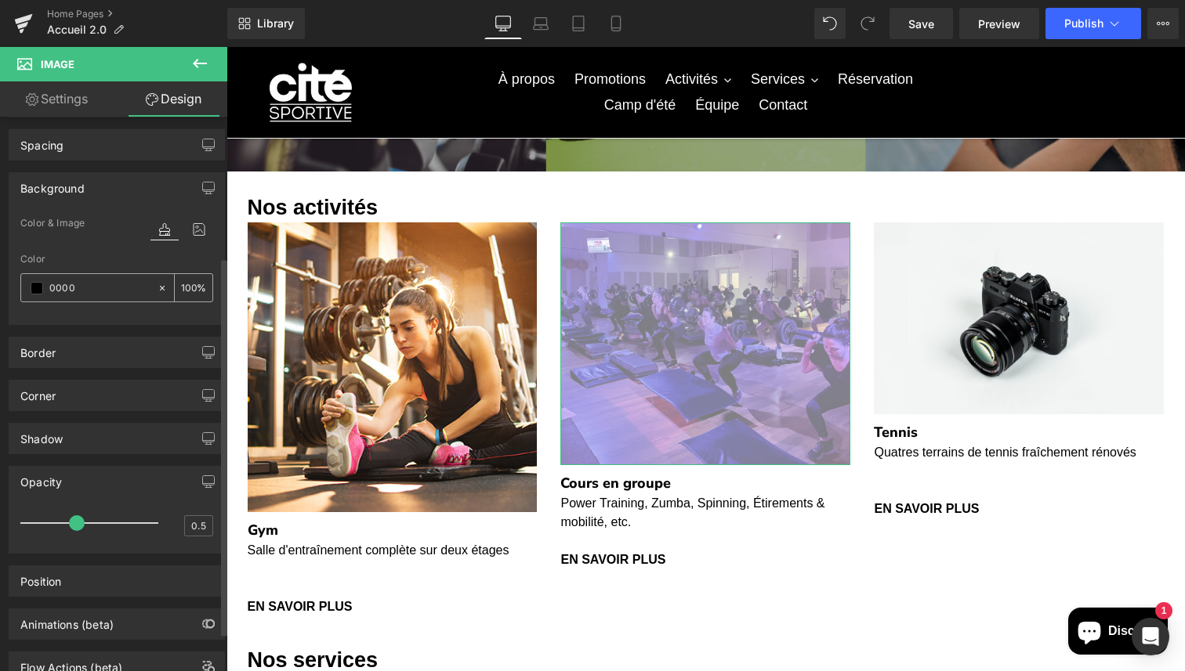
click at [124, 290] on input "0000" at bounding box center [99, 288] width 100 height 17
type input "#000000"
type input "000"
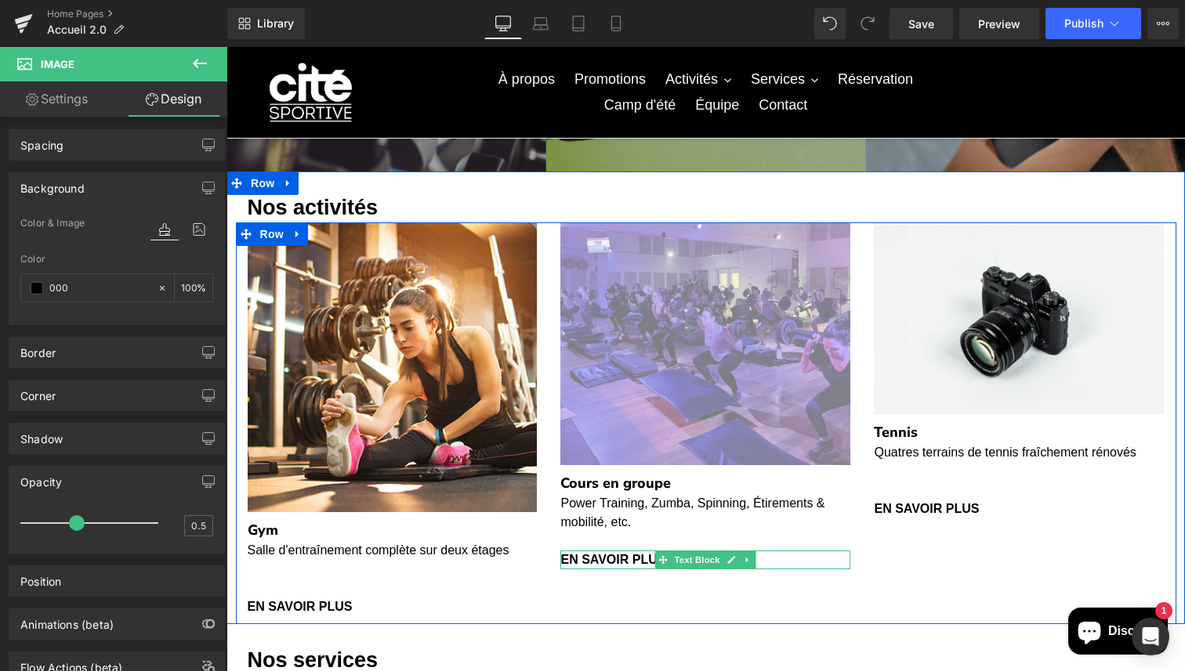
click at [805, 559] on p "En savoir plus" at bounding box center [705, 560] width 290 height 19
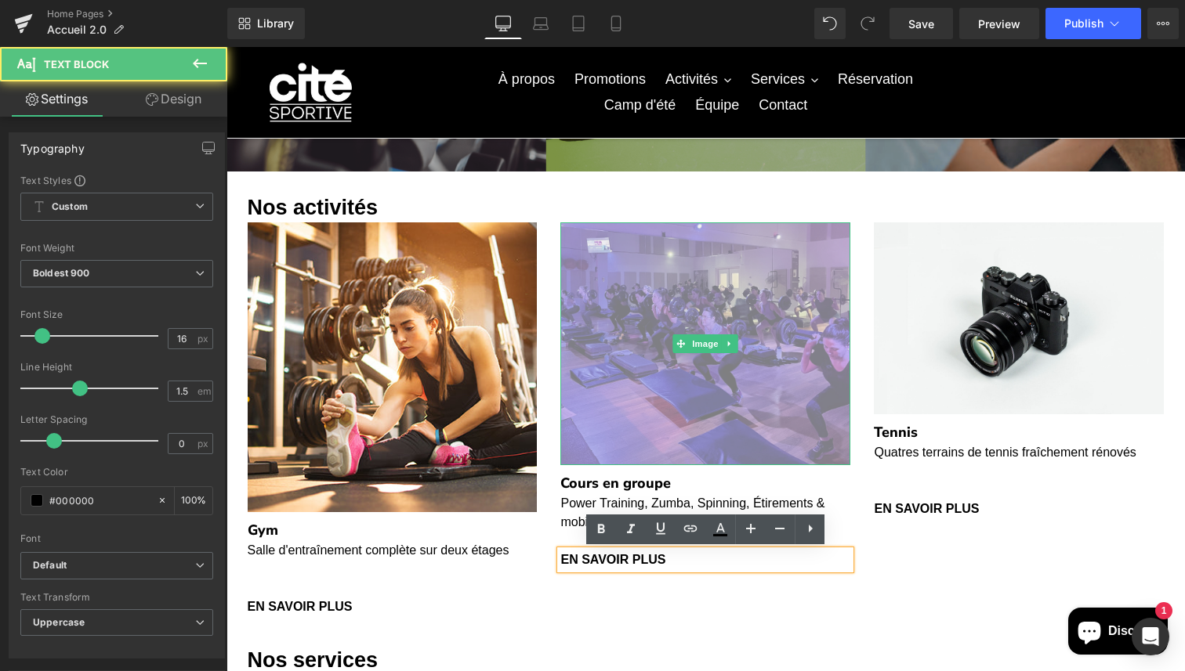
click at [762, 353] on img at bounding box center [705, 344] width 290 height 243
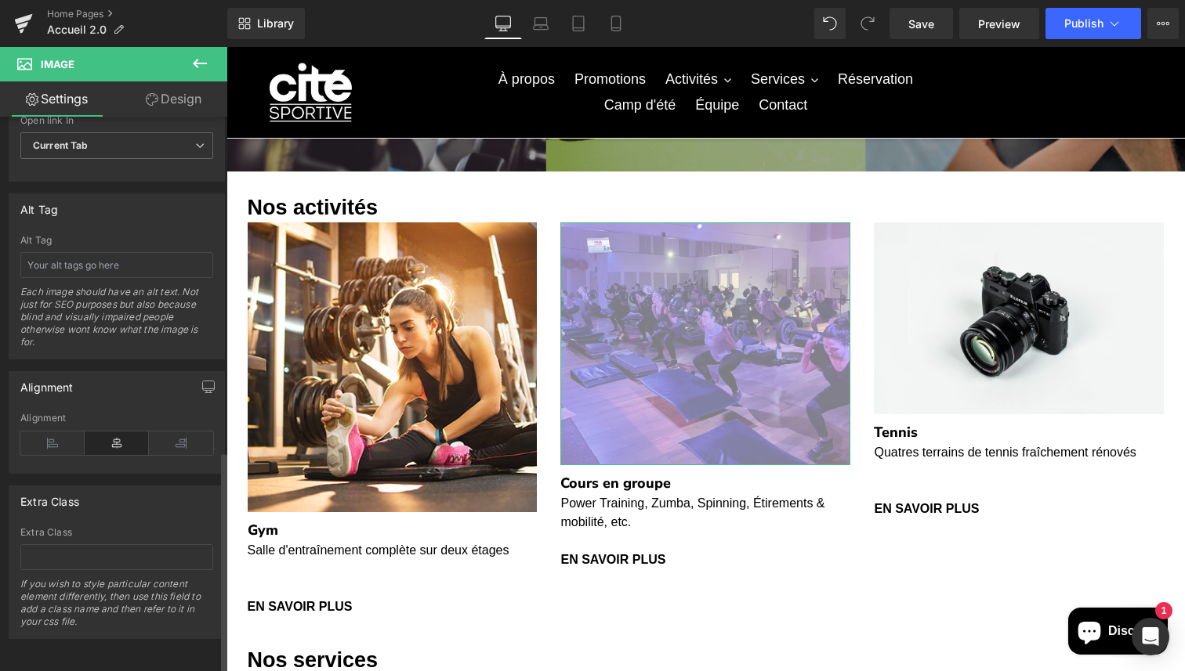
scroll to position [834, 0]
click at [154, 102] on icon at bounding box center [152, 99] width 13 height 13
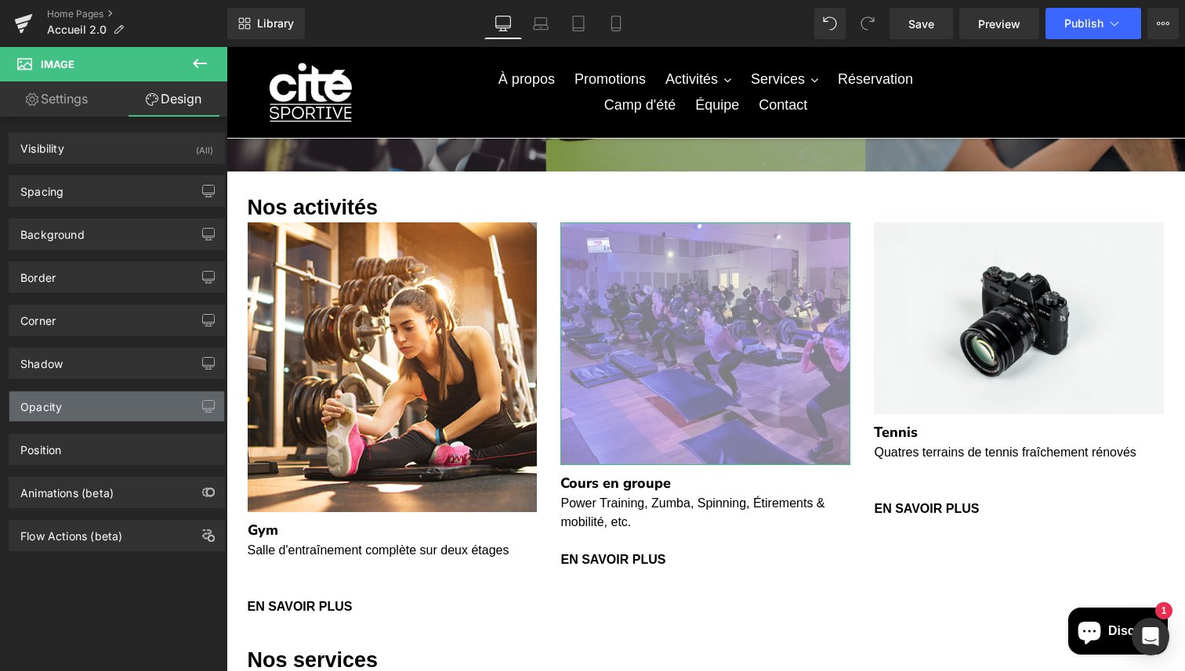
click at [129, 403] on div "Opacity" at bounding box center [116, 407] width 215 height 30
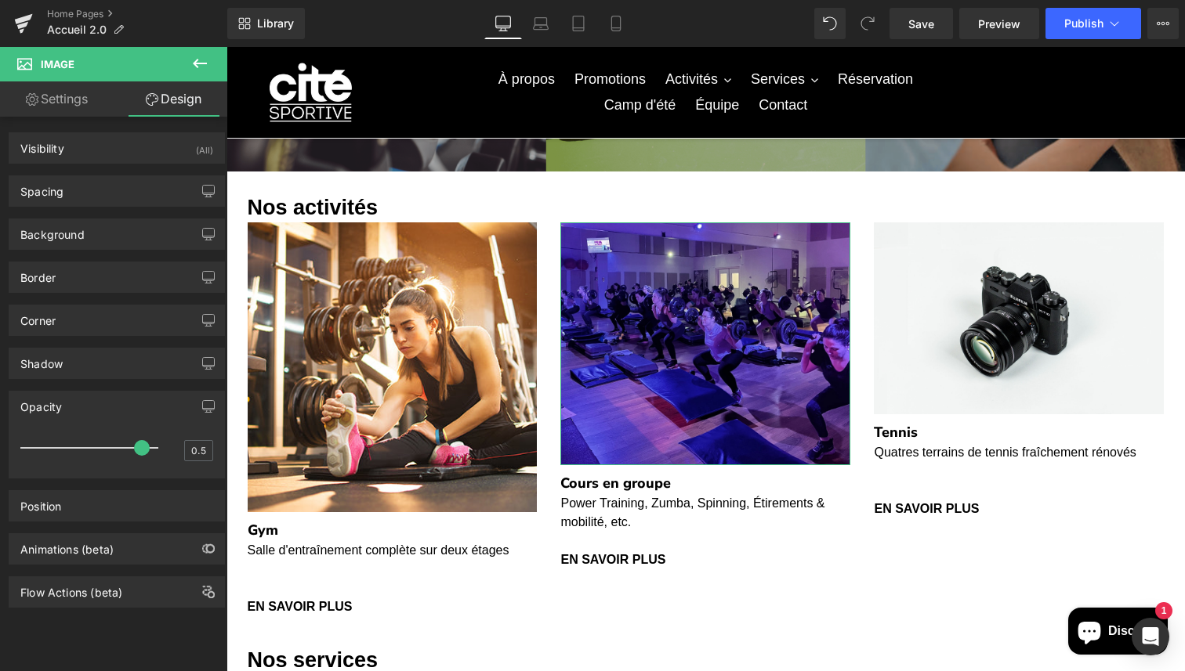
drag, startPoint x: 306, startPoint y: 498, endPoint x: 232, endPoint y: 453, distance: 86.1
click at [171, 366] on div "Shadow" at bounding box center [116, 364] width 215 height 30
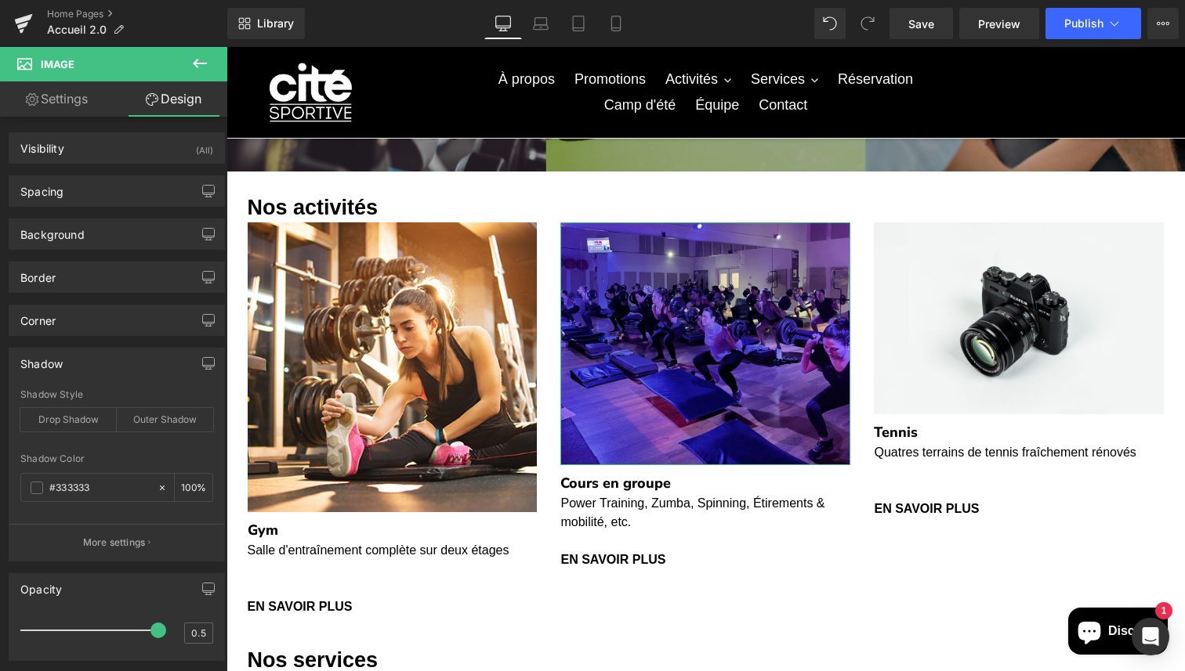
click at [155, 357] on div "Shadow" at bounding box center [116, 364] width 215 height 30
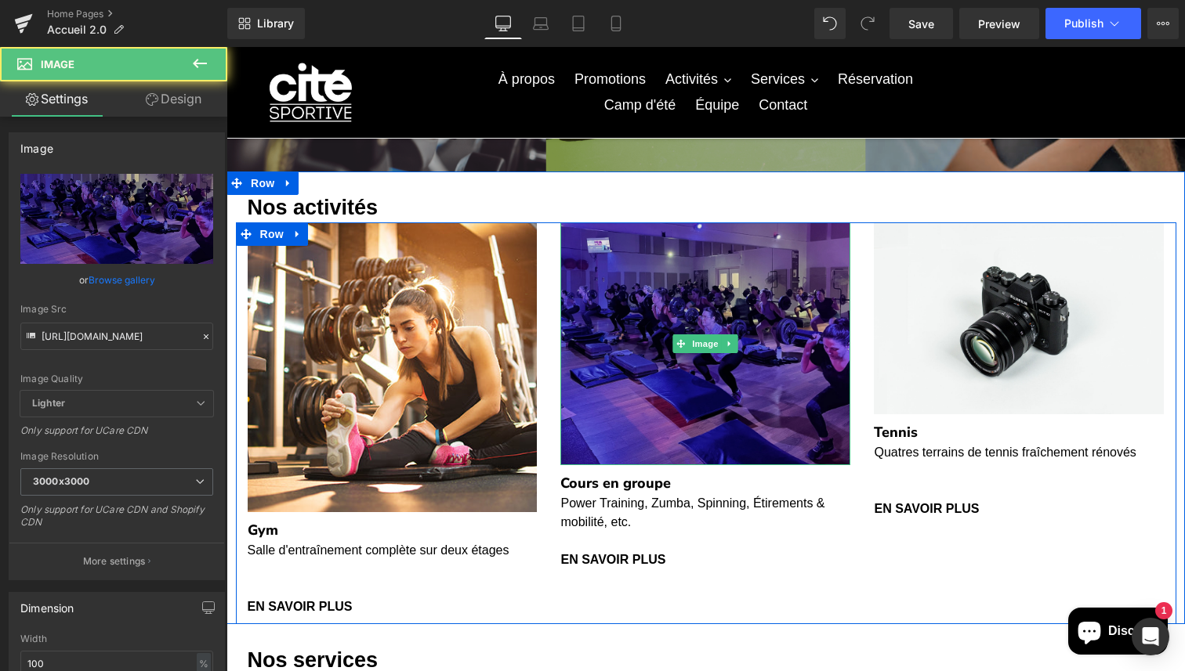
click at [703, 320] on img at bounding box center [705, 344] width 290 height 243
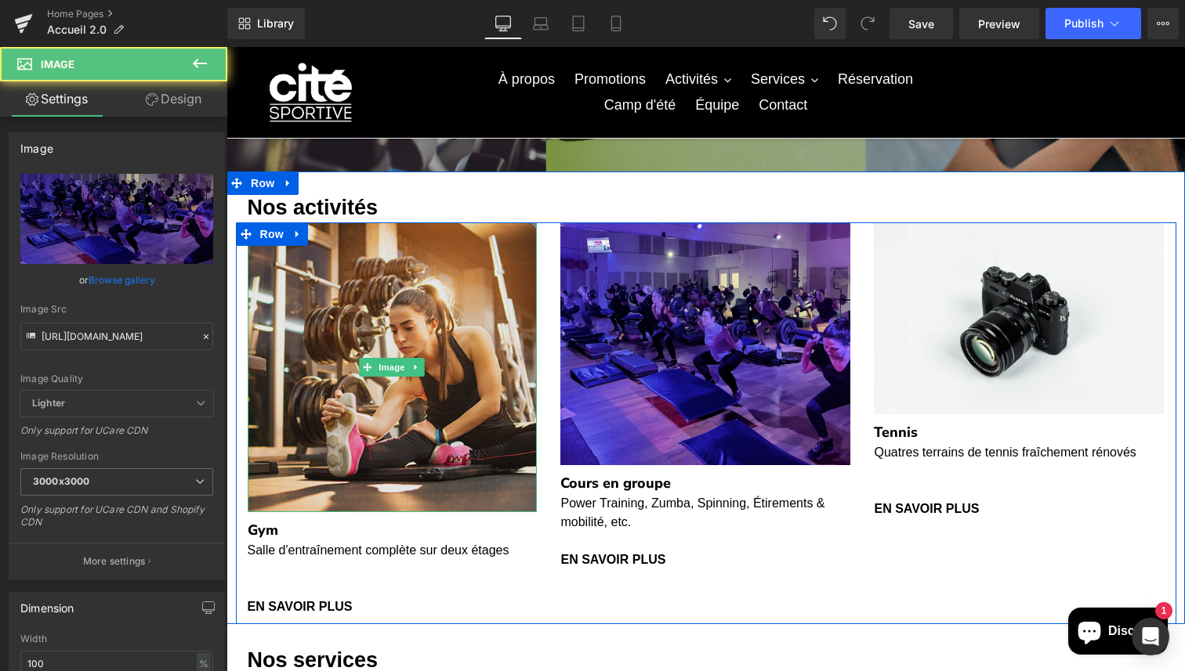
click at [486, 327] on img at bounding box center [393, 368] width 290 height 290
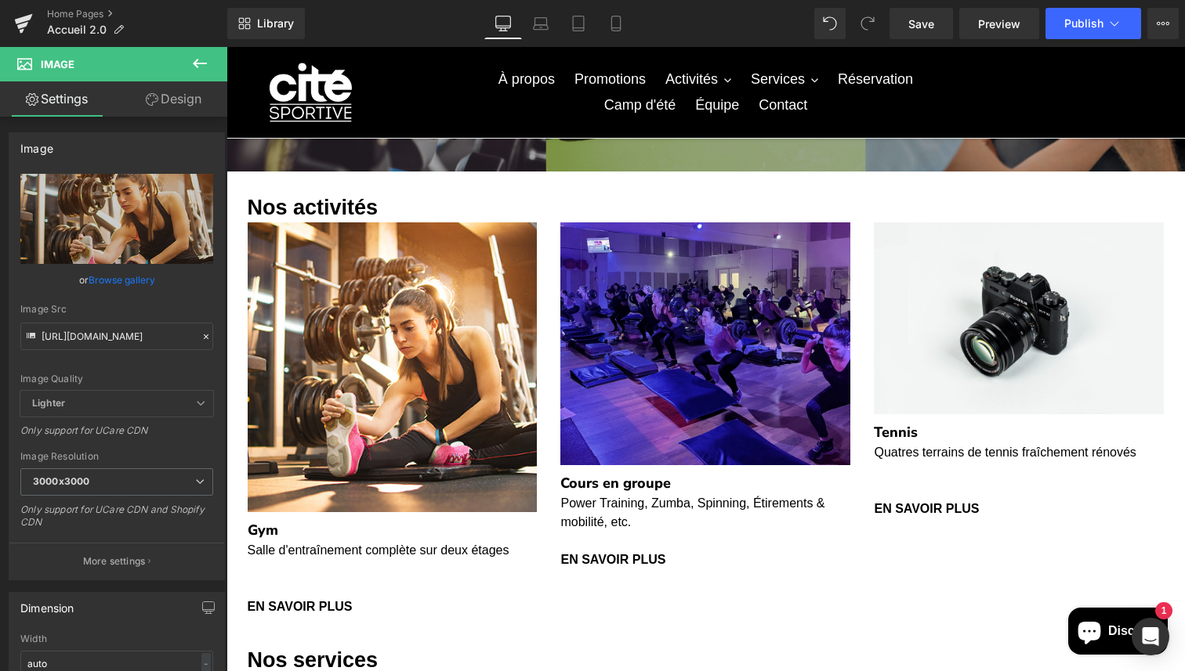
click at [191, 65] on icon at bounding box center [199, 63] width 19 height 19
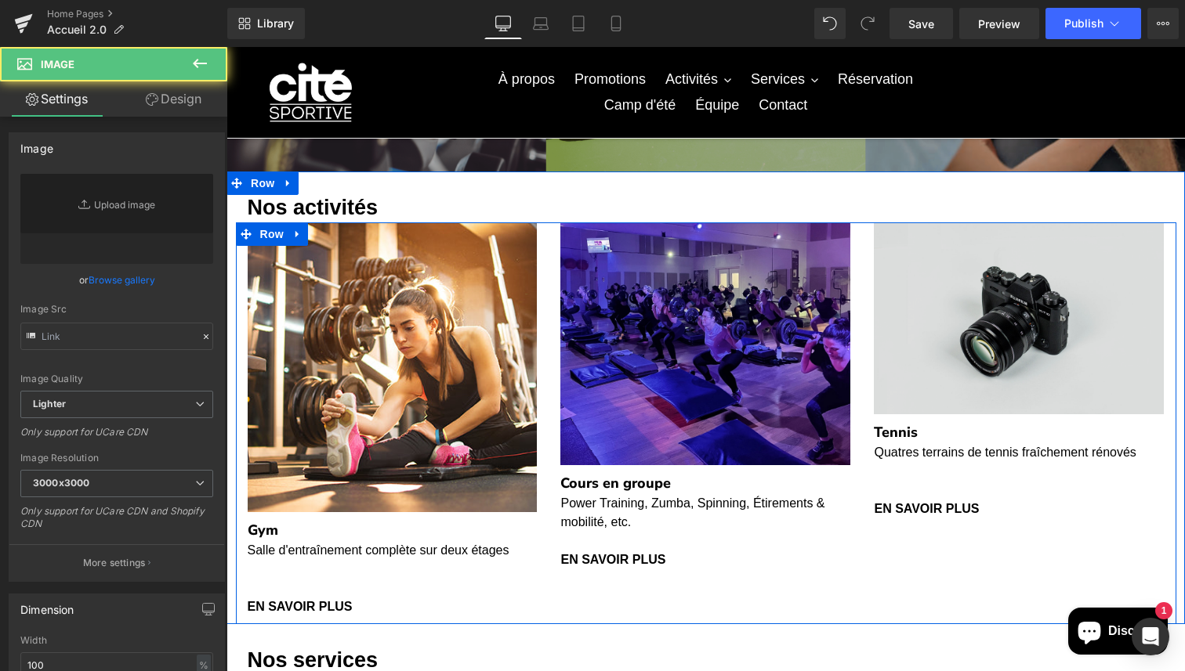
click at [1100, 317] on img at bounding box center [1019, 319] width 290 height 192
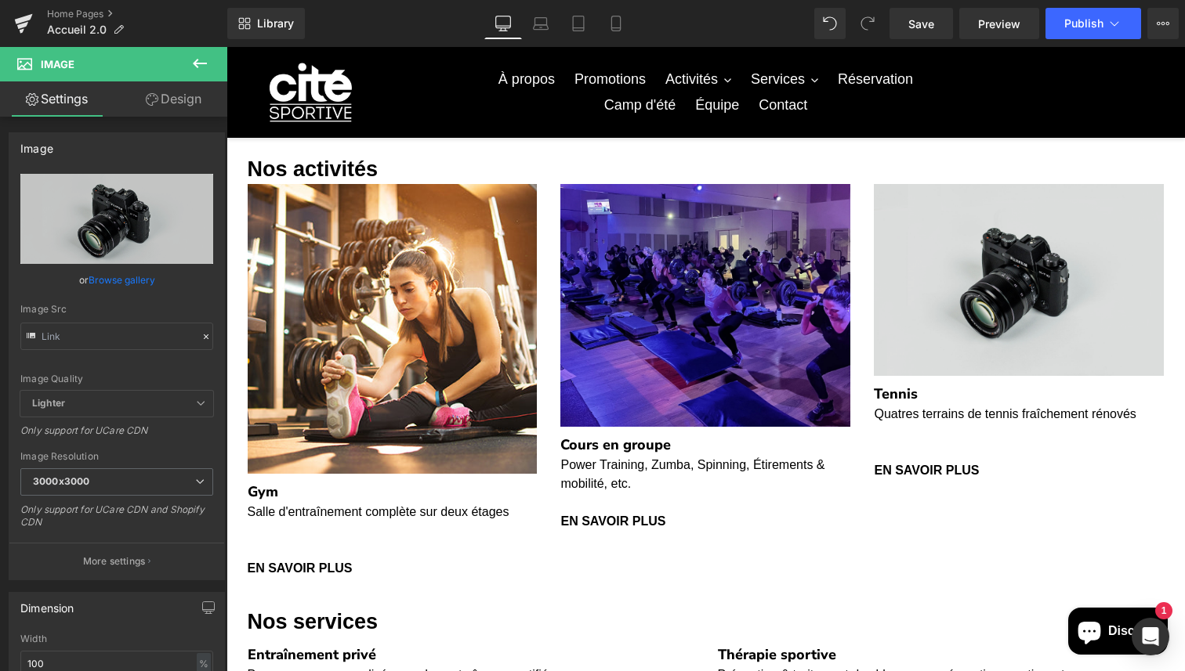
scroll to position [341, 0]
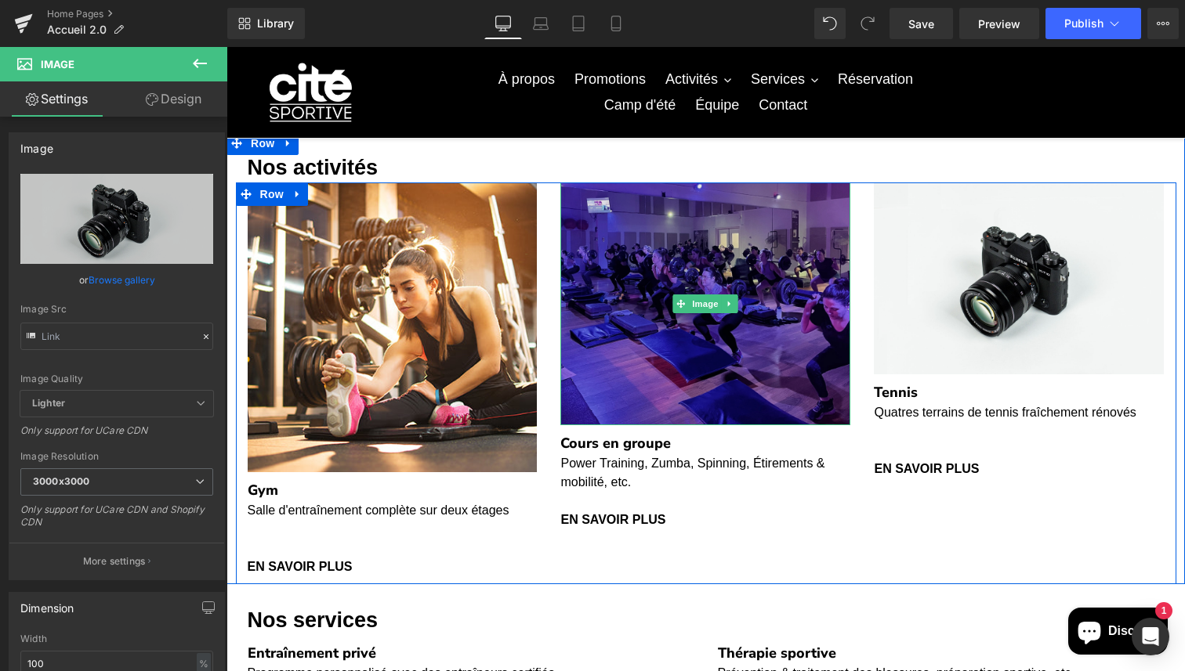
click at [748, 302] on img at bounding box center [705, 304] width 290 height 243
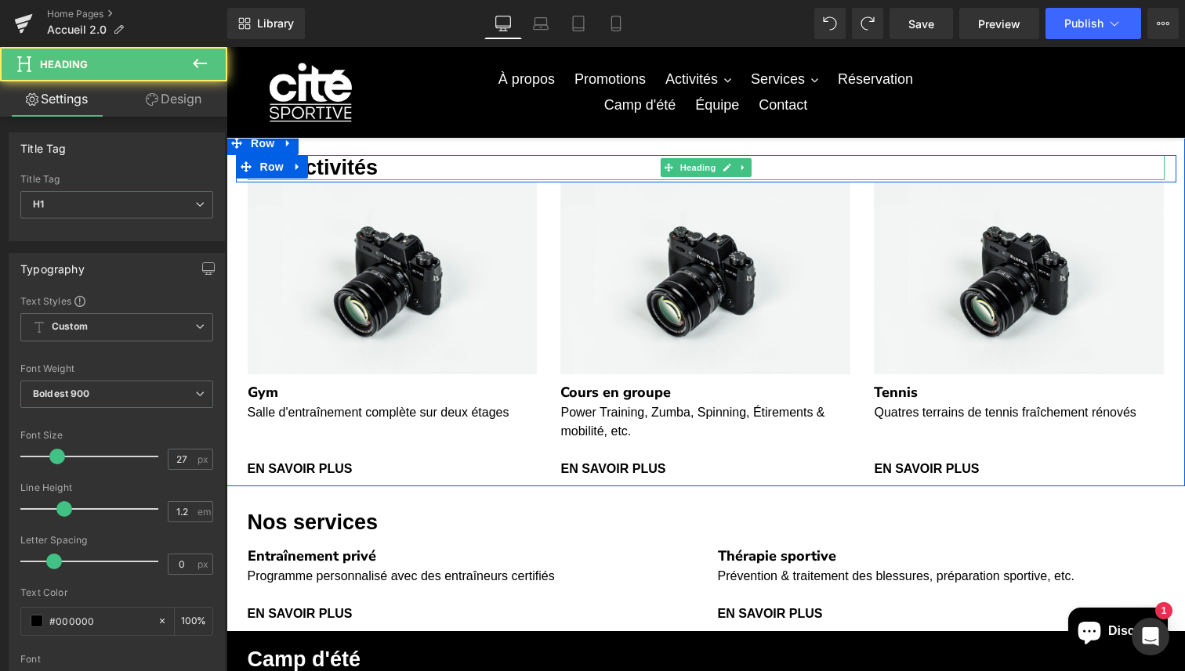
click at [856, 167] on h1 "Nos activités" at bounding box center [706, 167] width 917 height 25
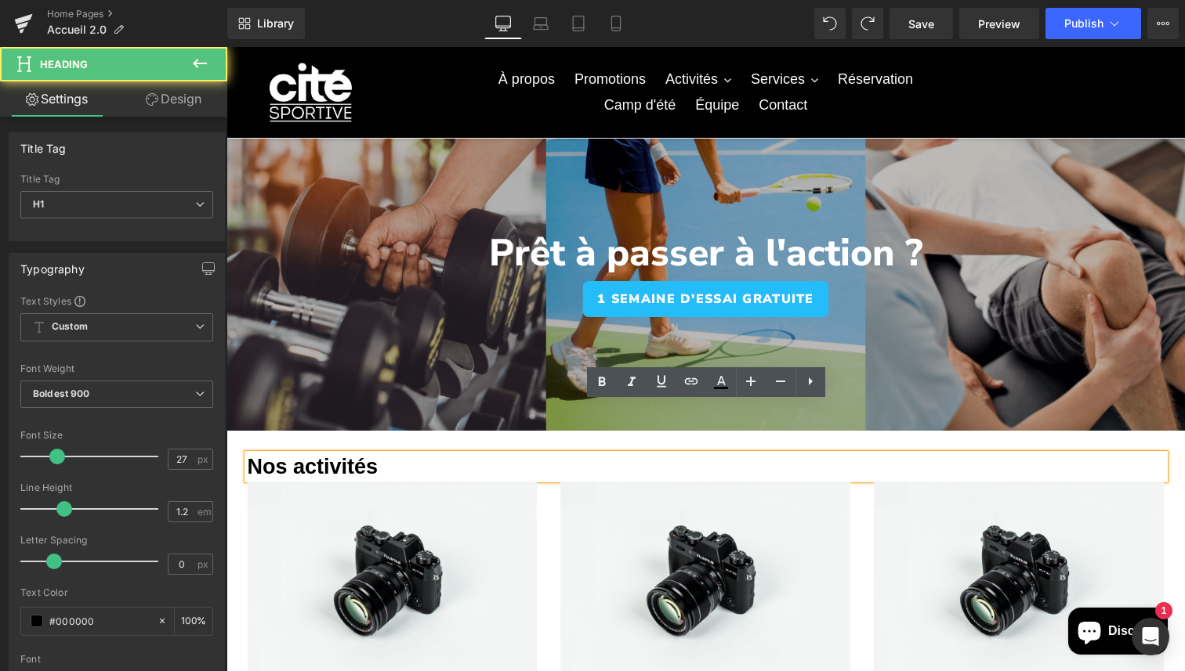
scroll to position [0, 0]
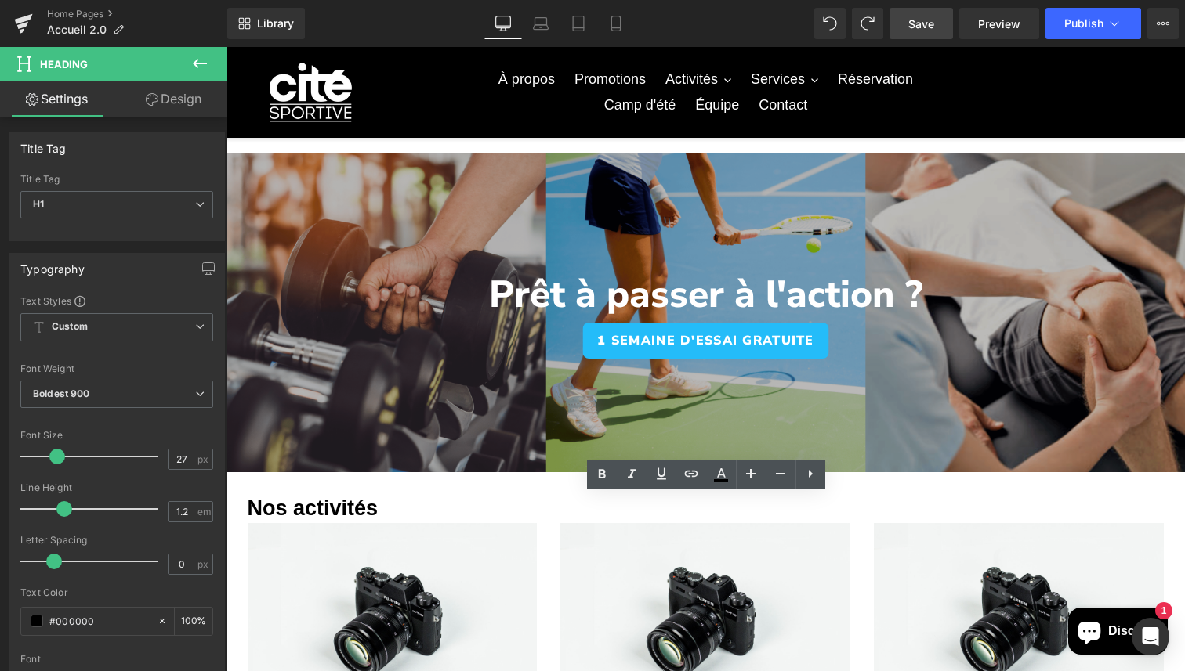
click at [936, 28] on link "Save" at bounding box center [920, 23] width 63 height 31
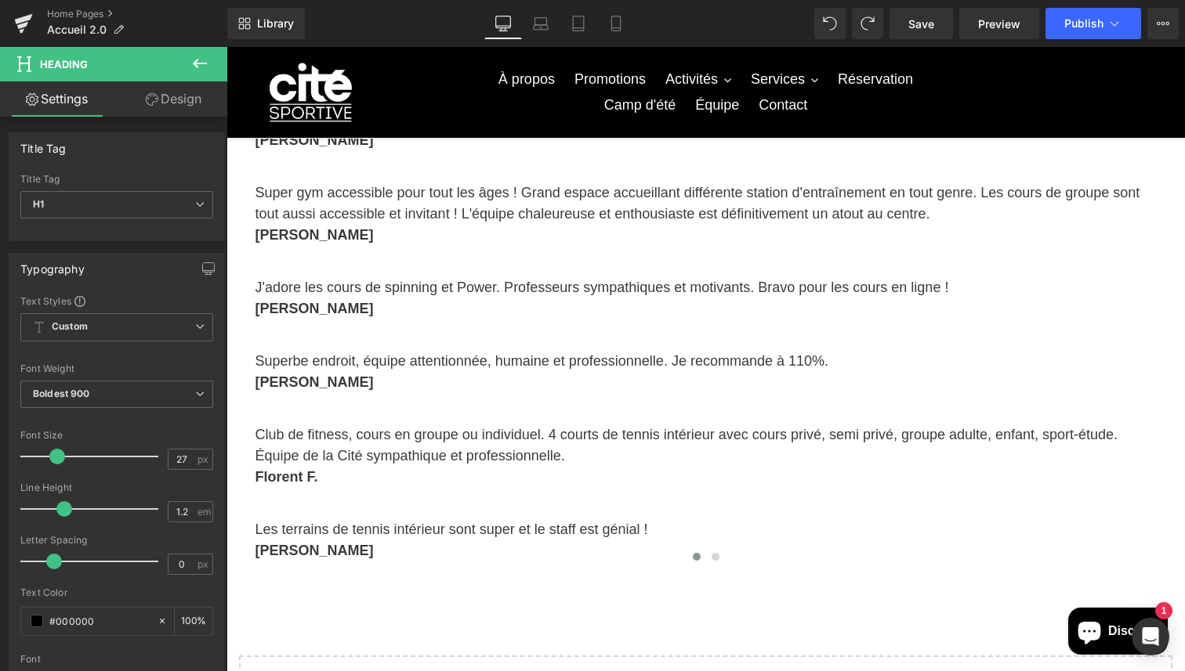
scroll to position [1512, 0]
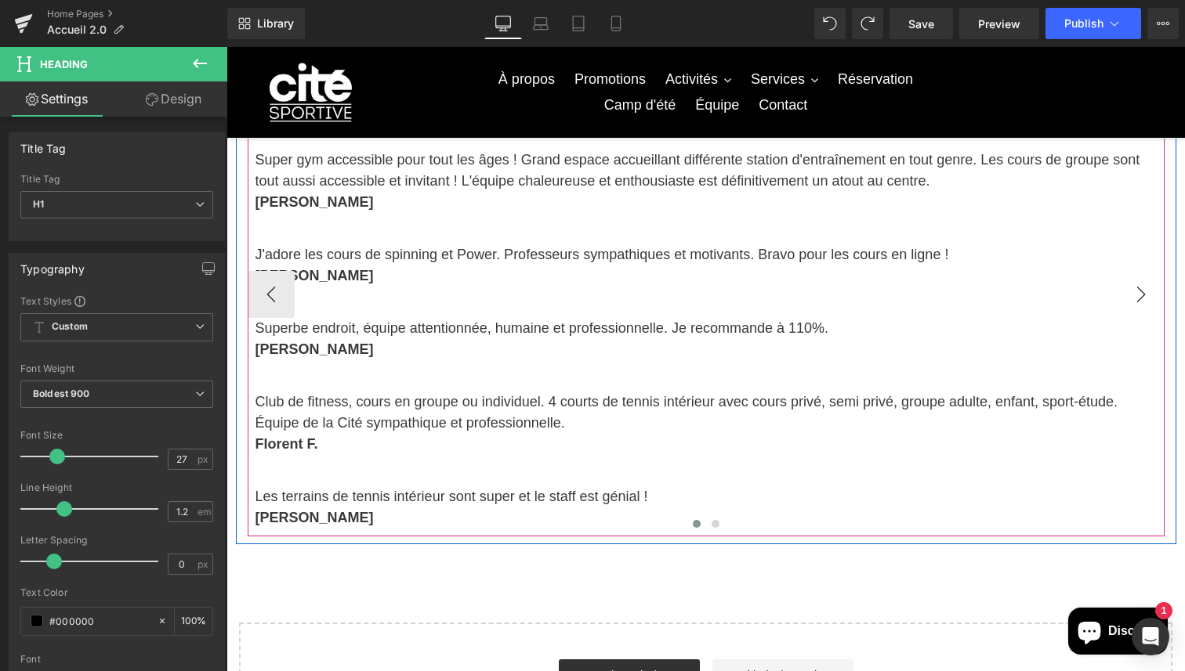
click at [1131, 304] on button "›" at bounding box center [1140, 294] width 47 height 47
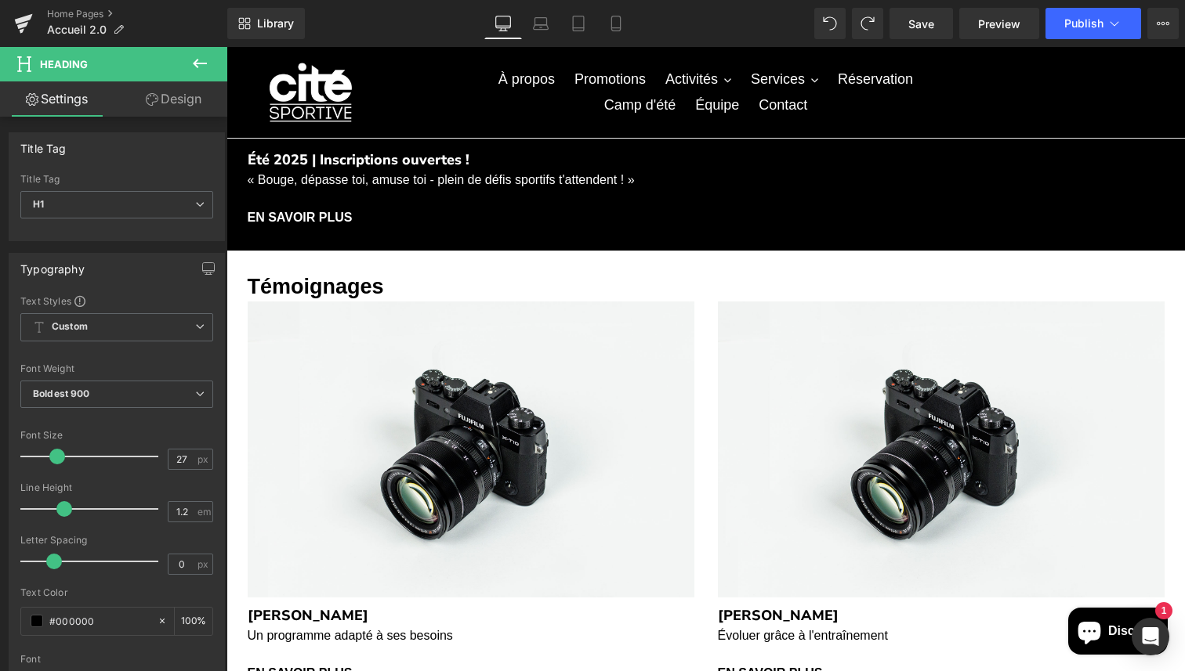
scroll to position [746, 0]
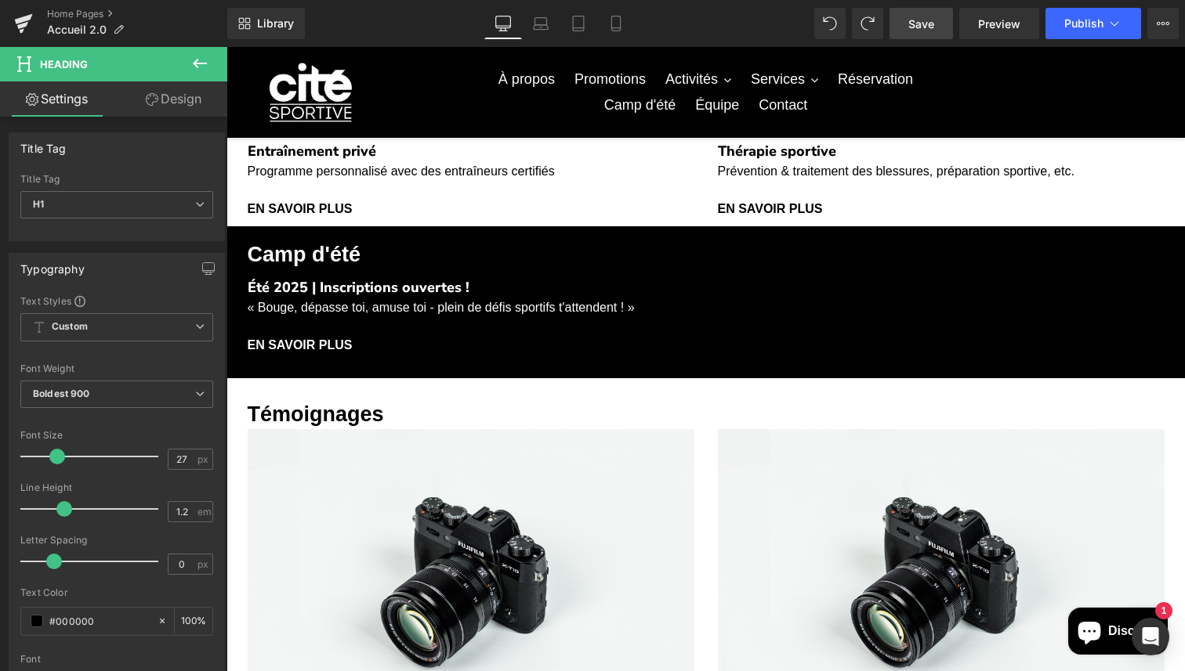
click at [916, 29] on span "Save" at bounding box center [921, 24] width 26 height 16
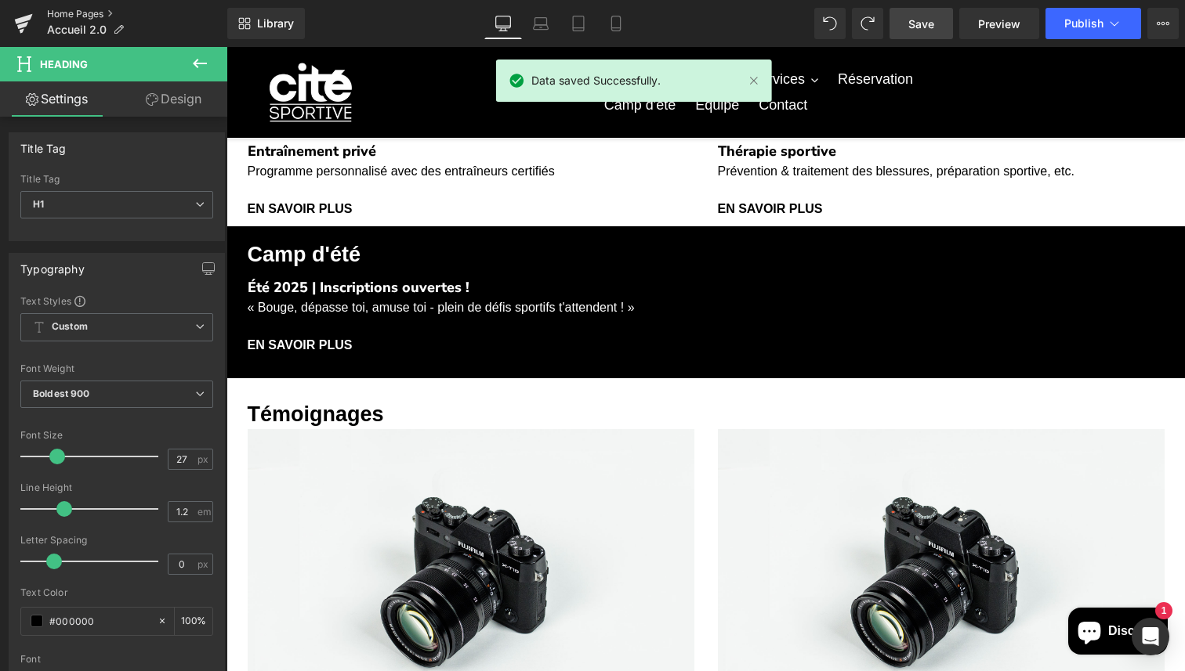
click at [92, 9] on link "Home Pages" at bounding box center [137, 14] width 180 height 13
